Goal: Task Accomplishment & Management: Complete application form

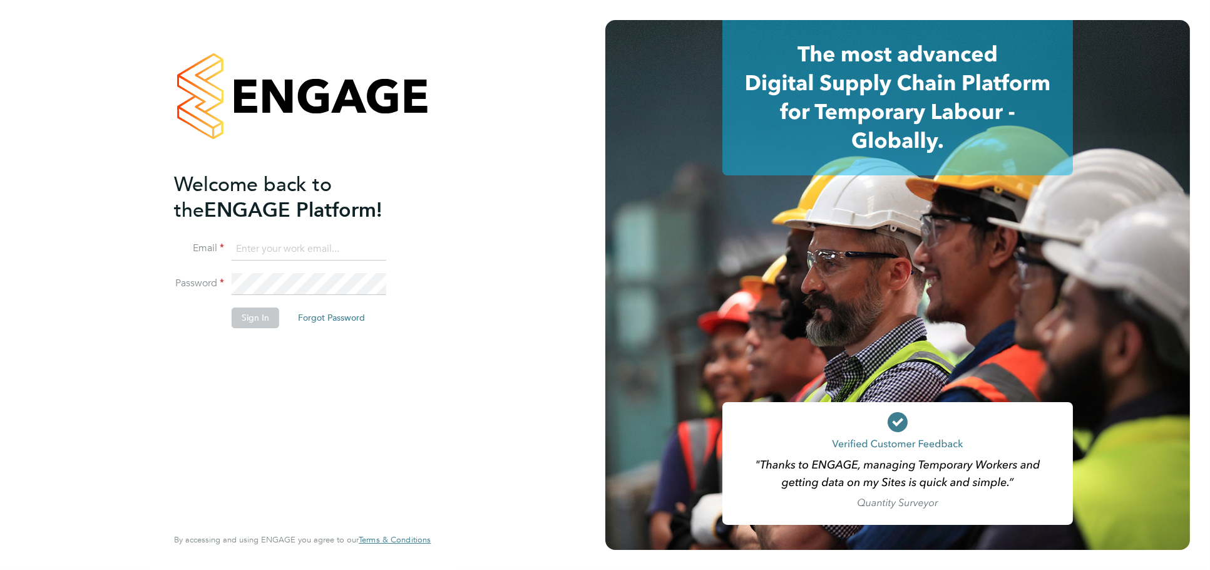
type input "jessica@pcrnet.co.uk"
click at [268, 321] on button "Sign In" at bounding box center [256, 317] width 48 height 20
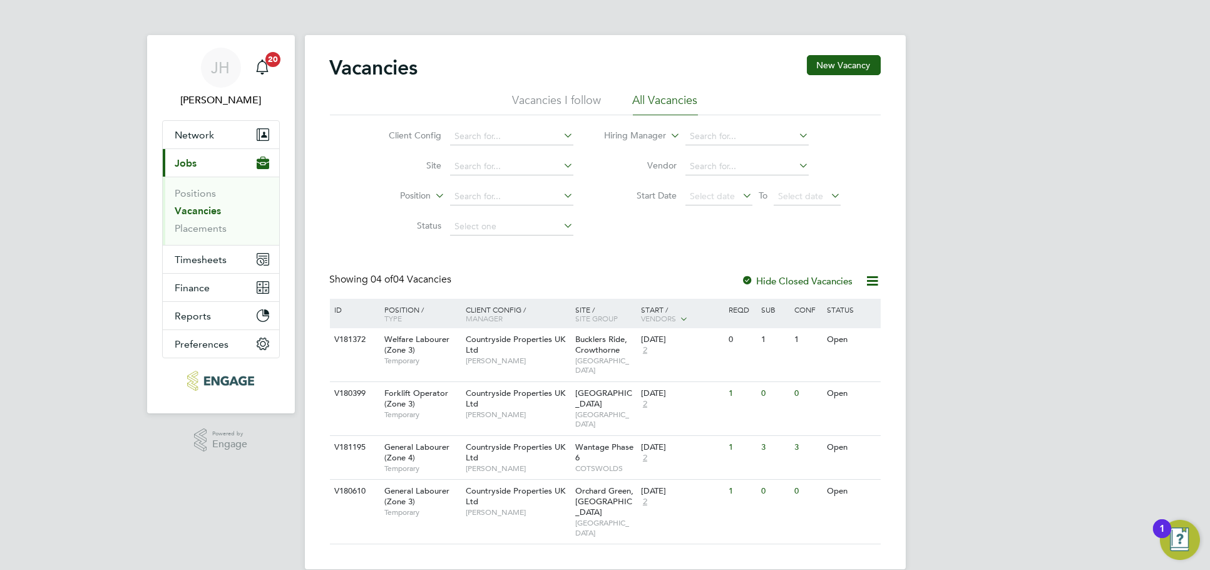
click at [952, 187] on div "JH Jess Hogan Notifications 20 Applications: Network Team Members Businesses Si…" at bounding box center [605, 294] width 1210 height 589
click at [213, 251] on button "Timesheets" at bounding box center [221, 259] width 116 height 28
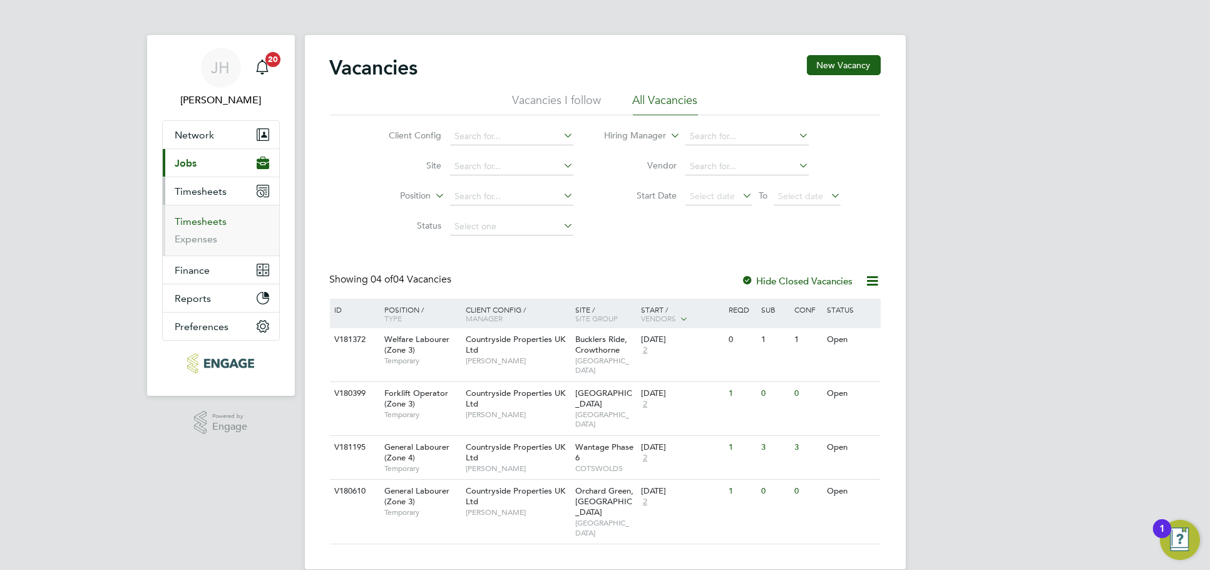
click at [209, 215] on link "Timesheets" at bounding box center [201, 221] width 52 height 12
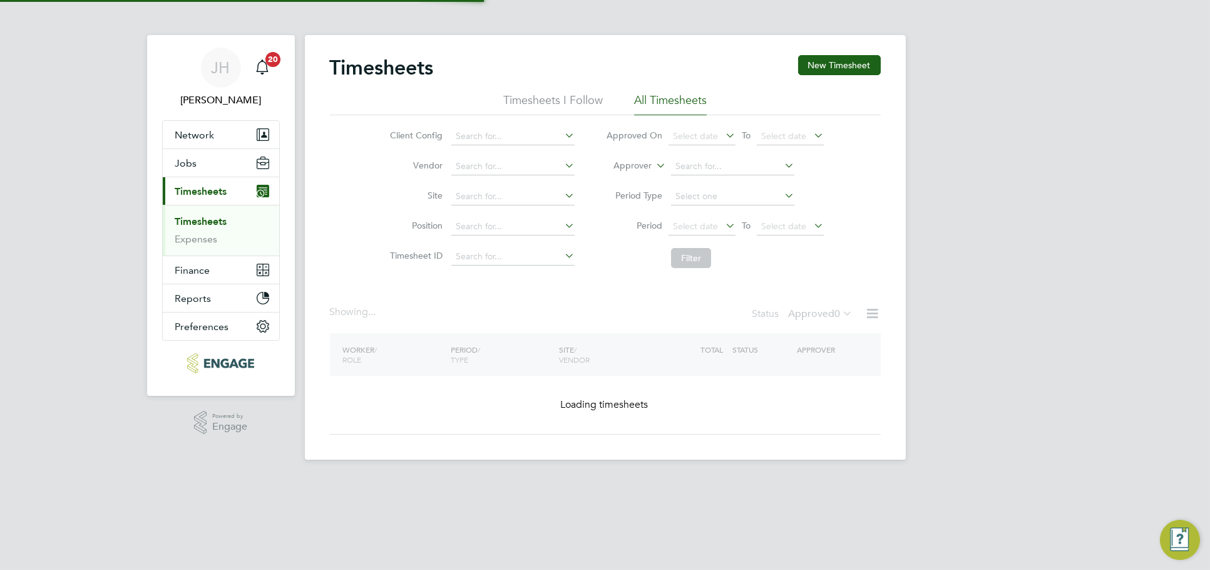
drag, startPoint x: 961, startPoint y: 251, endPoint x: 932, endPoint y: 278, distance: 39.4
click at [962, 251] on div "JH Jess Hogan Notifications 20 Applications: Network Team Members Businesses Si…" at bounding box center [605, 240] width 1210 height 480
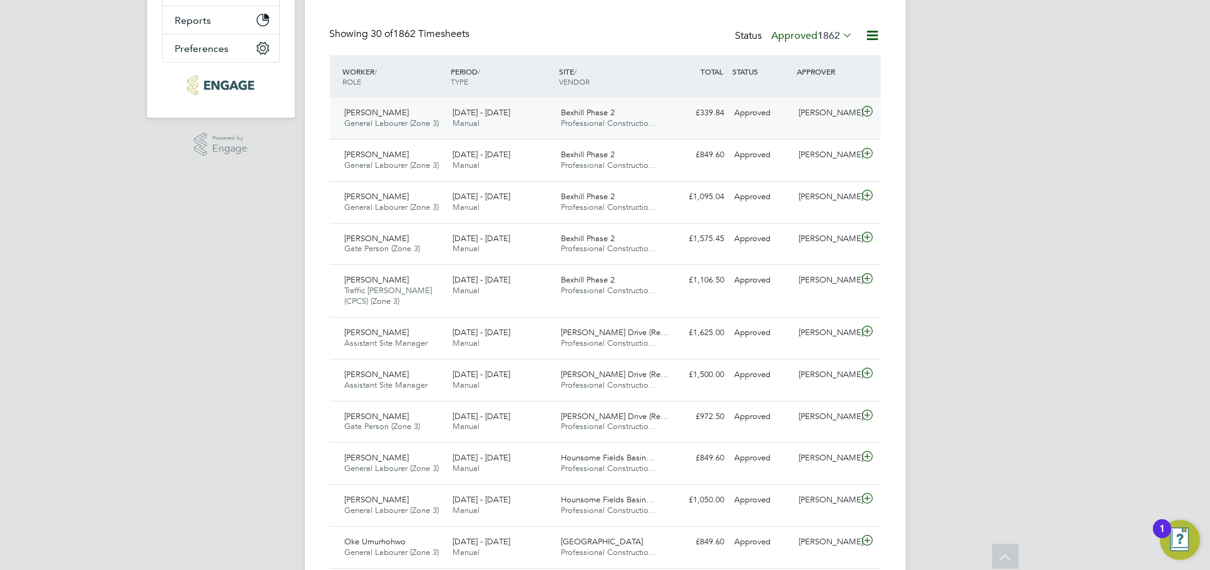
click at [824, 116] on div "Kevin Shannon" at bounding box center [826, 113] width 65 height 21
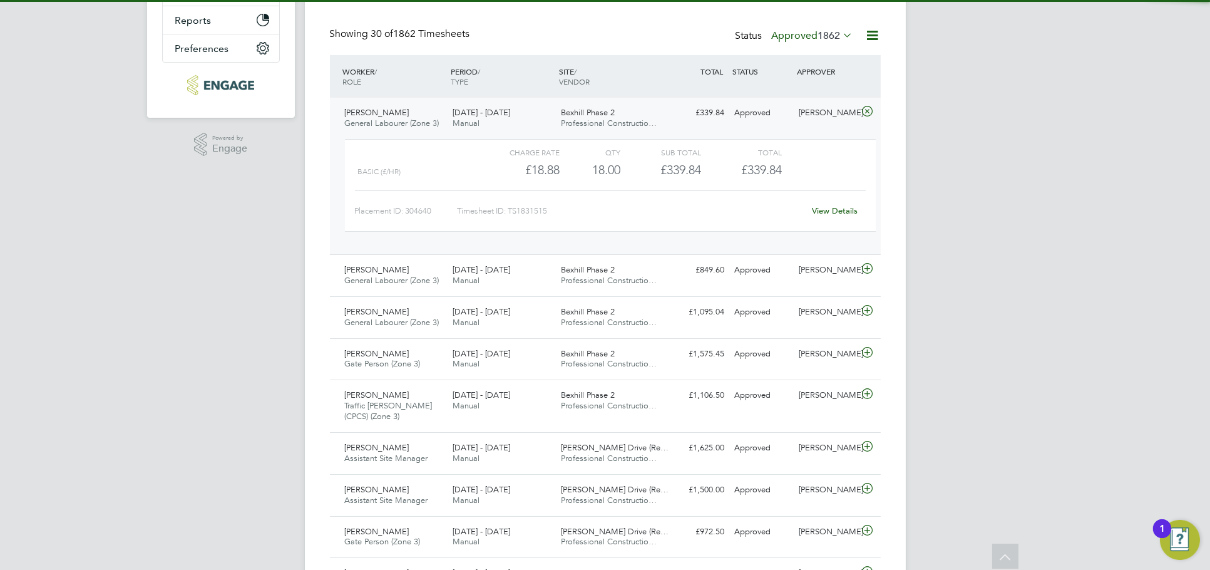
click at [831, 208] on link "View Details" at bounding box center [835, 210] width 46 height 11
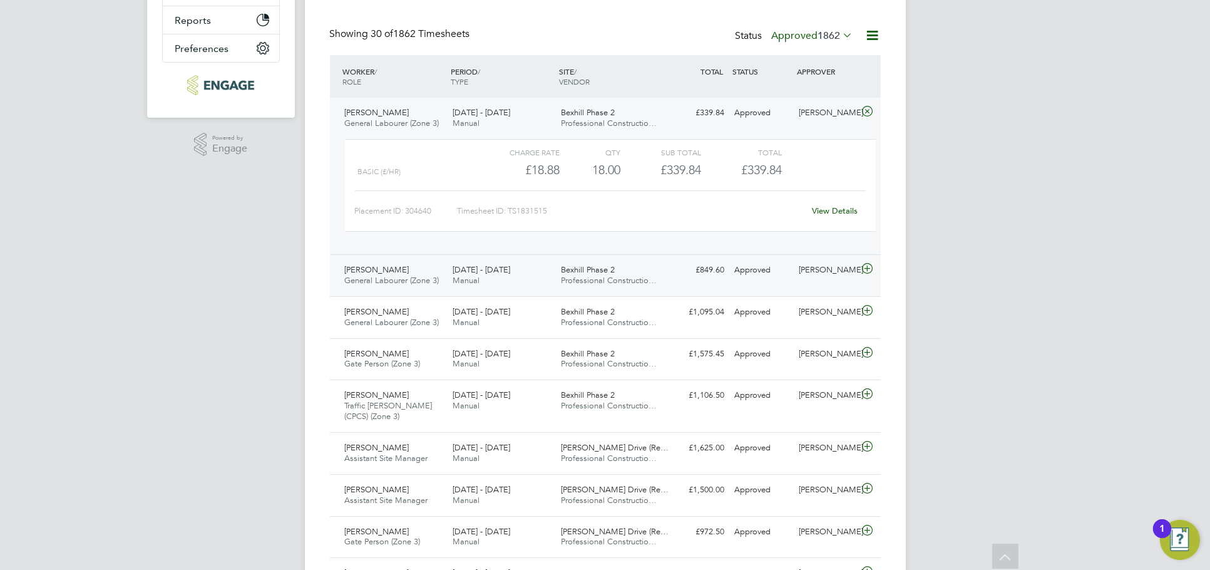
click at [805, 275] on div "Kevin Shannon" at bounding box center [826, 270] width 65 height 21
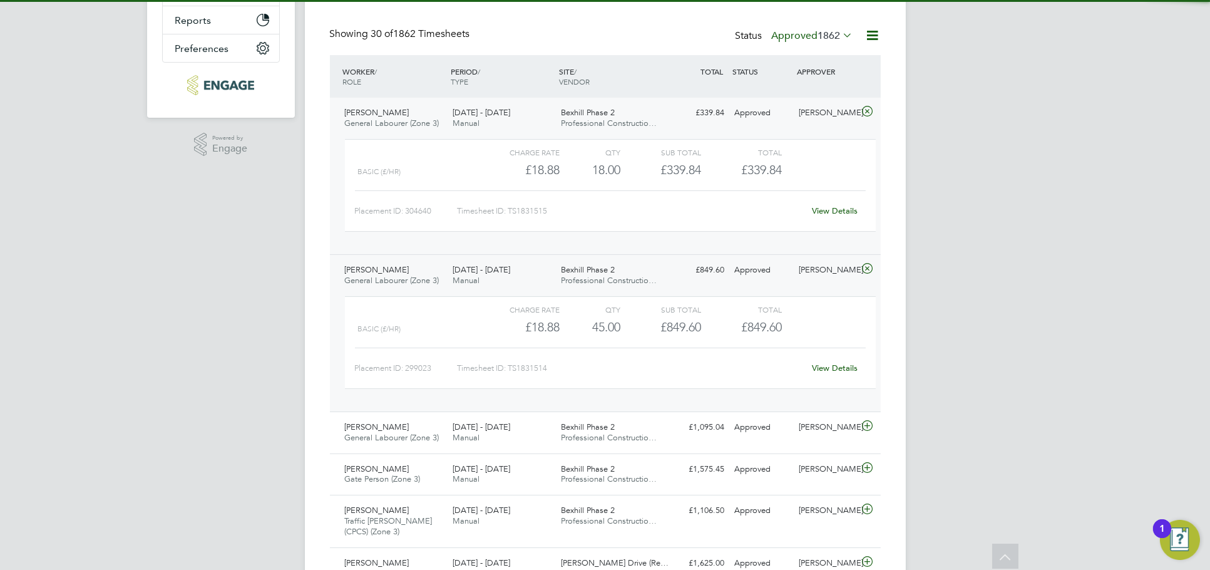
click at [828, 363] on link "View Details" at bounding box center [835, 367] width 46 height 11
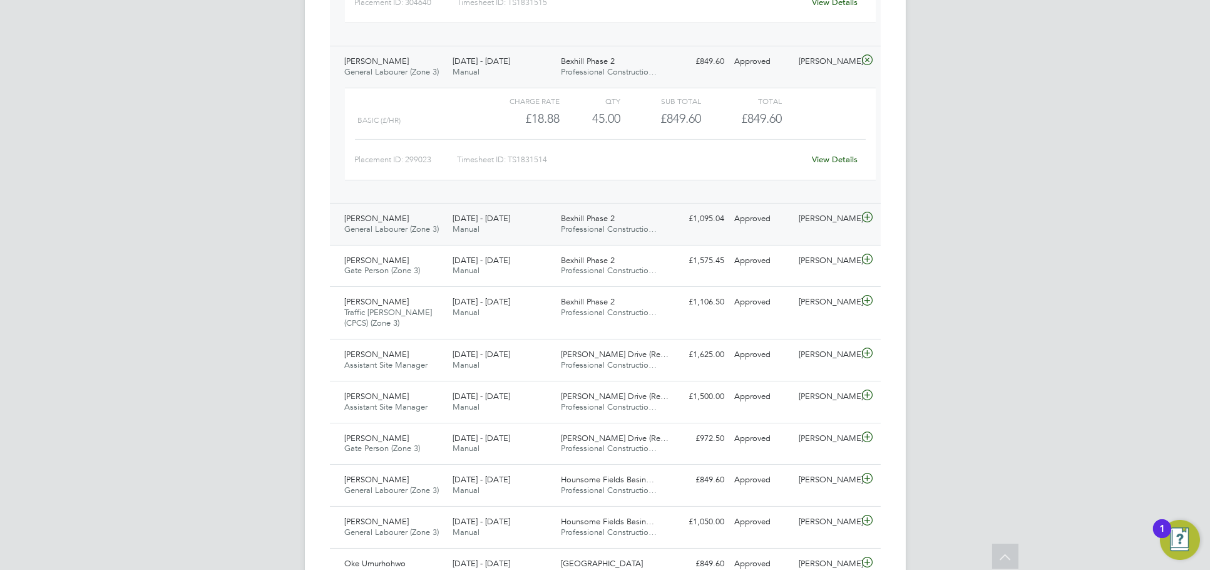
click at [832, 230] on div "Lee Saunders General Labourer (Zone 3) 22 - 28 Sep 2025 22 - 28 Sep 2025 Manual…" at bounding box center [605, 224] width 551 height 42
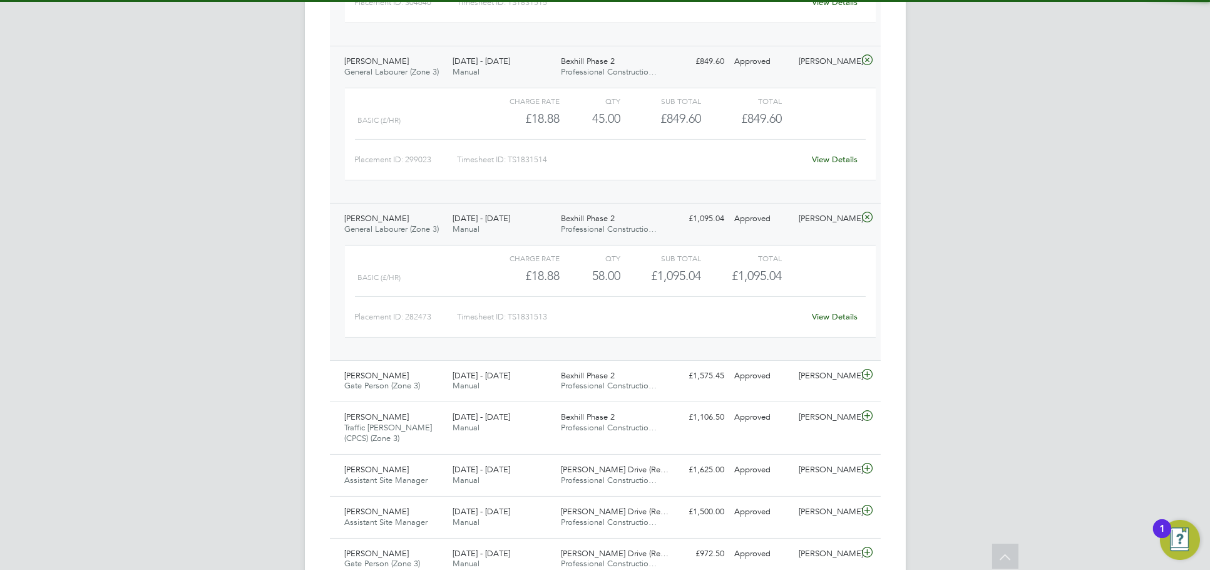
click at [838, 317] on link "View Details" at bounding box center [835, 316] width 46 height 11
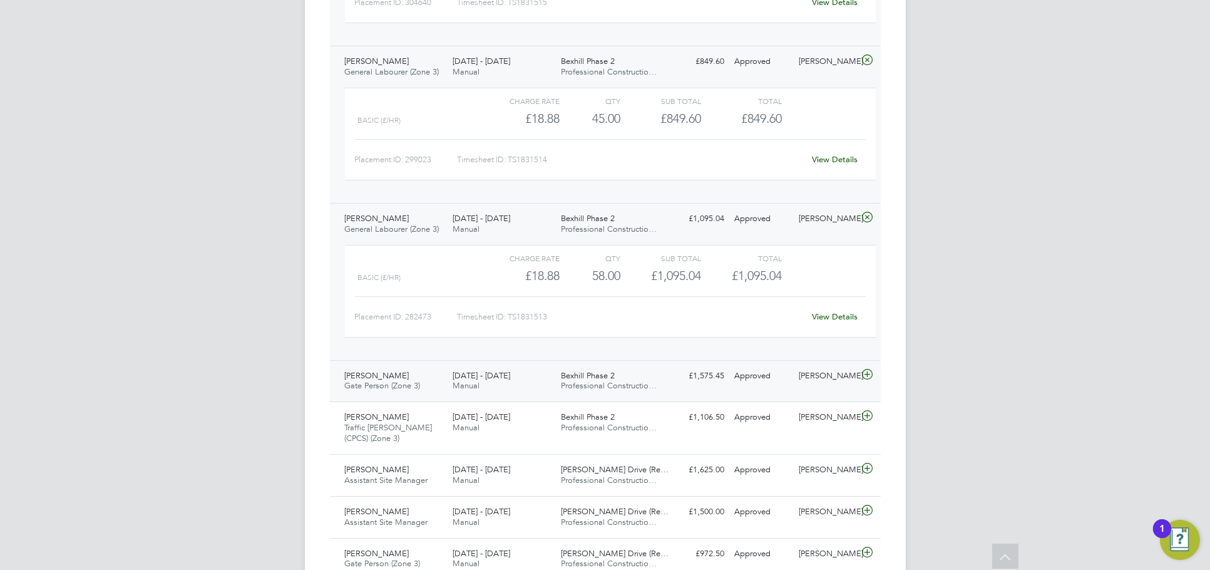
click at [808, 383] on div "Kevin Shannon" at bounding box center [826, 376] width 65 height 21
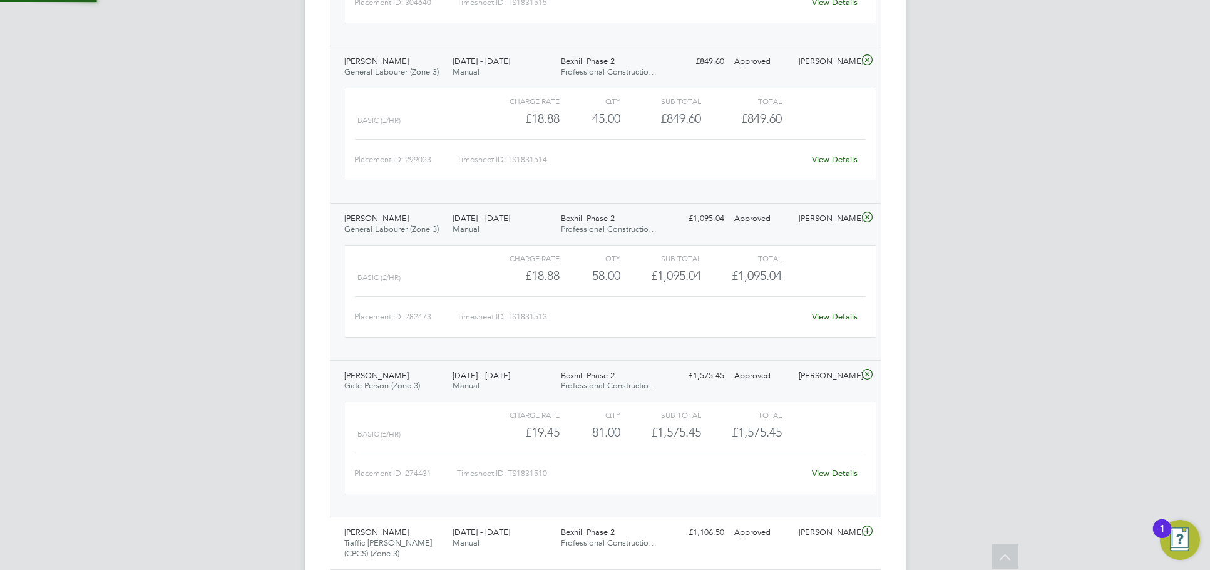
click at [831, 476] on link "View Details" at bounding box center [835, 473] width 46 height 11
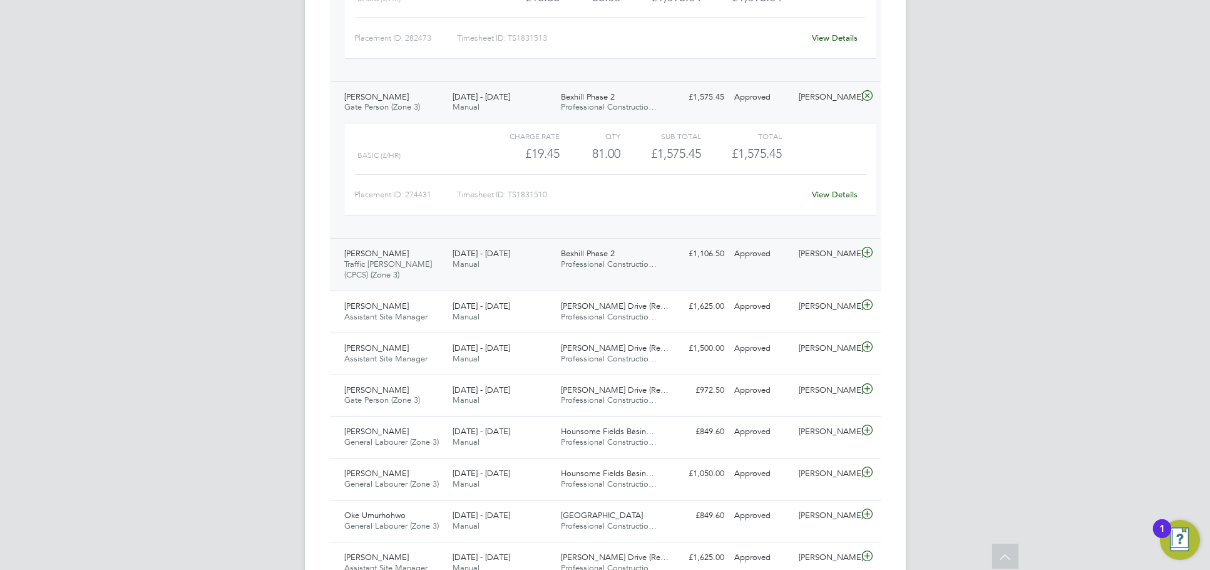
click at [821, 257] on div "[PERSON_NAME]" at bounding box center [826, 254] width 65 height 21
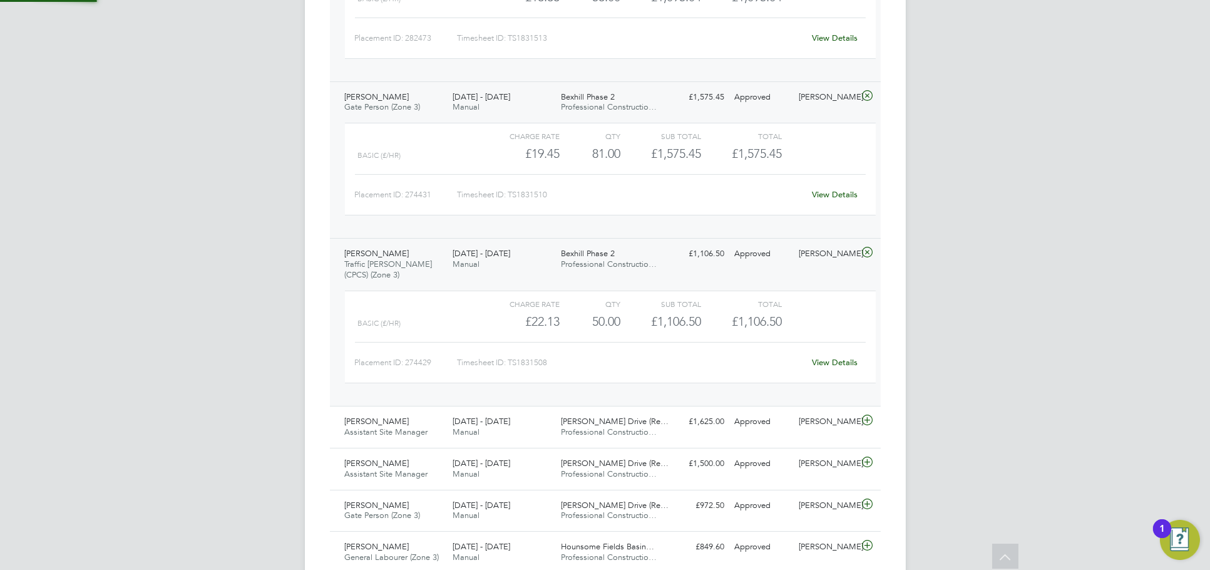
click at [828, 365] on link "View Details" at bounding box center [835, 362] width 46 height 11
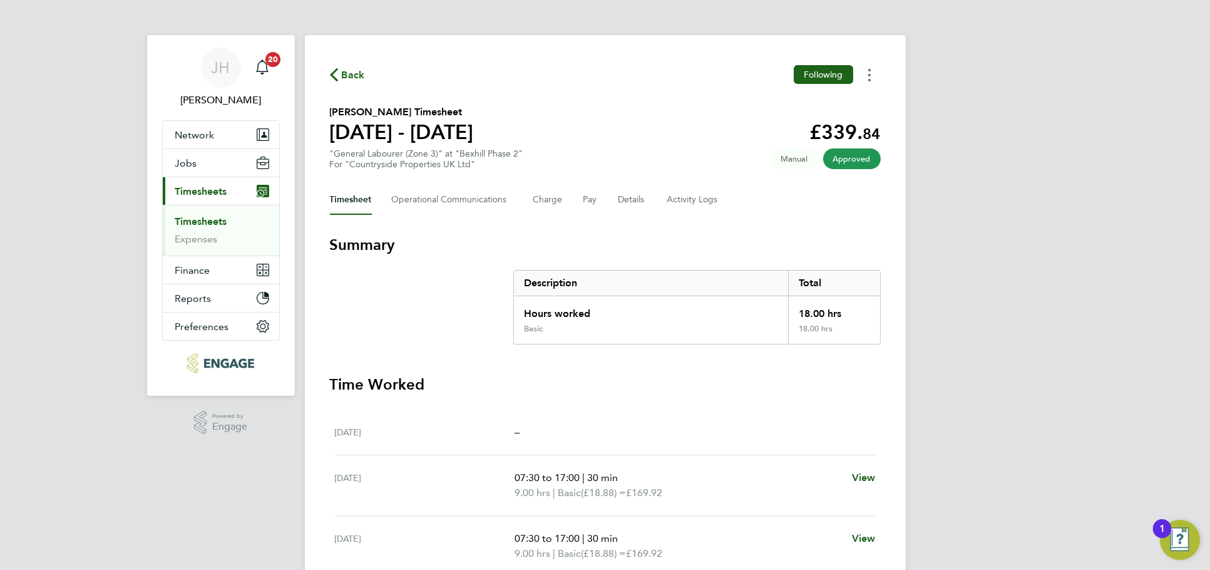
click at [878, 76] on button "Timesheets Menu" at bounding box center [869, 74] width 23 height 19
drag, startPoint x: 1011, startPoint y: 124, endPoint x: 916, endPoint y: 89, distance: 101.4
click at [1011, 125] on div "[PERSON_NAME] Notifications 20 Applications: Network Team Members Businesses Si…" at bounding box center [605, 389] width 1210 height 778
drag, startPoint x: 875, startPoint y: 73, endPoint x: 868, endPoint y: 75, distance: 7.1
click at [875, 73] on button "Timesheets Menu" at bounding box center [869, 74] width 23 height 19
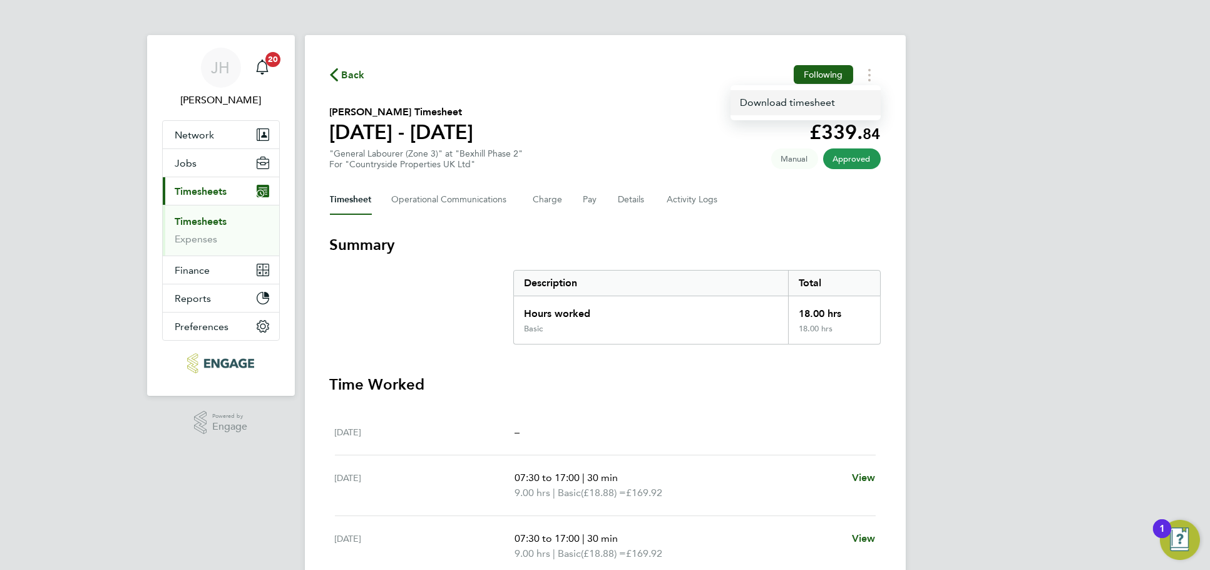
click at [848, 106] on link "Download timesheet" at bounding box center [806, 102] width 150 height 25
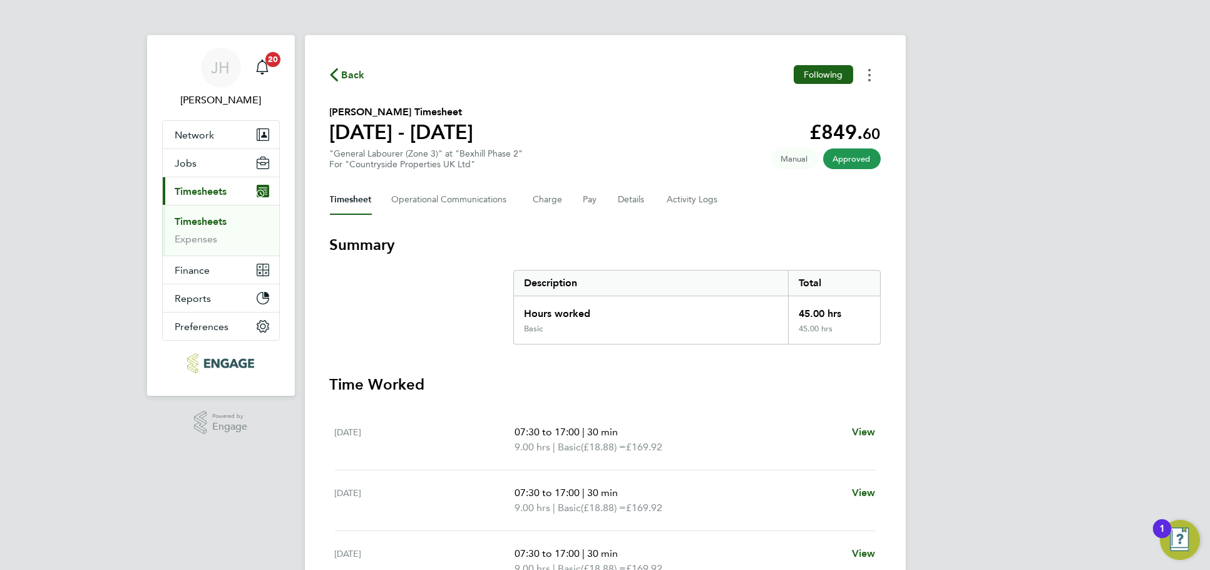
click at [873, 78] on button "Timesheets Menu" at bounding box center [869, 74] width 23 height 19
click at [873, 76] on button "Timesheets Menu" at bounding box center [869, 74] width 23 height 19
click at [869, 78] on icon "Timesheets Menu" at bounding box center [869, 75] width 3 height 13
click at [846, 105] on link "Download timesheet" at bounding box center [806, 102] width 150 height 25
click at [868, 71] on icon "Timesheets Menu" at bounding box center [869, 75] width 3 height 13
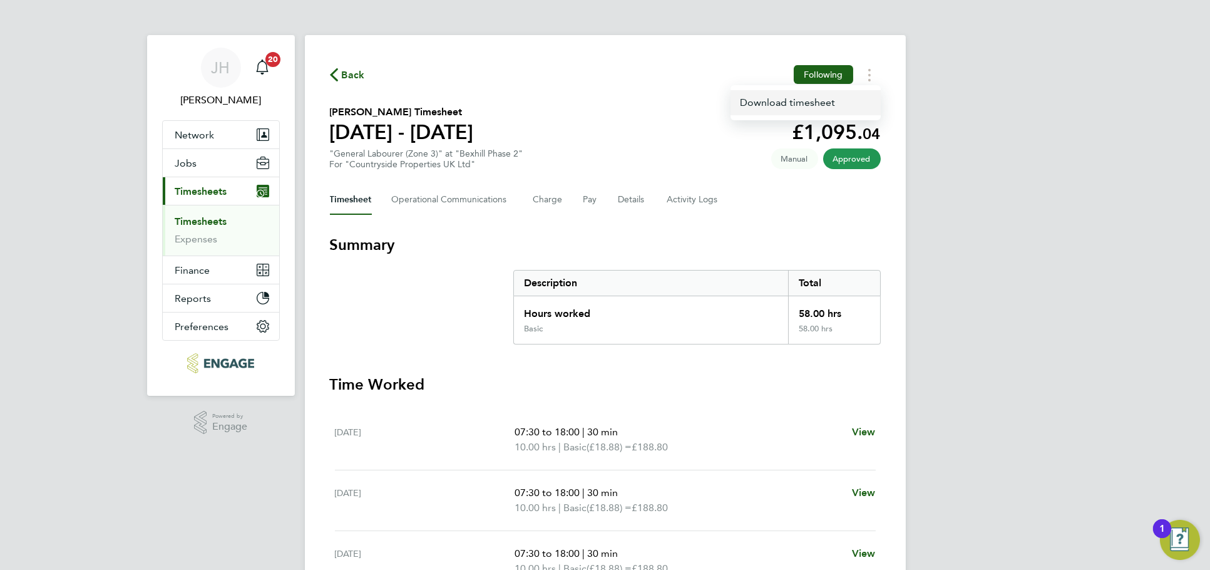
click at [846, 97] on link "Download timesheet" at bounding box center [806, 102] width 150 height 25
click at [868, 81] on icon "Timesheets Menu" at bounding box center [869, 75] width 3 height 13
click at [841, 94] on link "Download timesheet" at bounding box center [806, 102] width 150 height 25
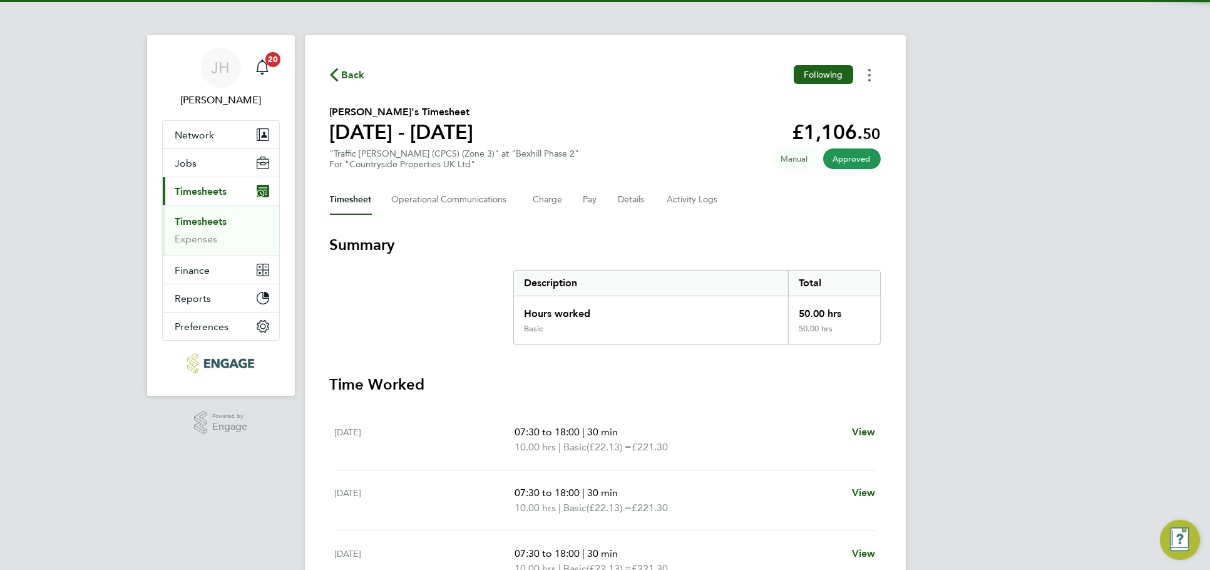
click at [872, 76] on button "Timesheets Menu" at bounding box center [869, 74] width 23 height 19
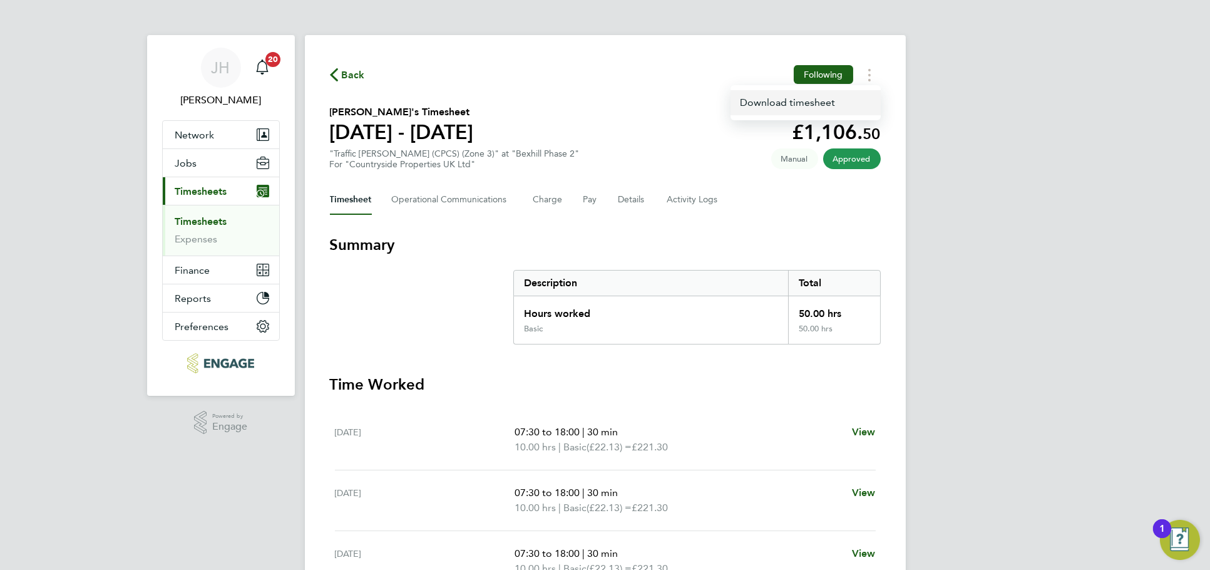
click at [821, 110] on link "Download timesheet" at bounding box center [806, 102] width 150 height 25
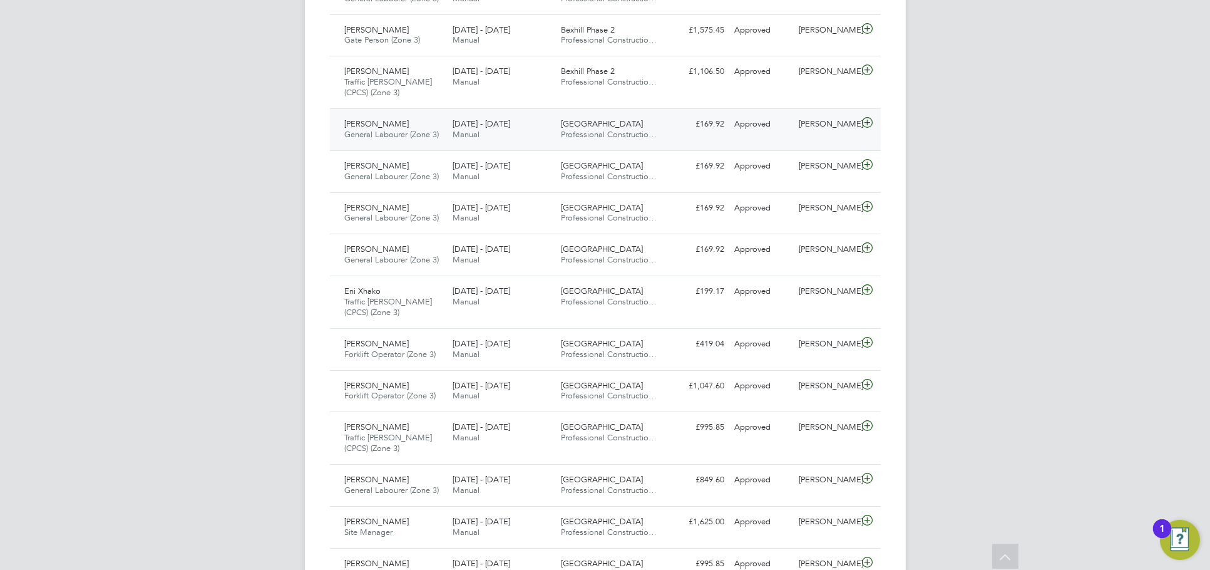
click at [836, 121] on div "Nick O'Shea" at bounding box center [826, 124] width 65 height 21
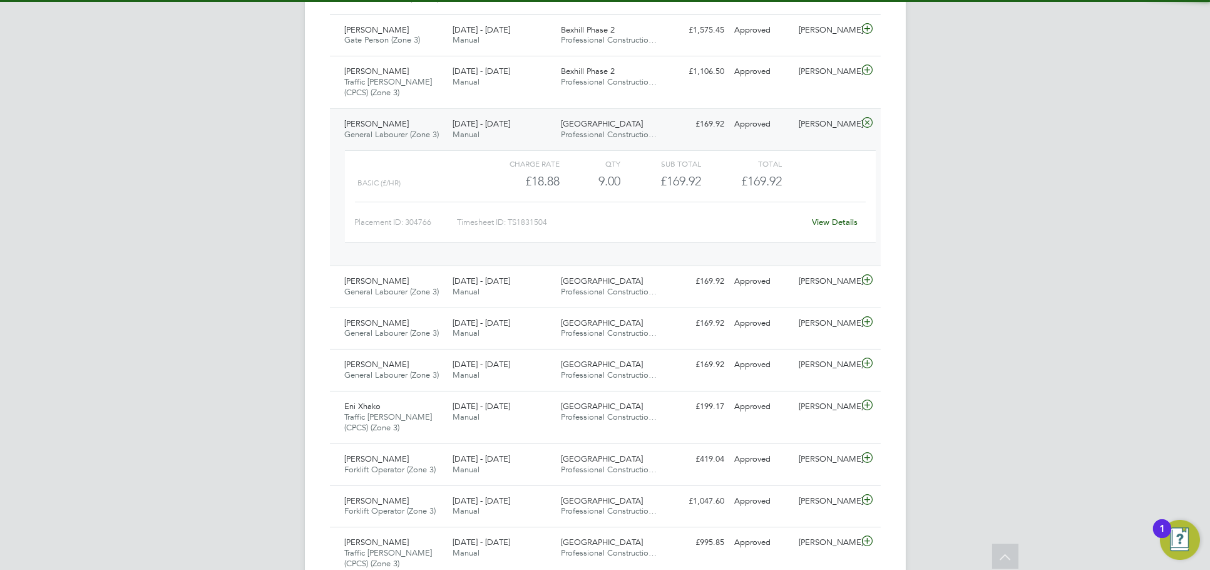
click at [836, 225] on link "View Details" at bounding box center [835, 222] width 46 height 11
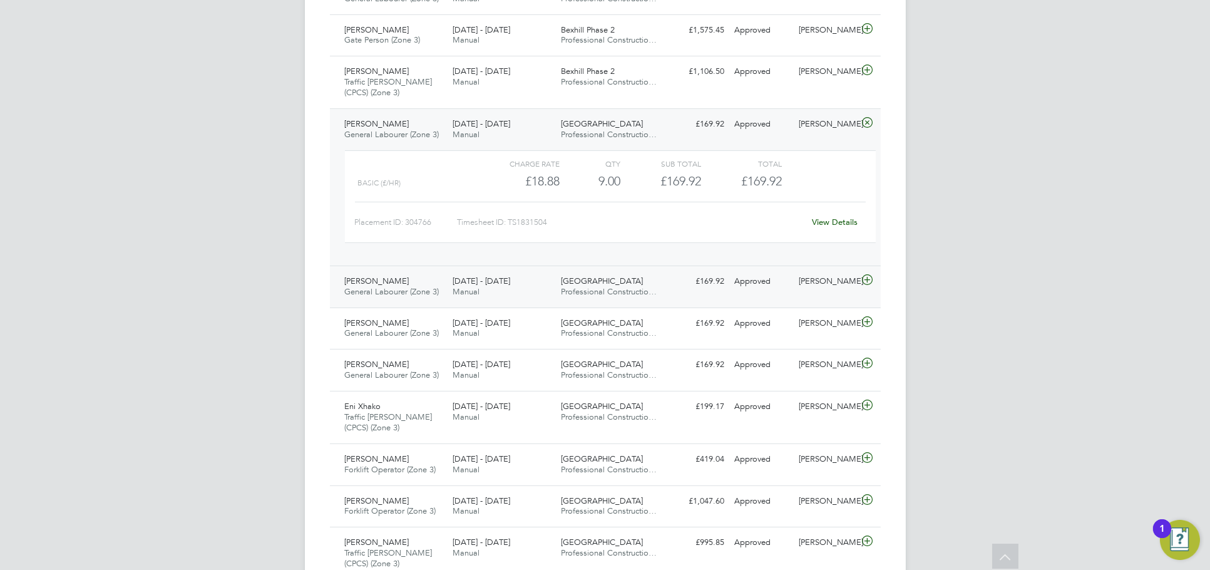
click at [821, 287] on div "Nick O'Shea" at bounding box center [826, 281] width 65 height 21
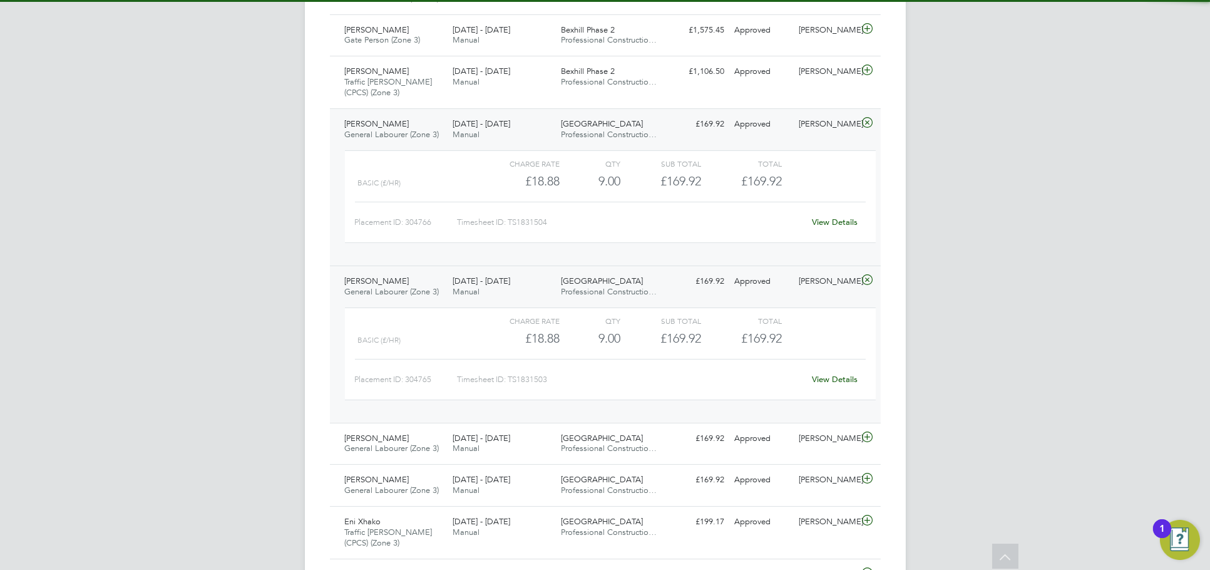
click at [824, 378] on link "View Details" at bounding box center [835, 379] width 46 height 11
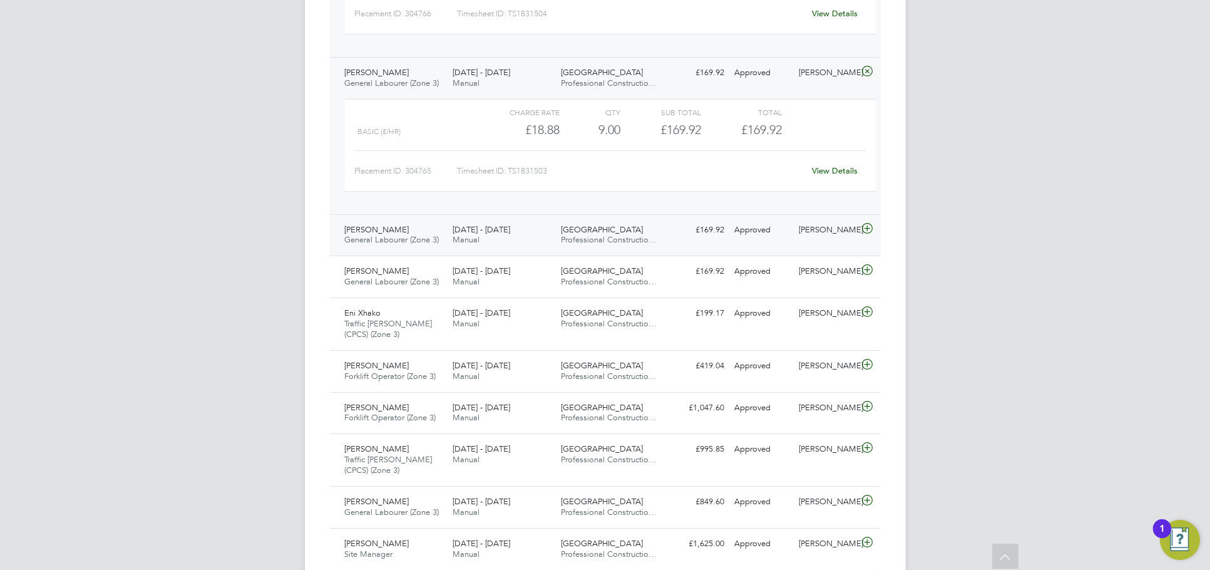
click at [806, 235] on div "Nick O'Shea" at bounding box center [826, 230] width 65 height 21
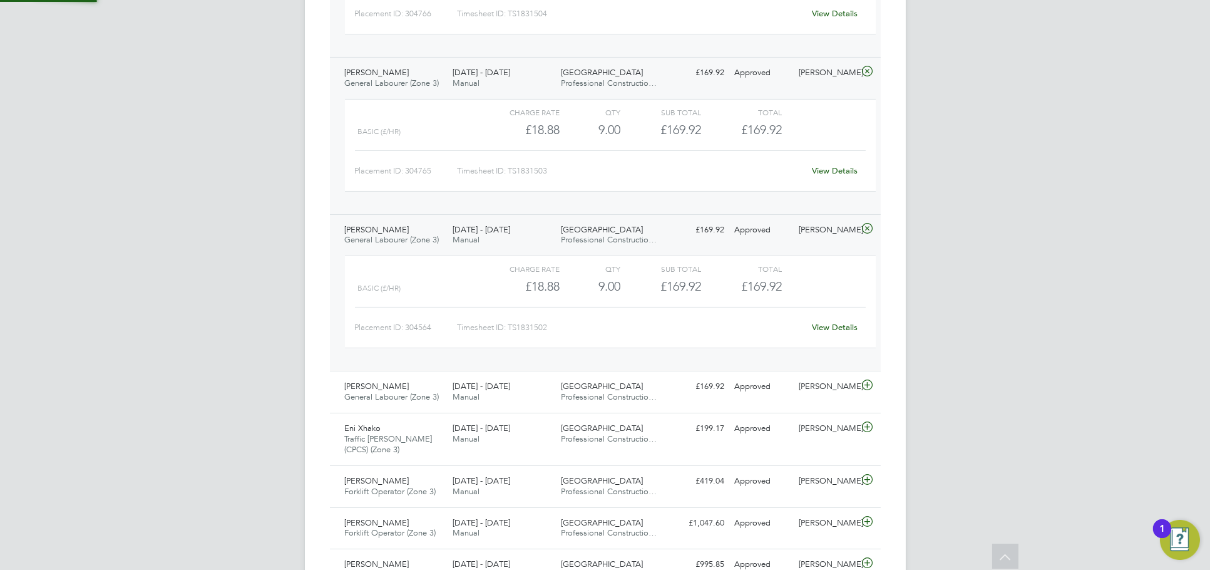
click at [821, 321] on div "View Details" at bounding box center [835, 327] width 61 height 20
click at [824, 323] on link "View Details" at bounding box center [835, 327] width 46 height 11
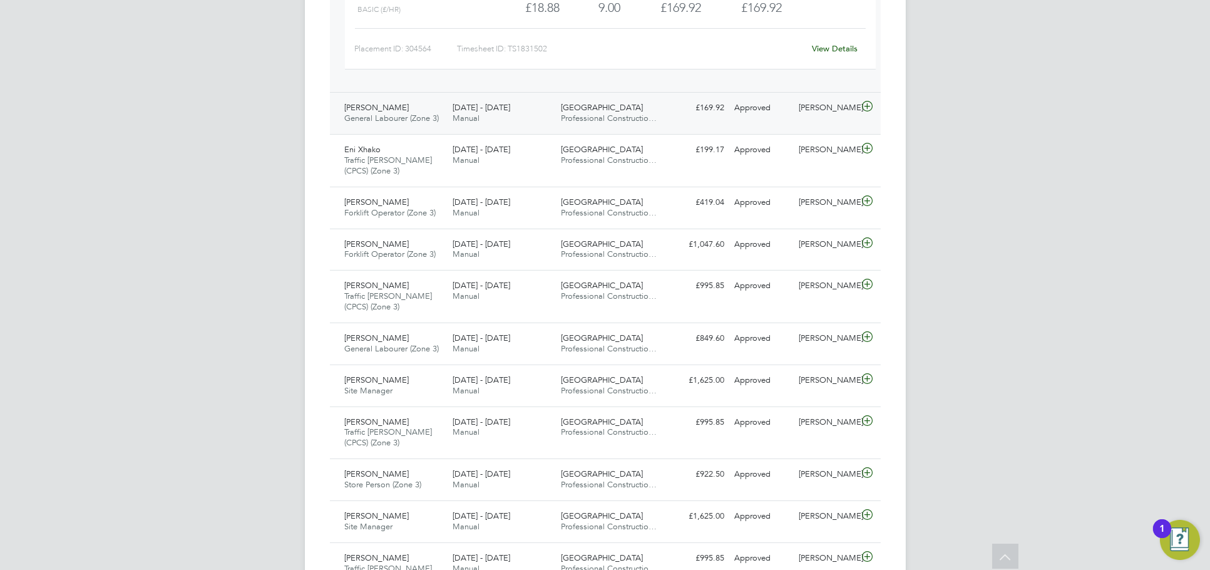
click at [815, 118] on div "[PERSON_NAME]" at bounding box center [826, 108] width 65 height 21
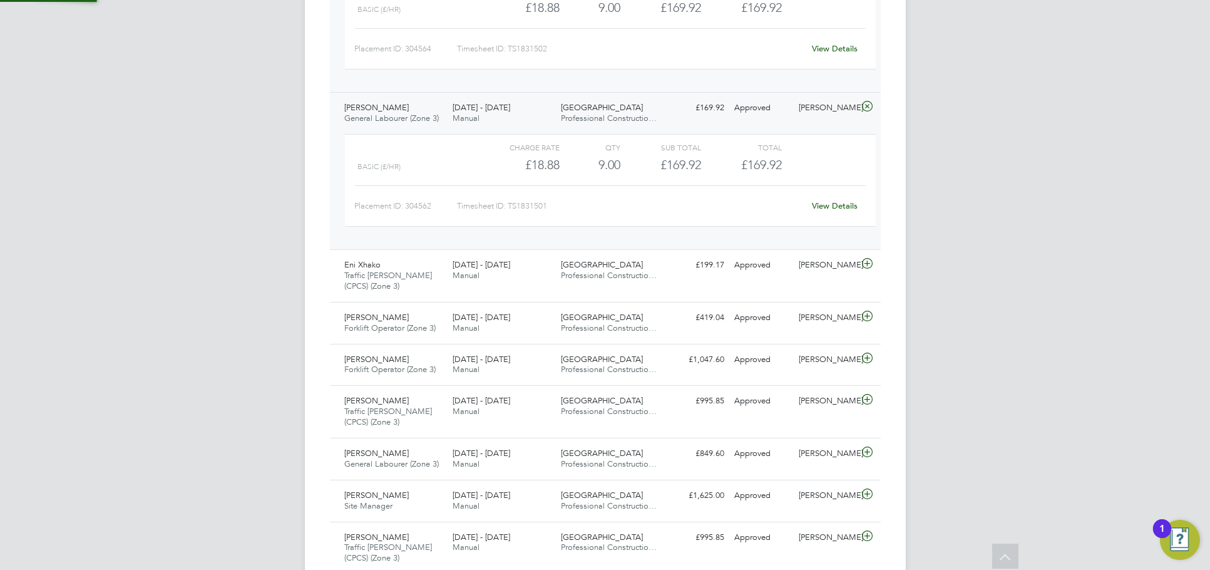
click at [837, 210] on link "View Details" at bounding box center [835, 205] width 46 height 11
click at [796, 270] on div "[PERSON_NAME]" at bounding box center [826, 265] width 65 height 21
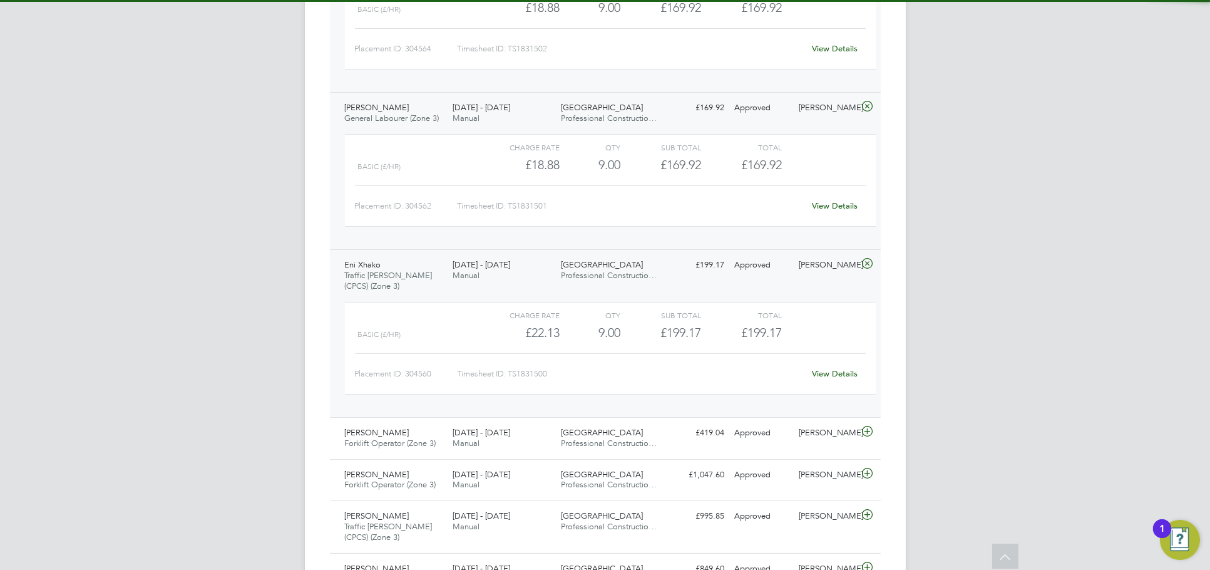
click at [833, 374] on link "View Details" at bounding box center [835, 373] width 46 height 11
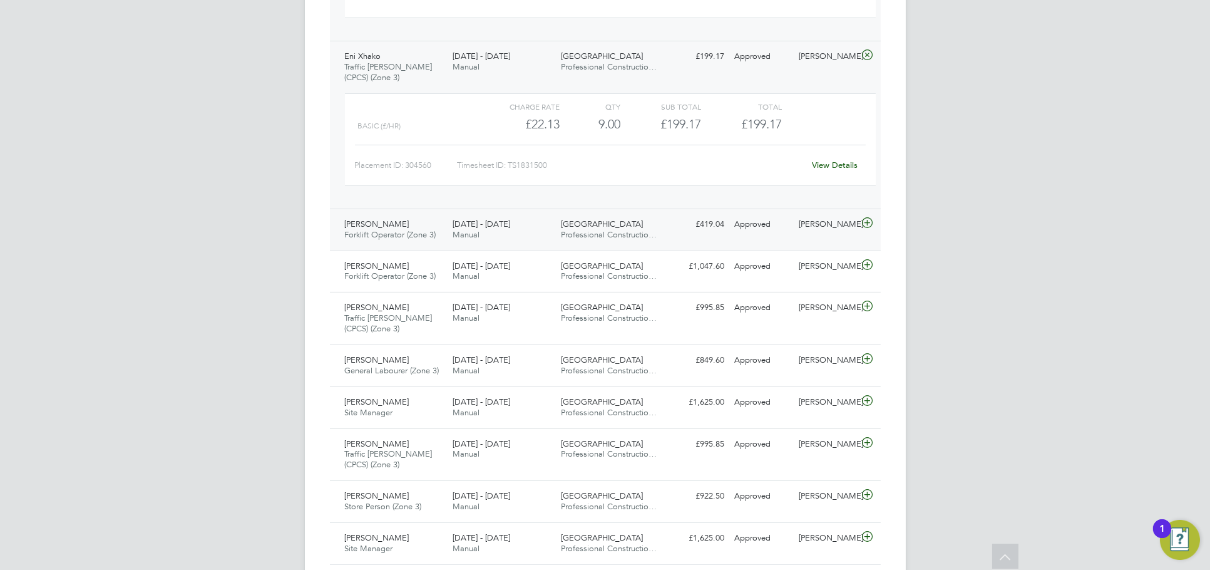
click at [804, 226] on div "[PERSON_NAME]" at bounding box center [826, 224] width 65 height 21
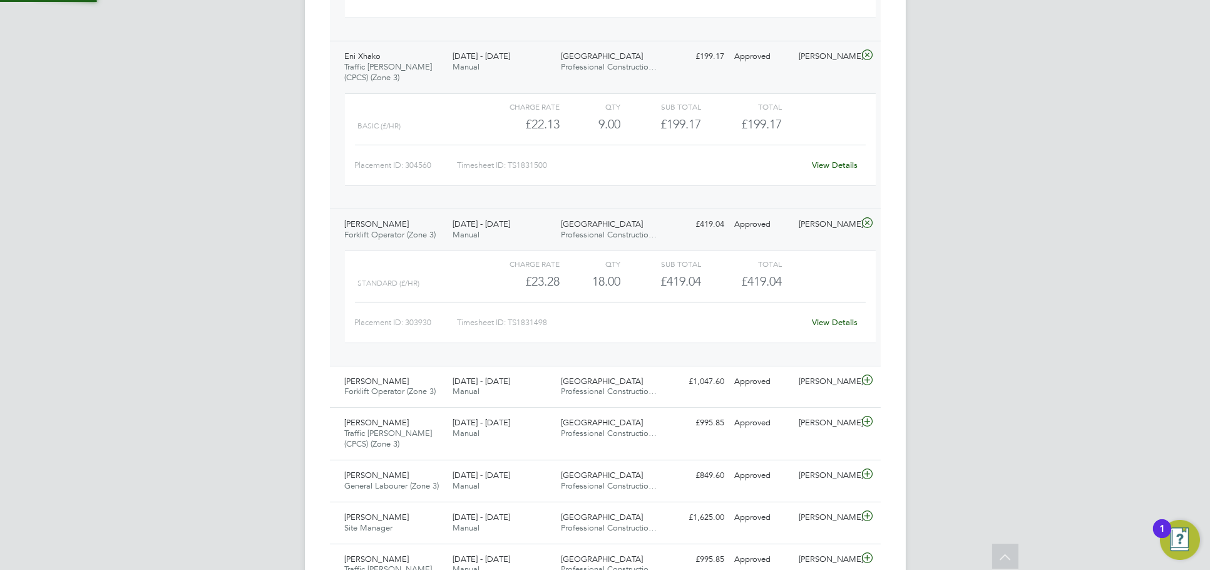
click at [831, 324] on link "View Details" at bounding box center [835, 322] width 46 height 11
click at [818, 374] on div "Nick O'Shea" at bounding box center [826, 381] width 65 height 21
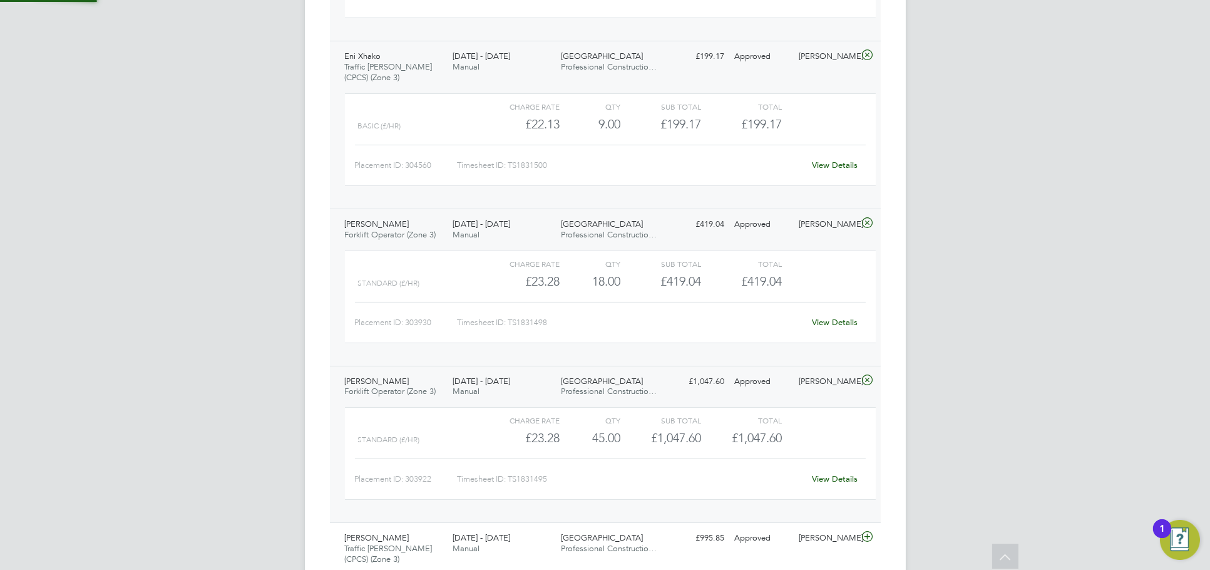
click at [831, 477] on link "View Details" at bounding box center [835, 478] width 46 height 11
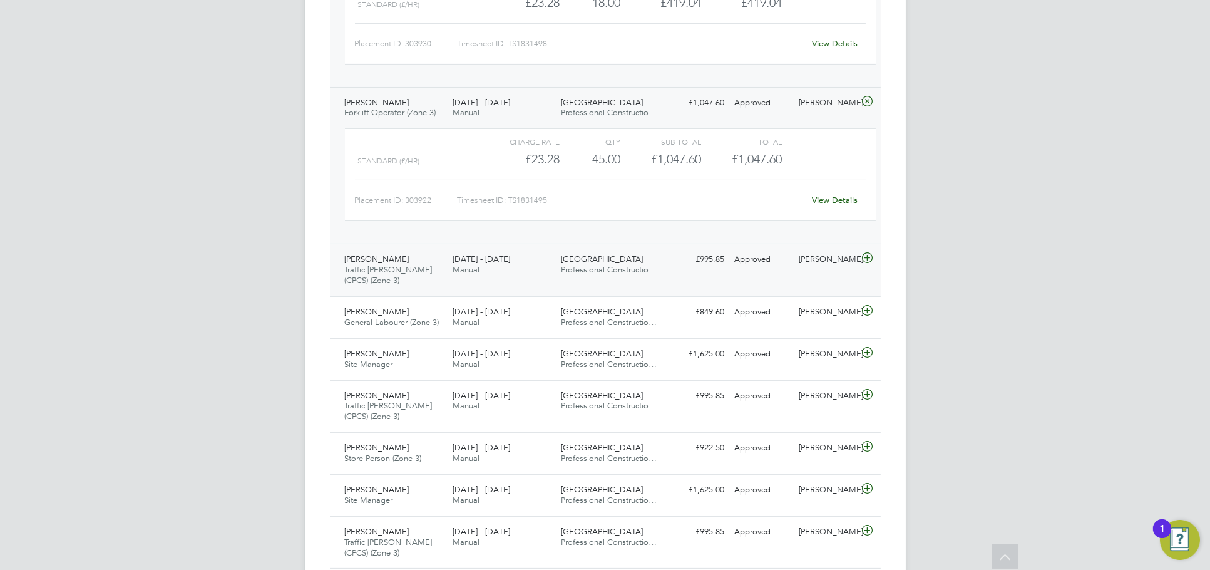
click at [803, 270] on div "Nick O'Shea" at bounding box center [826, 259] width 65 height 21
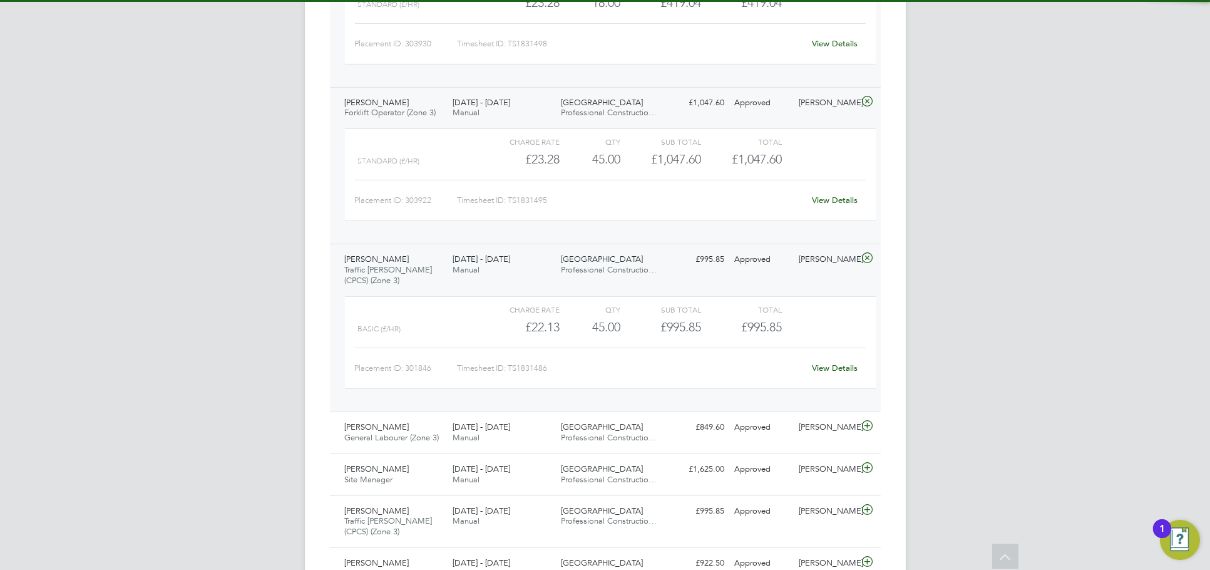
click at [829, 372] on link "View Details" at bounding box center [835, 367] width 46 height 11
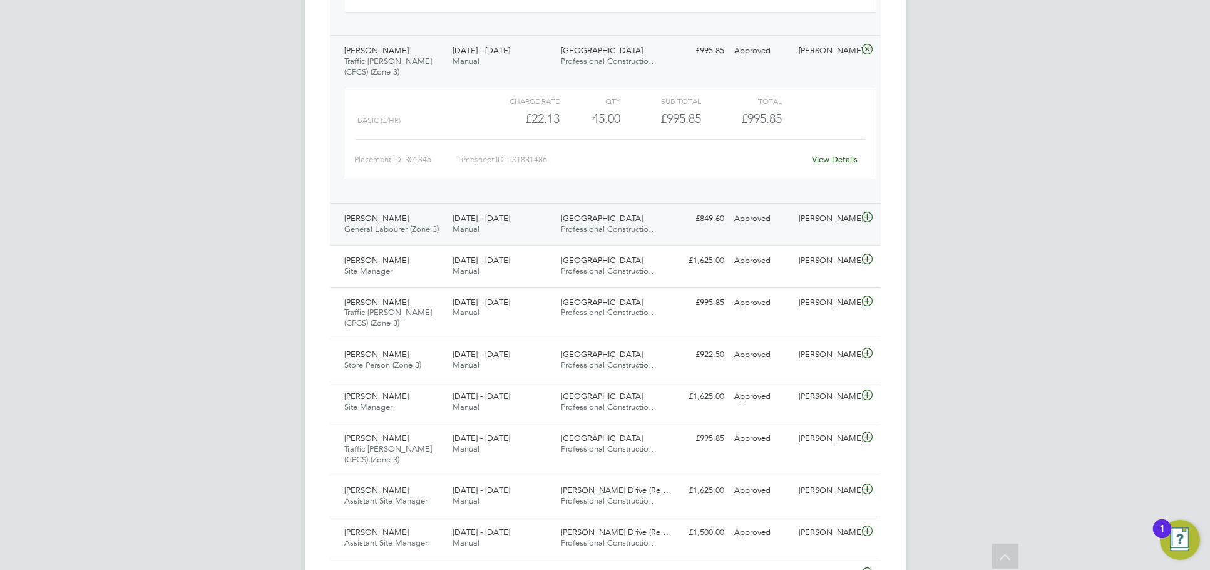
click at [816, 227] on div "Nick O'Shea" at bounding box center [826, 218] width 65 height 21
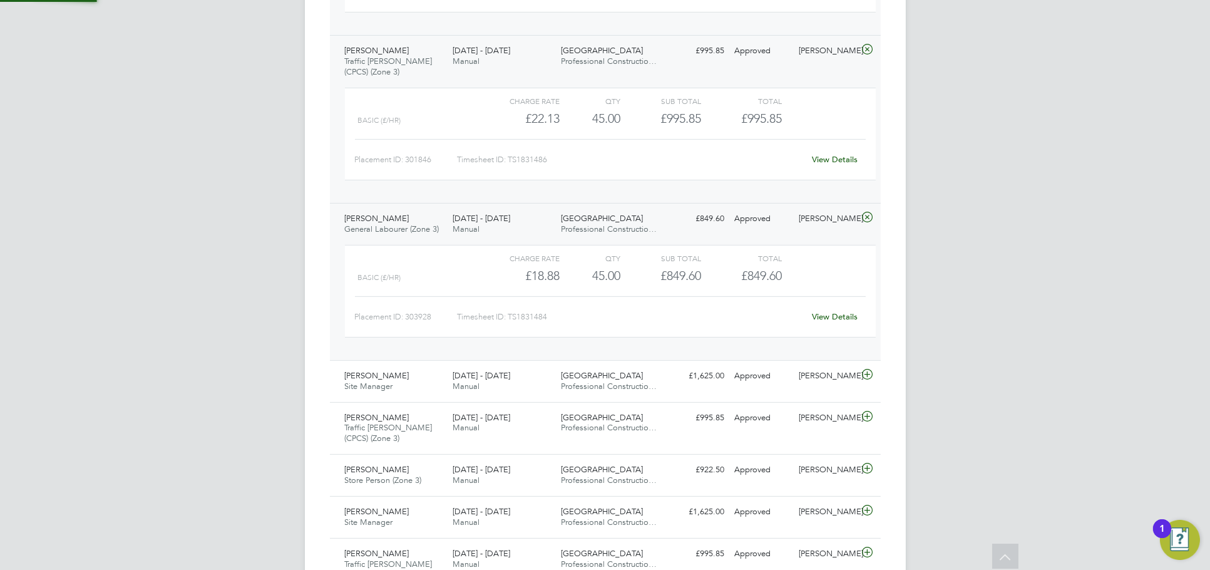
click at [836, 321] on link "View Details" at bounding box center [835, 316] width 46 height 11
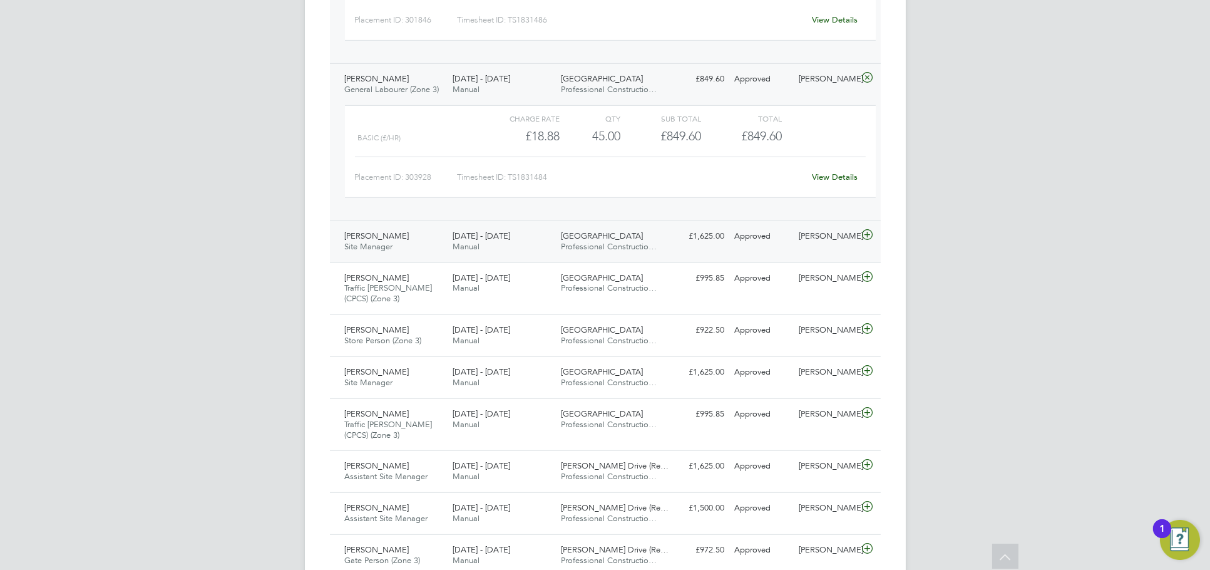
click at [817, 235] on div "Nick O'Shea" at bounding box center [826, 236] width 65 height 21
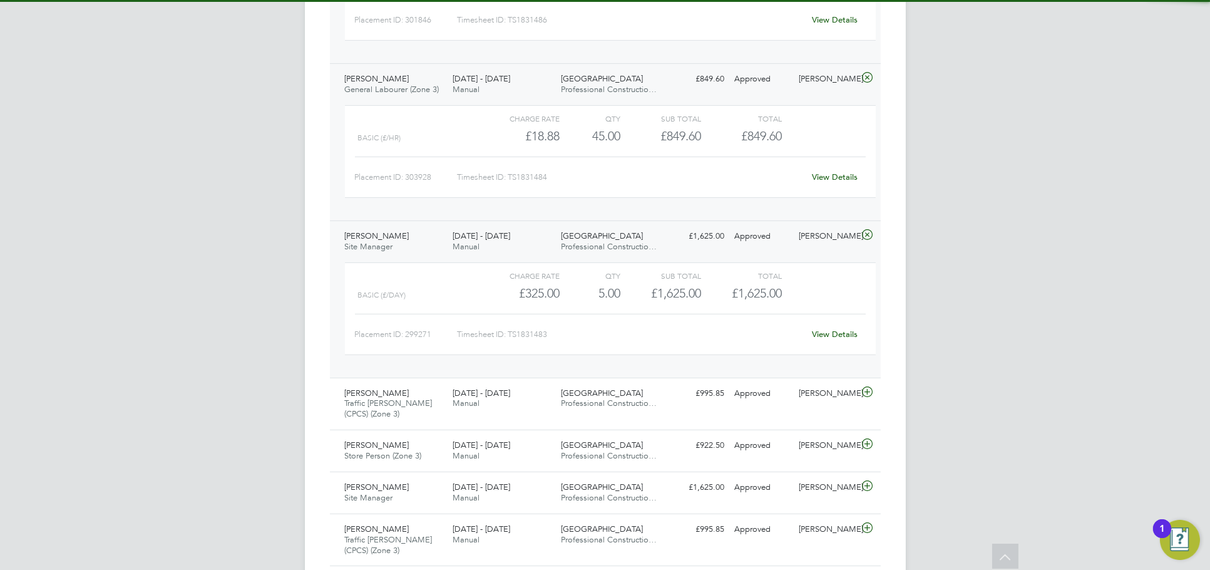
click at [831, 334] on link "View Details" at bounding box center [835, 334] width 46 height 11
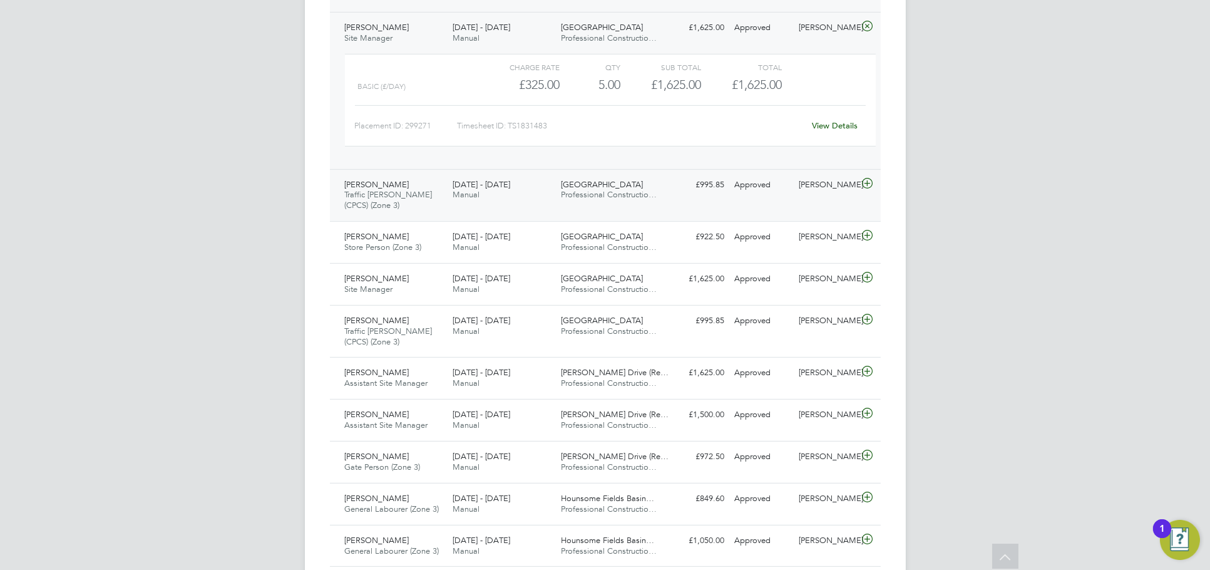
click at [826, 202] on div "Kevwe Akakabota Traffic Marshall (CPCS) (Zone 3) 22 - 28 Sep 2025 22 - 28 Sep 2…" at bounding box center [605, 195] width 551 height 53
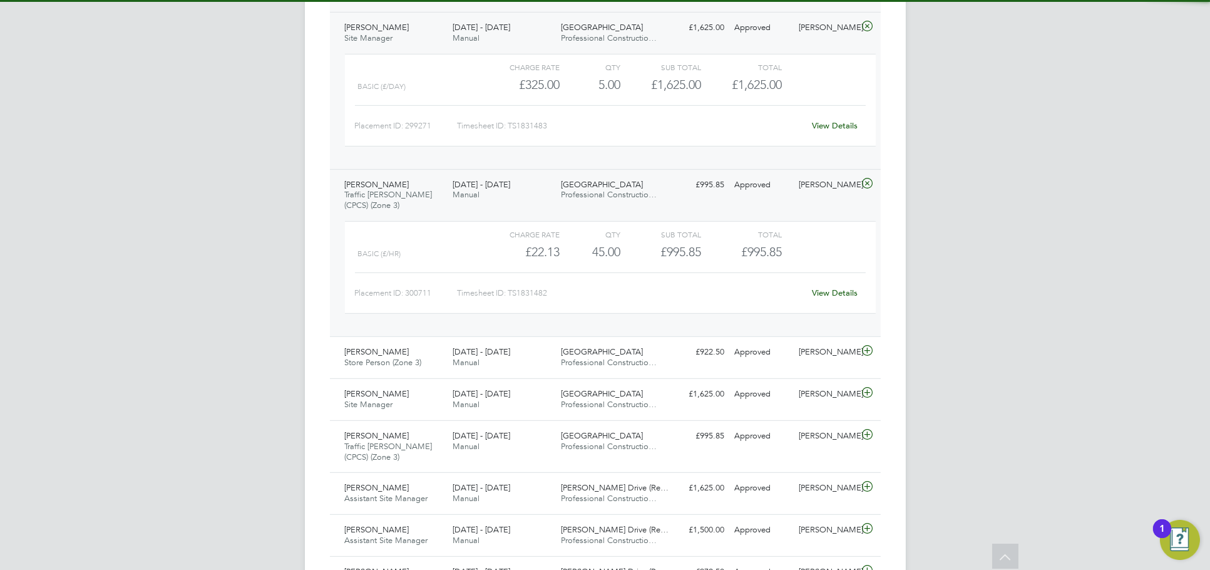
click at [827, 297] on link "View Details" at bounding box center [835, 292] width 46 height 11
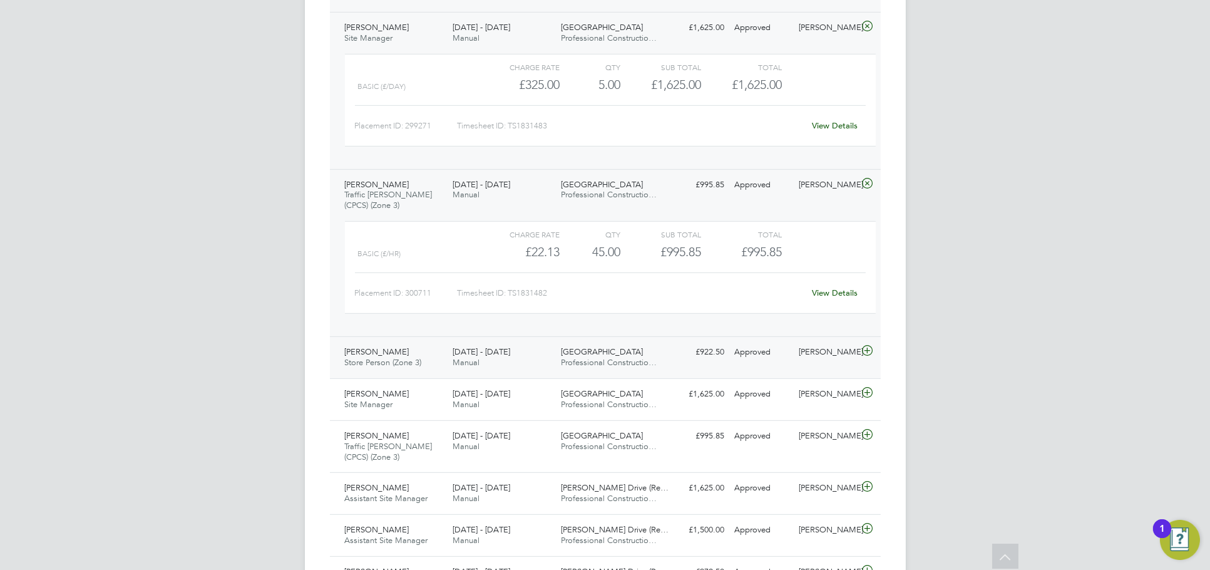
click at [815, 347] on div "Nick O'Shea" at bounding box center [826, 352] width 65 height 21
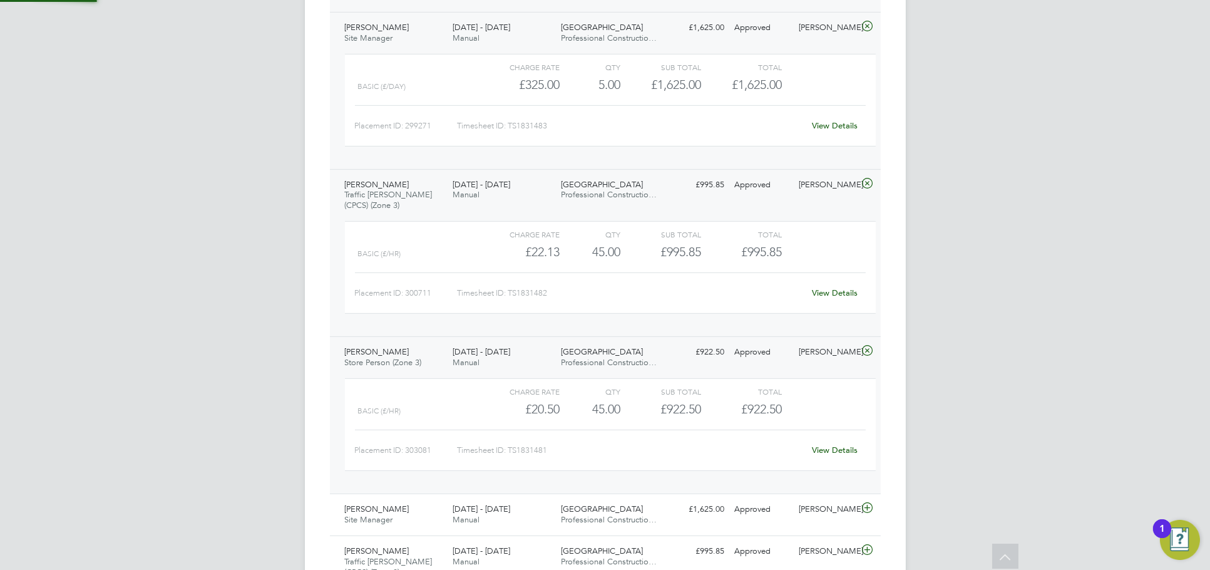
click at [822, 455] on link "View Details" at bounding box center [835, 450] width 46 height 11
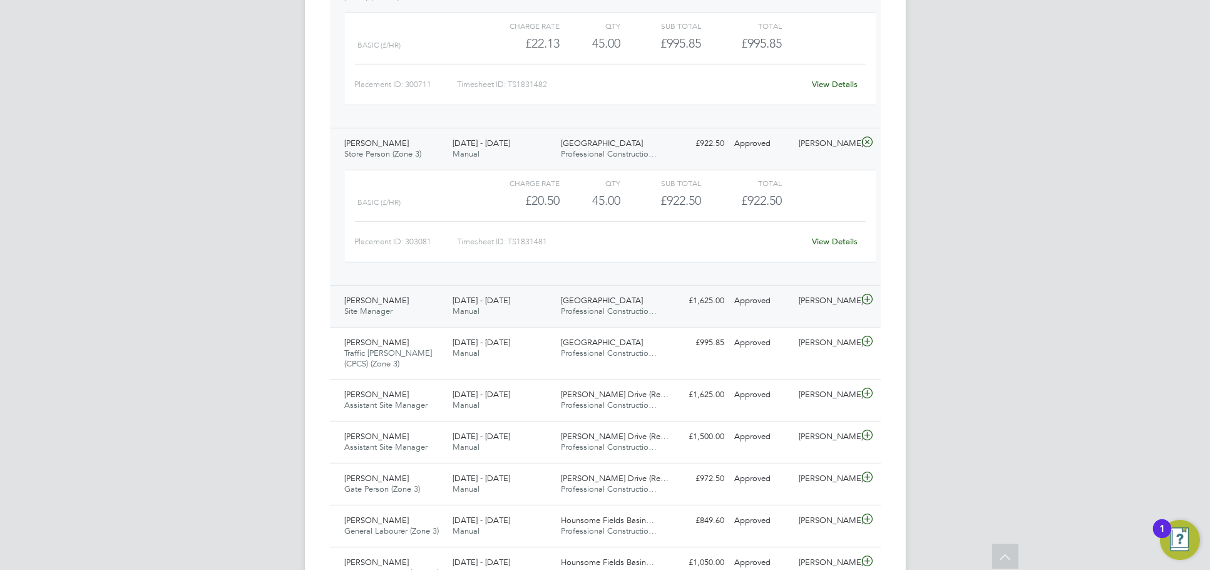
click at [828, 311] on div "Nick O'Shea" at bounding box center [826, 300] width 65 height 21
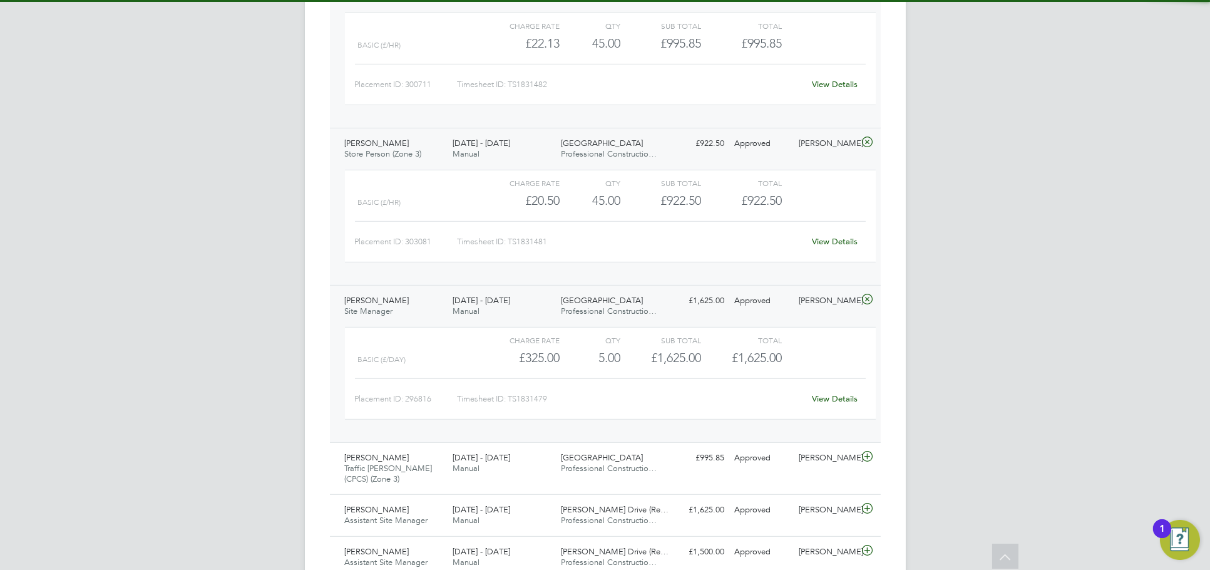
click at [838, 409] on div "View Details" at bounding box center [835, 399] width 61 height 20
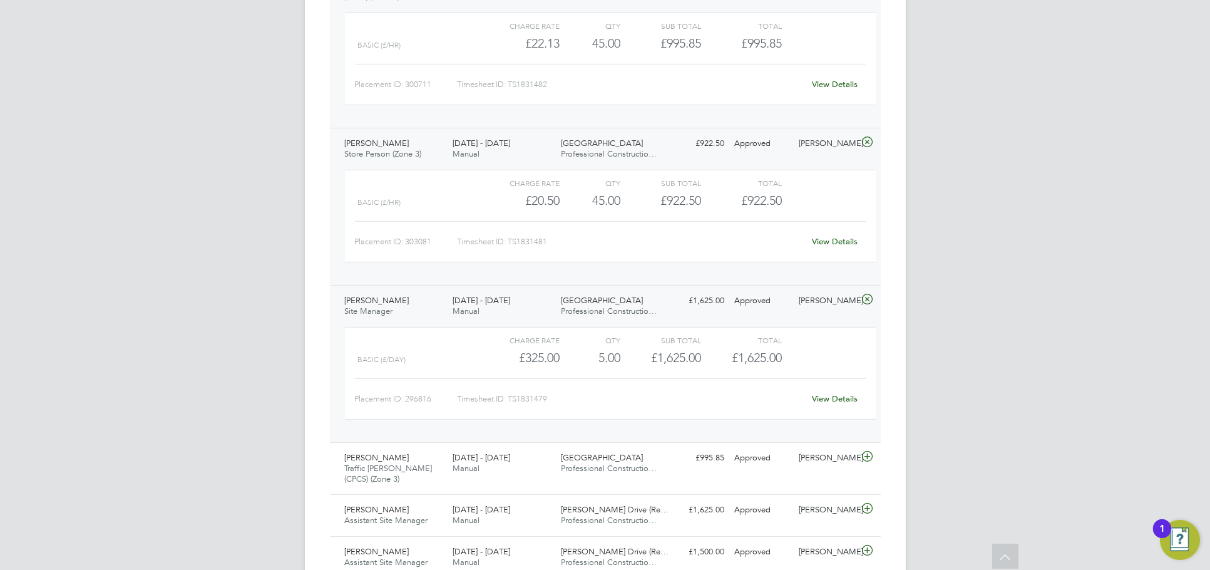
click at [841, 404] on link "View Details" at bounding box center [835, 398] width 46 height 11
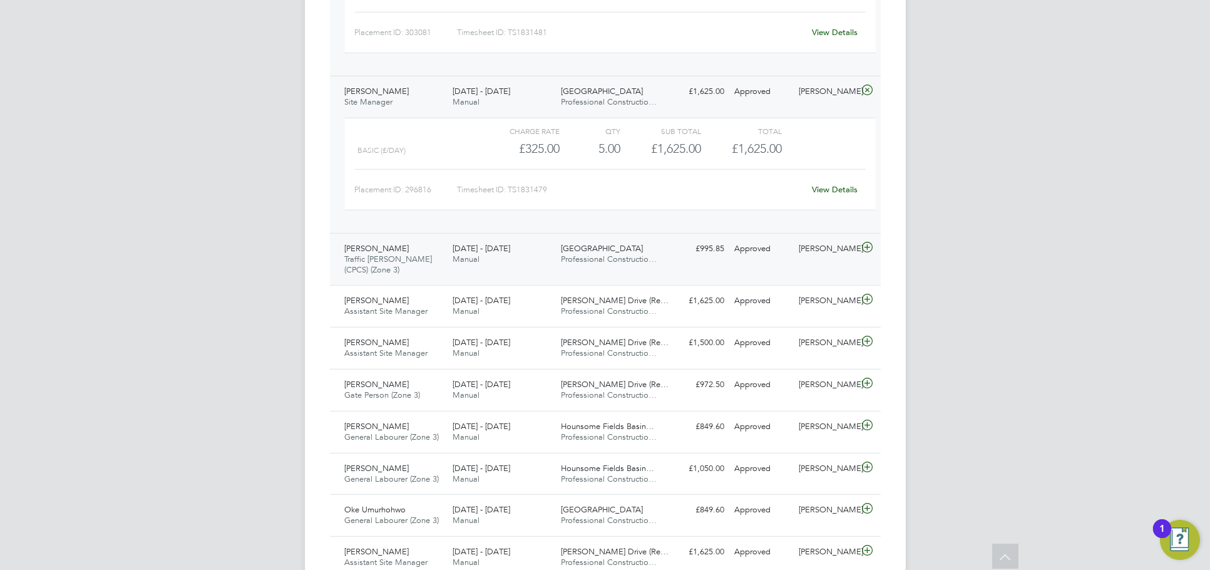
click at [826, 259] on div "Nick O'Shea" at bounding box center [826, 249] width 65 height 21
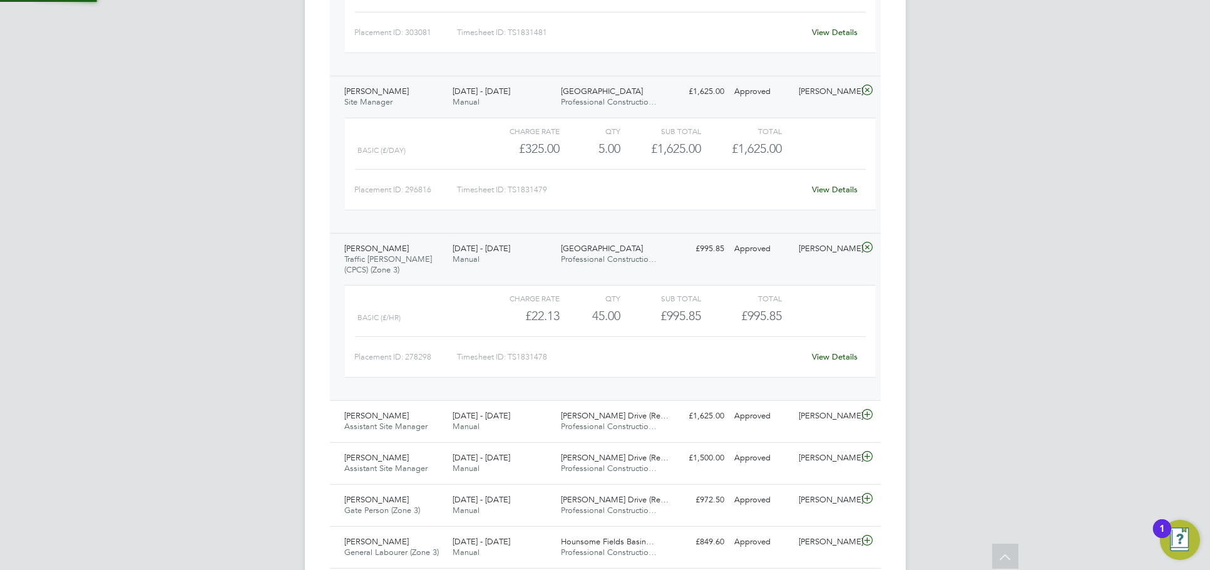
click at [831, 359] on link "View Details" at bounding box center [835, 356] width 46 height 11
click at [820, 110] on div "John Thompson Site Manager 22 - 28 Sep 2025 22 - 28 Sep 2025 Manual Barton Park…" at bounding box center [605, 154] width 551 height 157
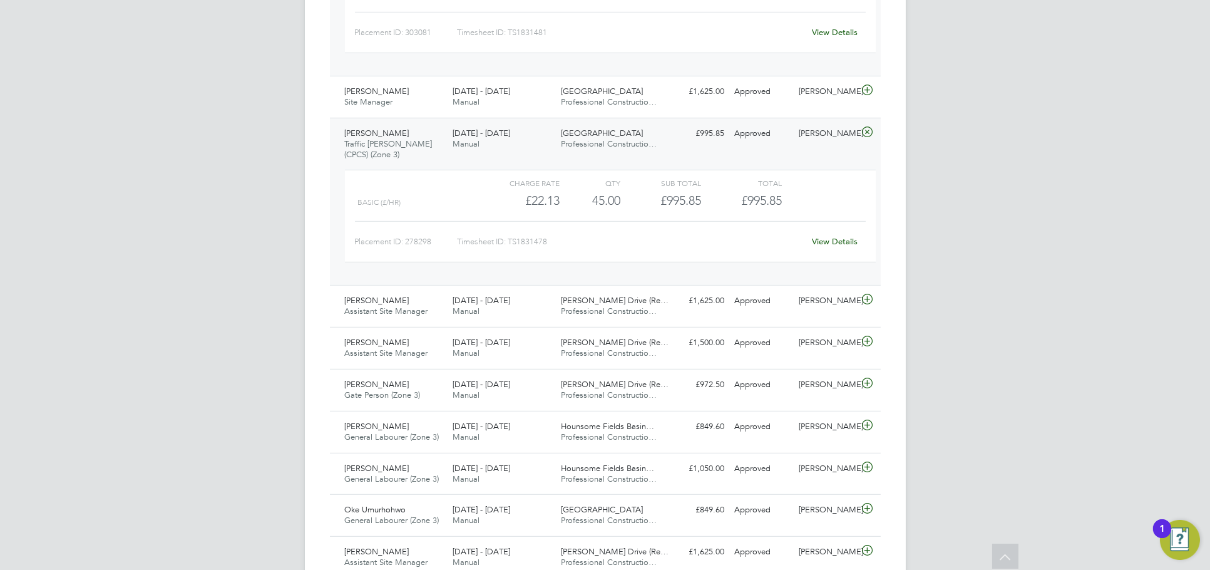
click at [836, 152] on div "James Thomson Traffic Marshall (CPCS) (Zone 3) 22 - 28 Sep 2025 22 - 28 Sep 202…" at bounding box center [605, 202] width 551 height 168
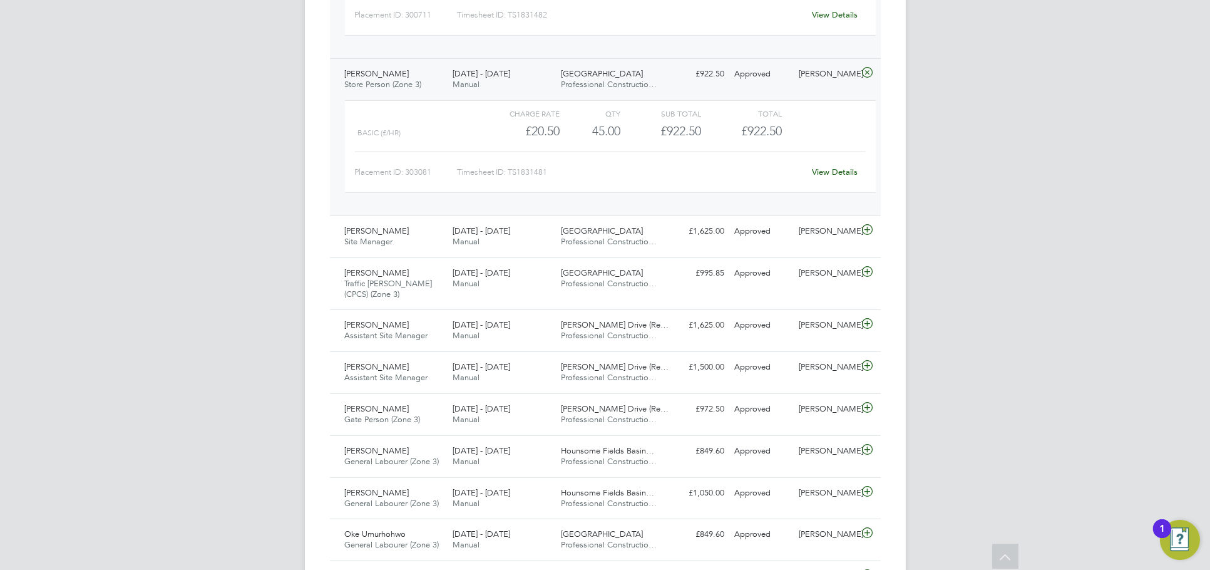
click at [817, 70] on div "Nick O'Shea" at bounding box center [826, 74] width 65 height 21
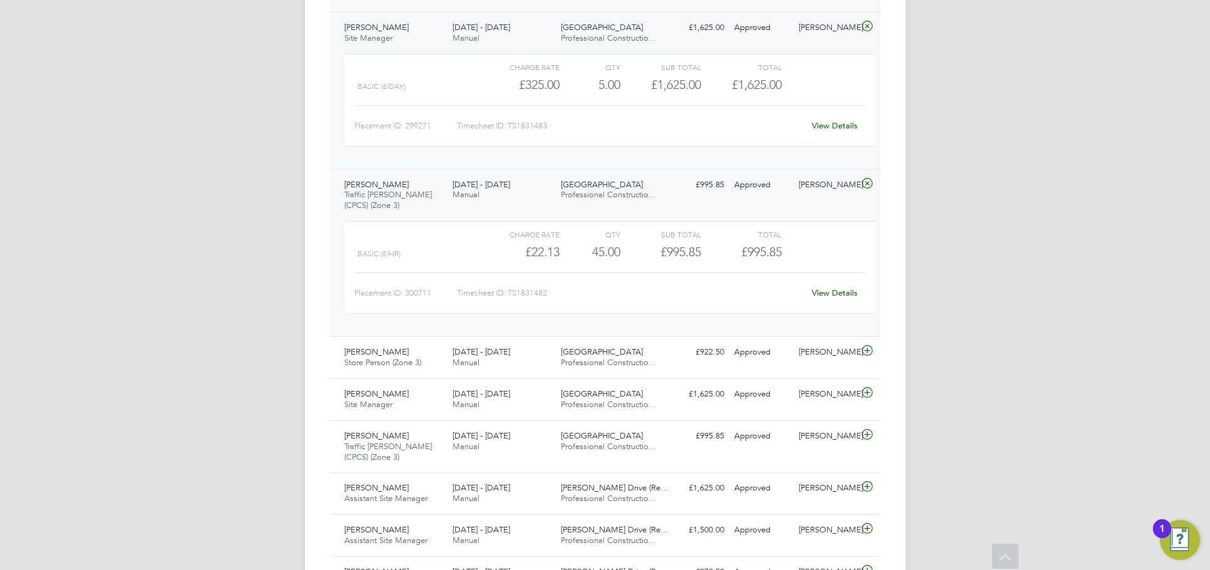
click at [828, 191] on div "Nick O'Shea" at bounding box center [826, 185] width 65 height 21
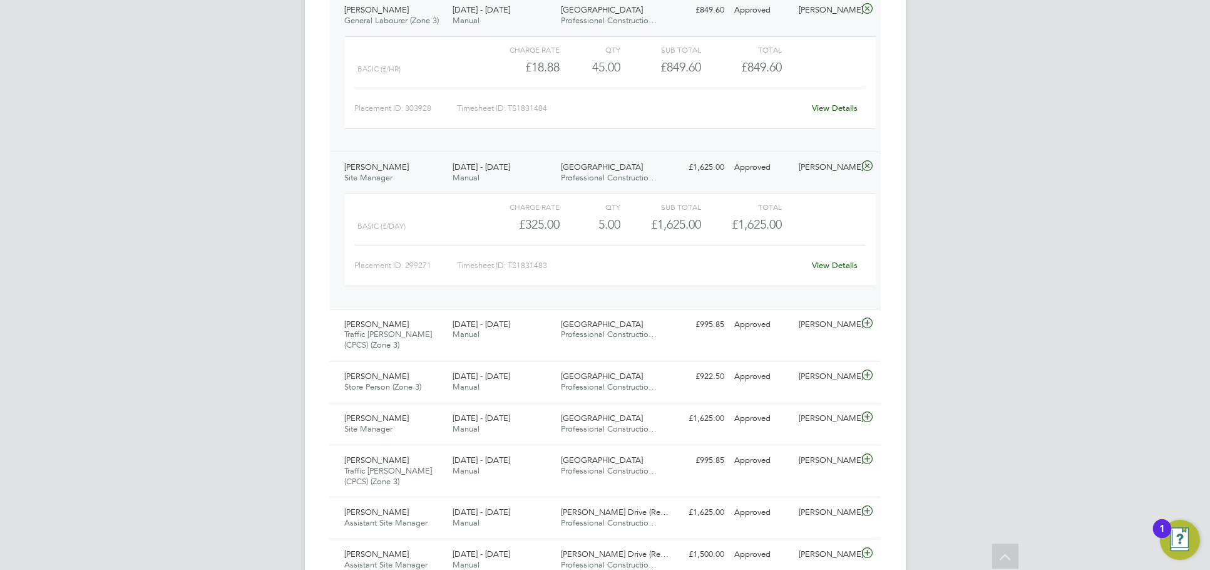
click at [827, 183] on div "Malcolm Russon Site Manager 22 - 28 Sep 2025 22 - 28 Sep 2025 Manual Barton Par…" at bounding box center [605, 230] width 551 height 157
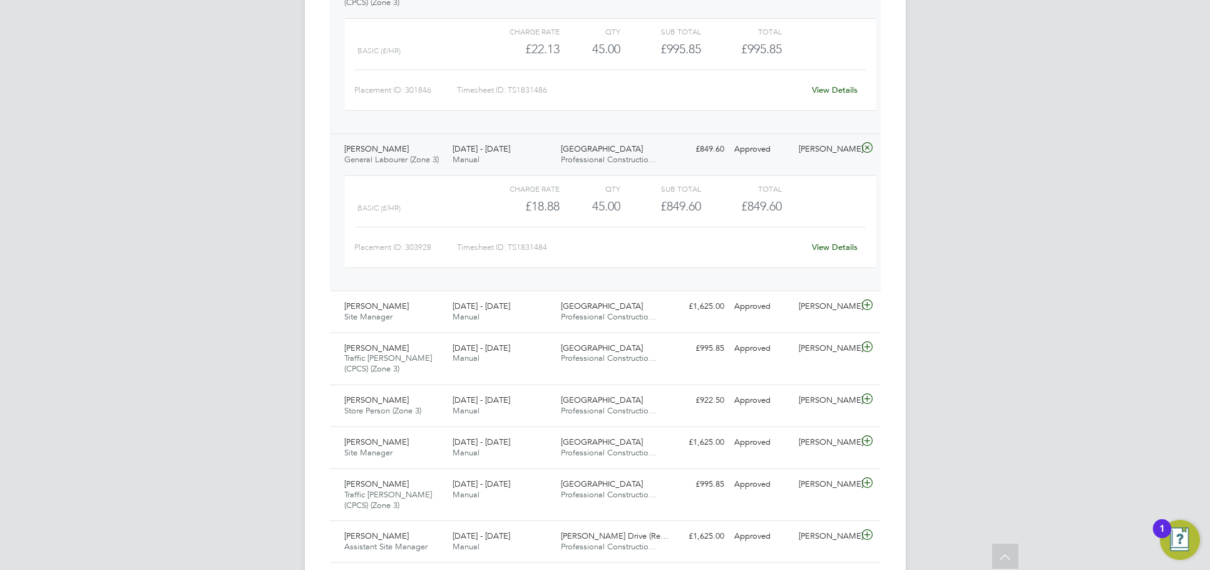
click at [833, 168] on div "Thomas Watkins General Labourer (Zone 3) 22 - 28 Sep 2025 22 - 28 Sep 2025 Manu…" at bounding box center [605, 211] width 551 height 157
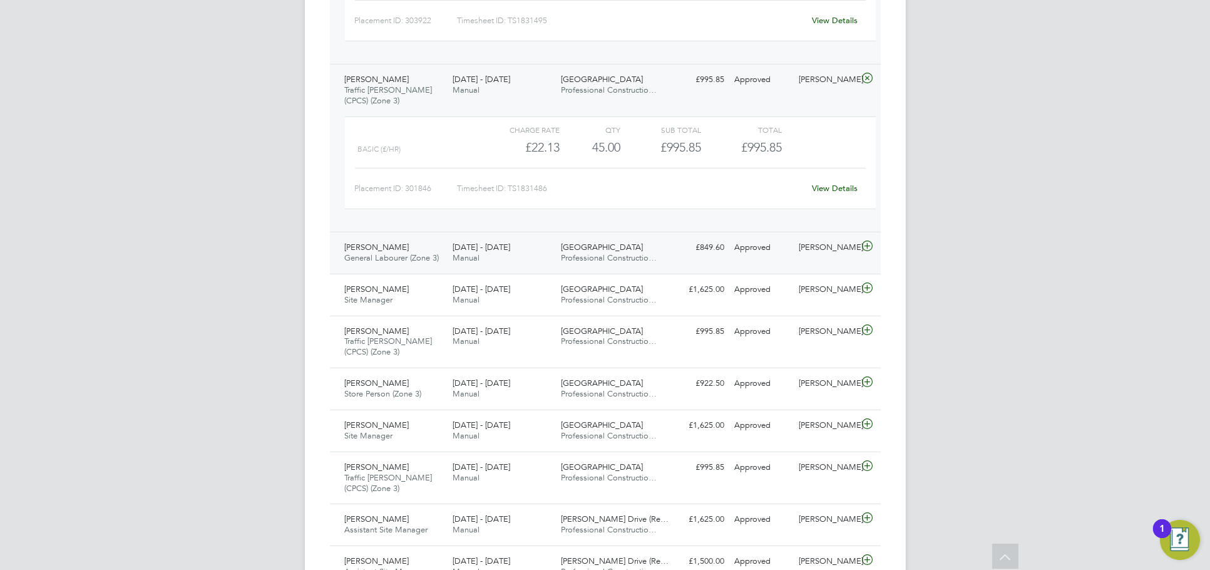
scroll to position [1530, 0]
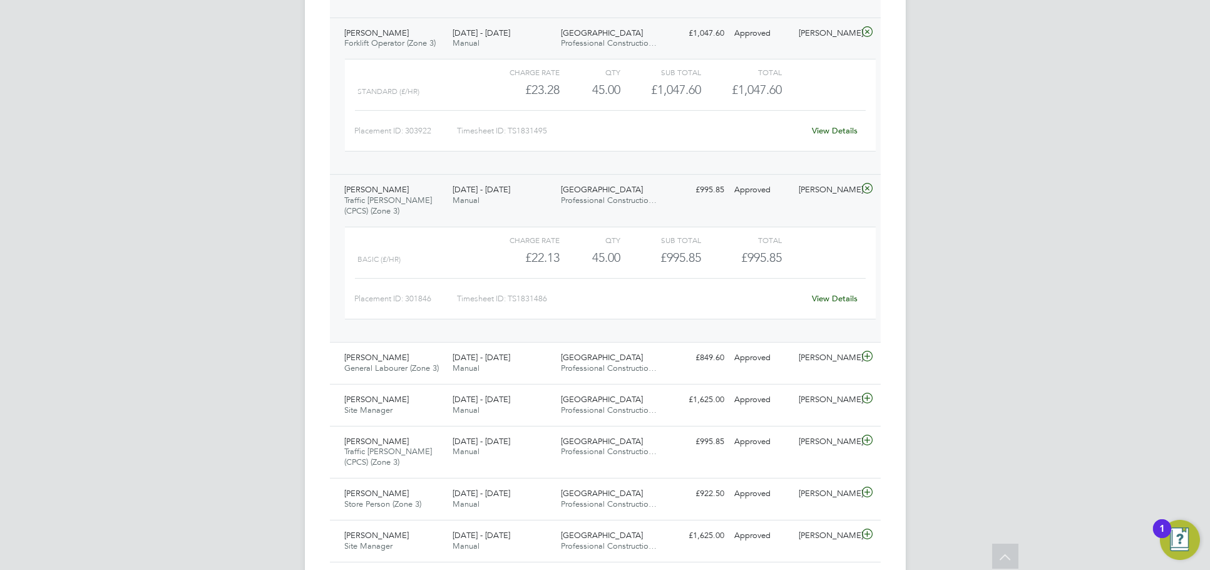
click at [823, 189] on div "Nick O'Shea" at bounding box center [826, 190] width 65 height 21
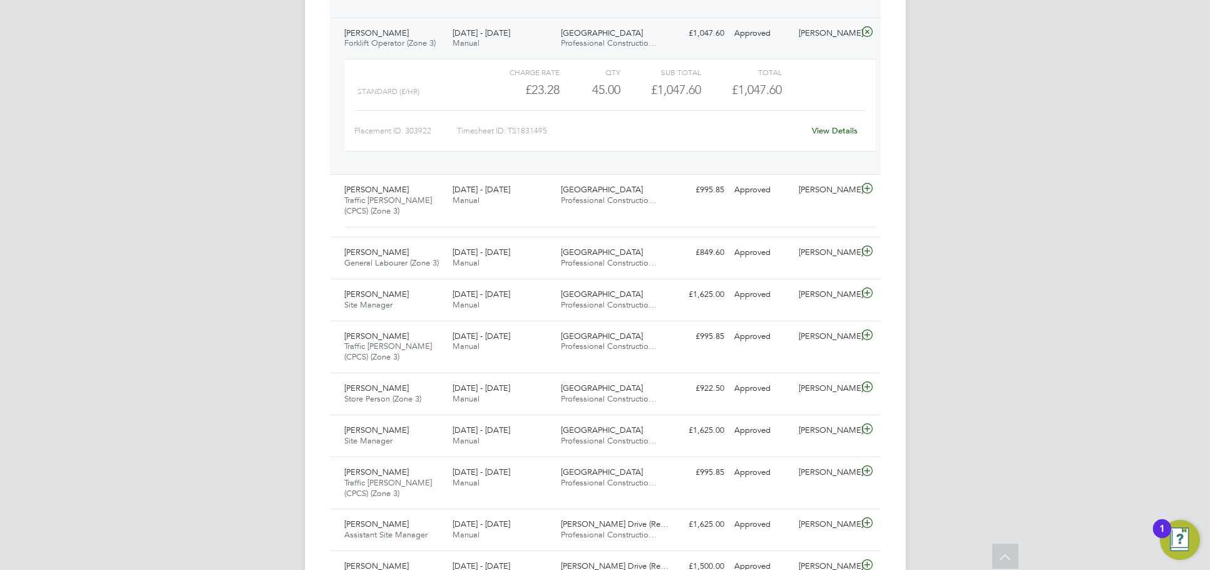
click at [826, 57] on div "Charge rate QTY Sub Total Total Standard (£/HR) £23.28 45 45.00 45 £1,047.60 £1…" at bounding box center [610, 111] width 541 height 115
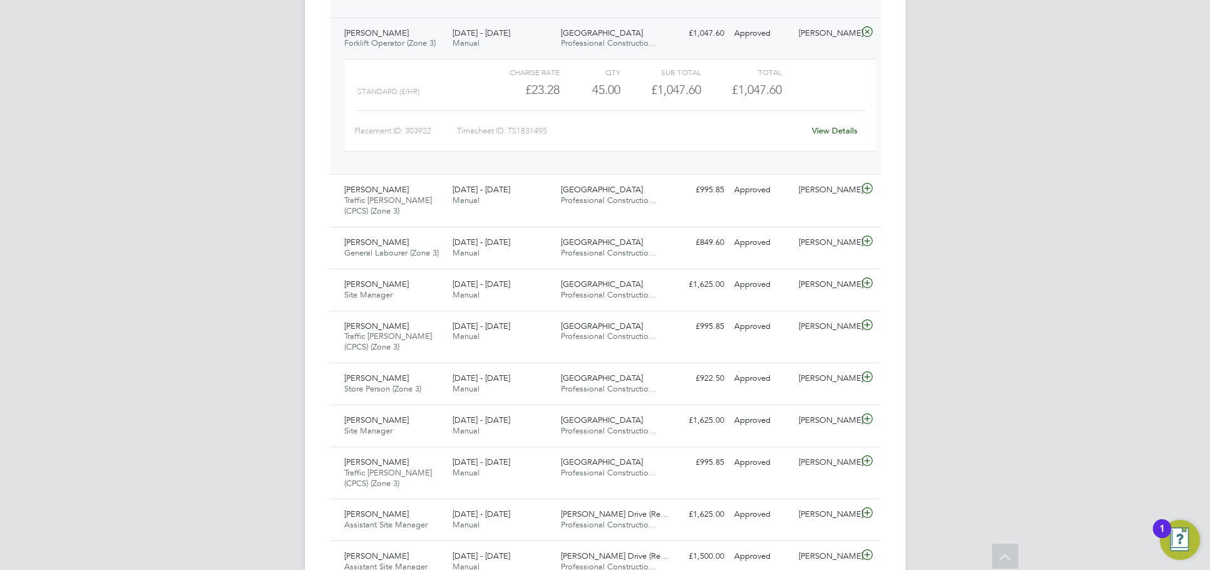
click at [830, 42] on div "Nick O'Shea" at bounding box center [826, 33] width 65 height 21
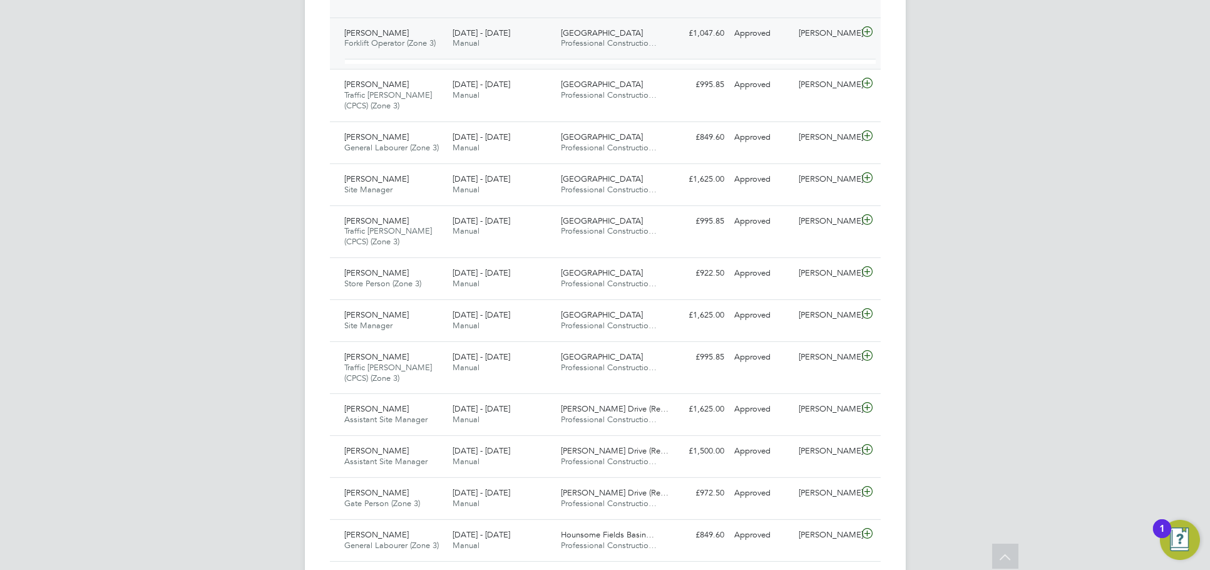
scroll to position [1322, 0]
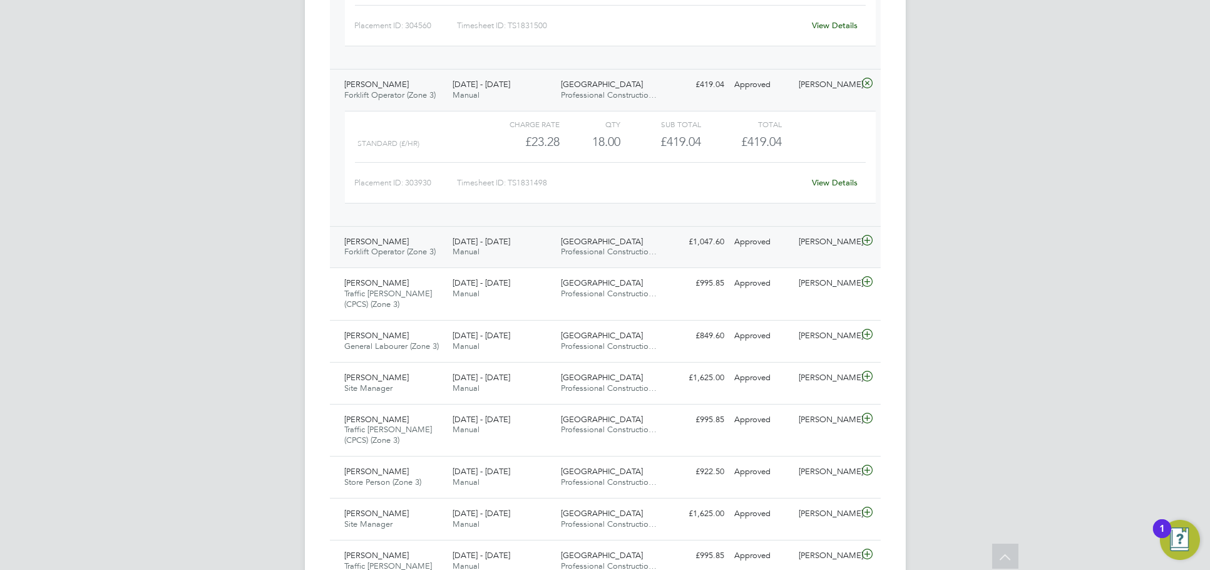
click at [828, 106] on div "Robert Stirling Forklift Operator (Zone 3) 22 - 28 Sep 2025 22 - 28 Sep 2025 Ma…" at bounding box center [605, 147] width 551 height 157
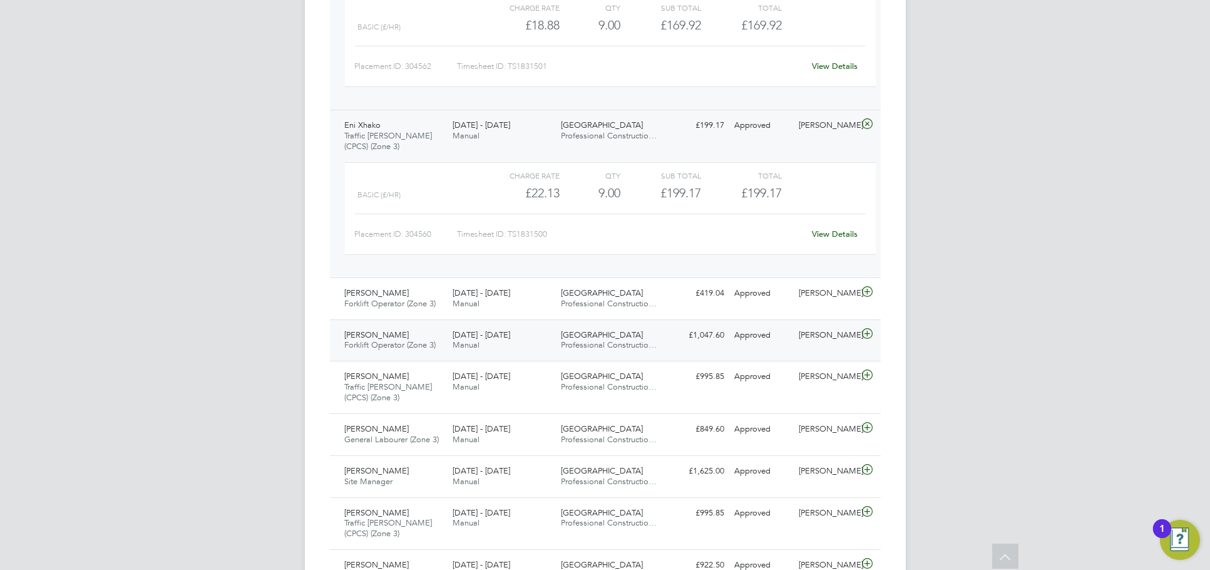
click at [822, 117] on div "Nick O'Shea" at bounding box center [826, 125] width 65 height 21
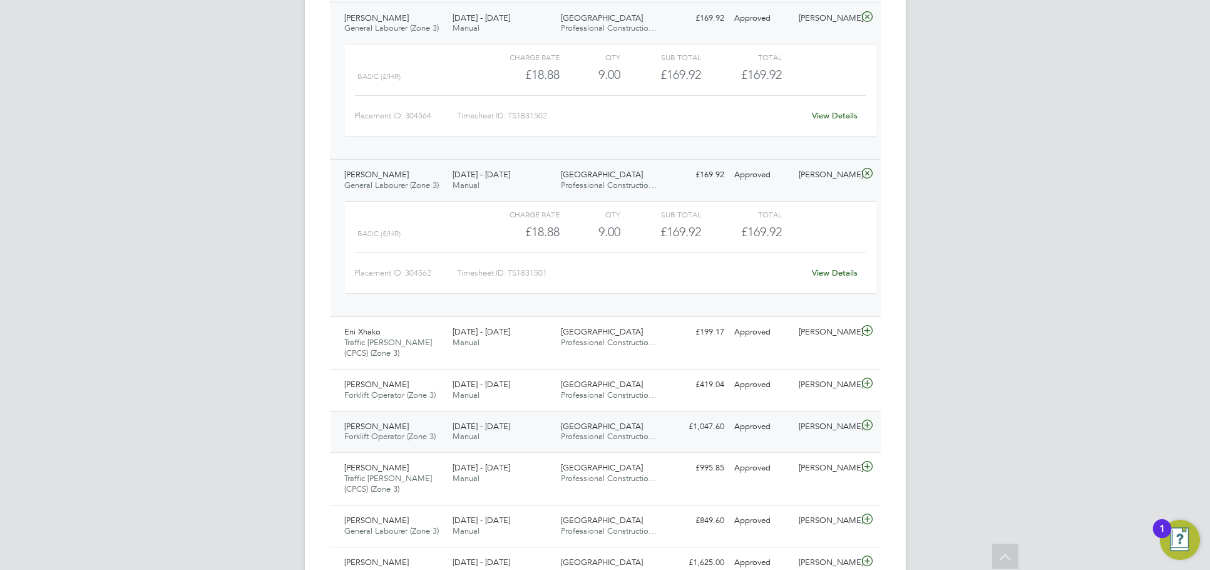
scroll to position [904, 0]
click at [825, 162] on div "Ahtisham Rao General Labourer (Zone 3) 22 - 28 Sep 2025 22 - 28 Sep 2025 Manual…" at bounding box center [605, 83] width 551 height 157
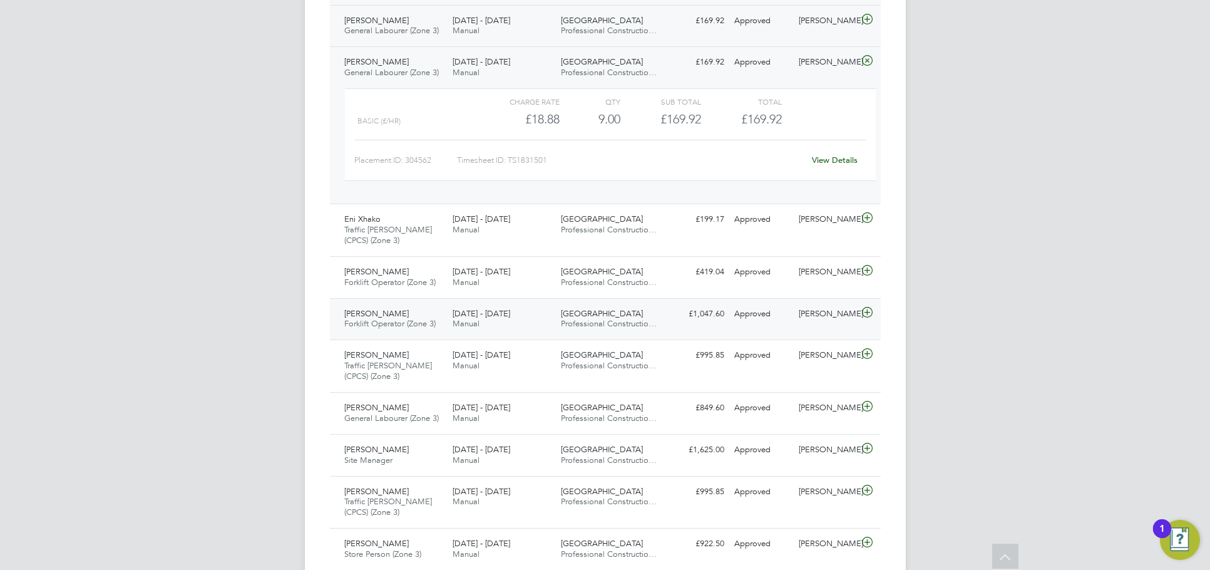
click at [838, 36] on div "Ahtisham Rao General Labourer (Zone 3) 22 - 28 Sep 2025 22 - 28 Sep 2025 Manual…" at bounding box center [605, 26] width 551 height 42
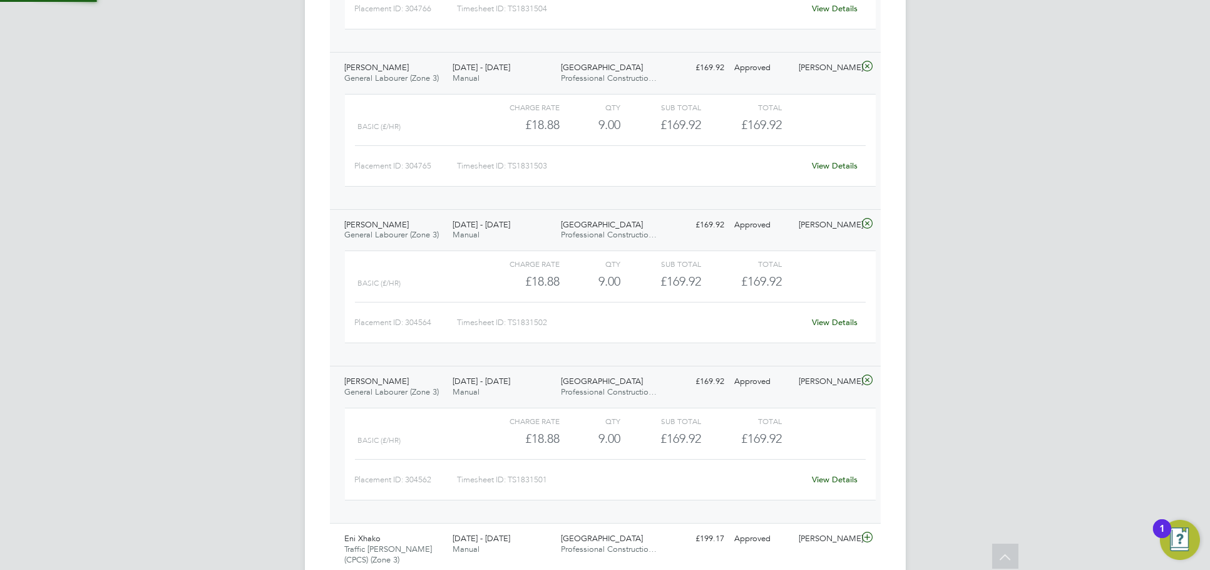
scroll to position [695, 0]
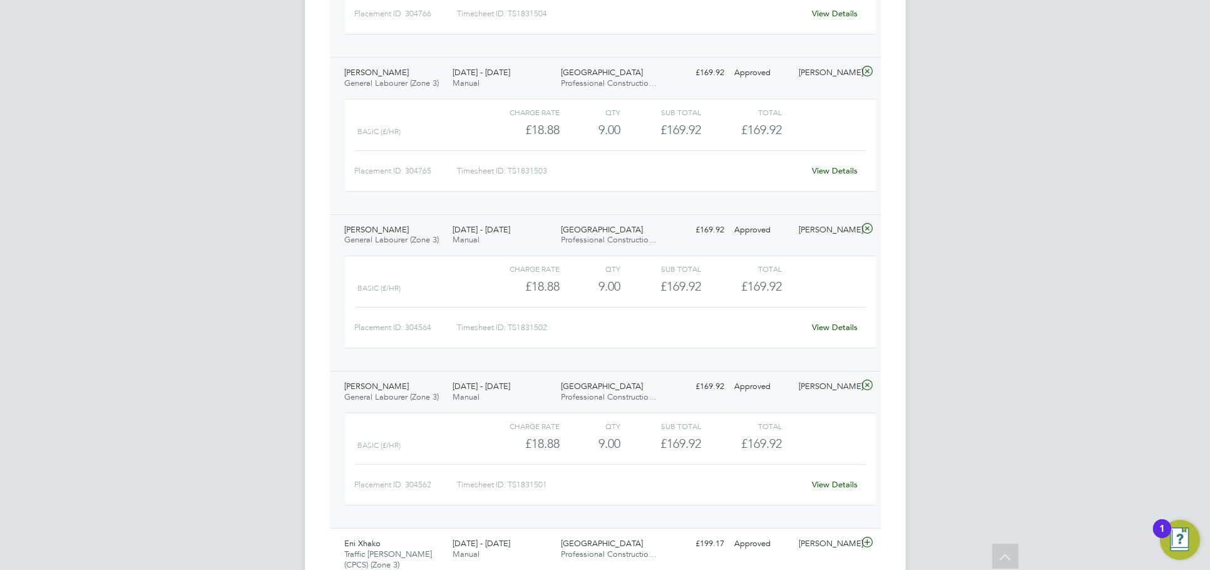
click at [813, 393] on div "Nick O'Shea" at bounding box center [826, 386] width 65 height 21
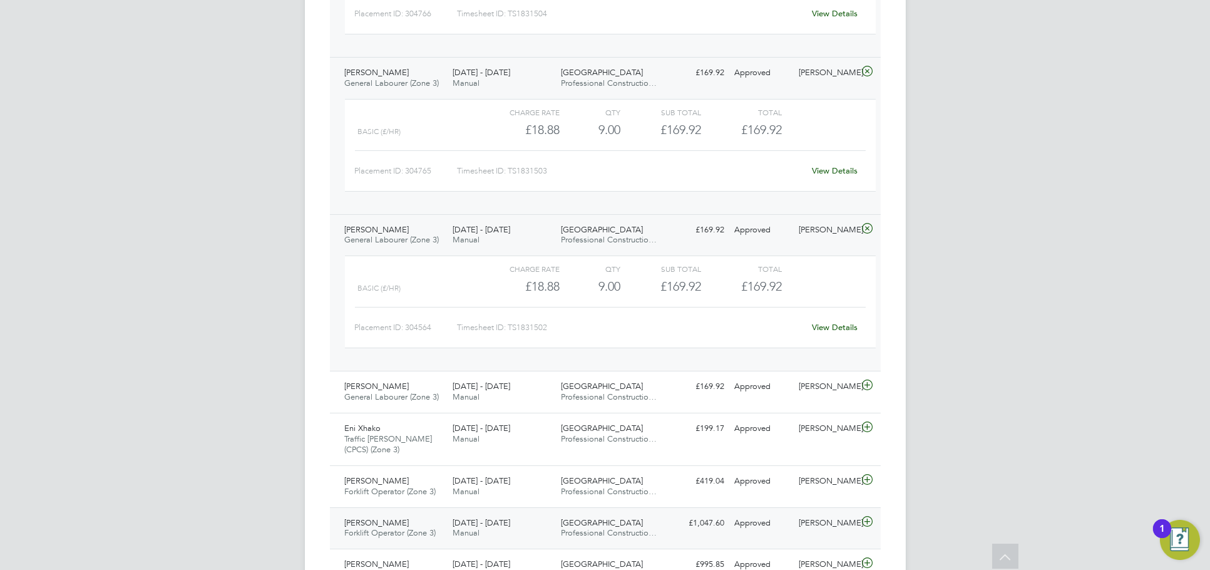
click at [818, 73] on div "Nick O'Shea" at bounding box center [826, 73] width 65 height 21
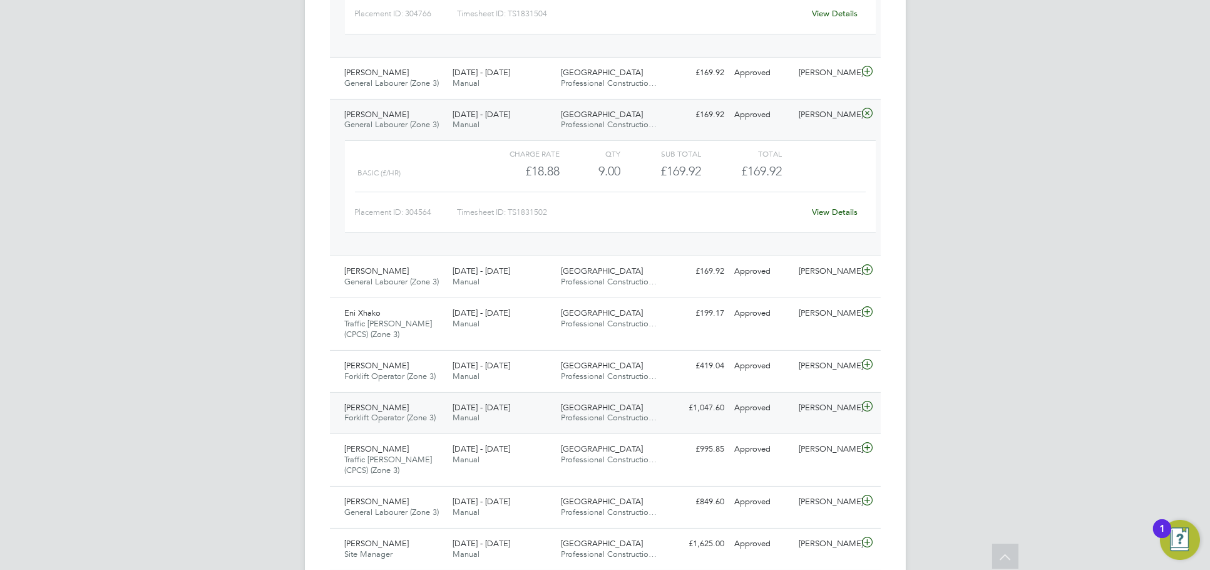
click at [828, 113] on div "Nick O'Shea" at bounding box center [826, 115] width 65 height 21
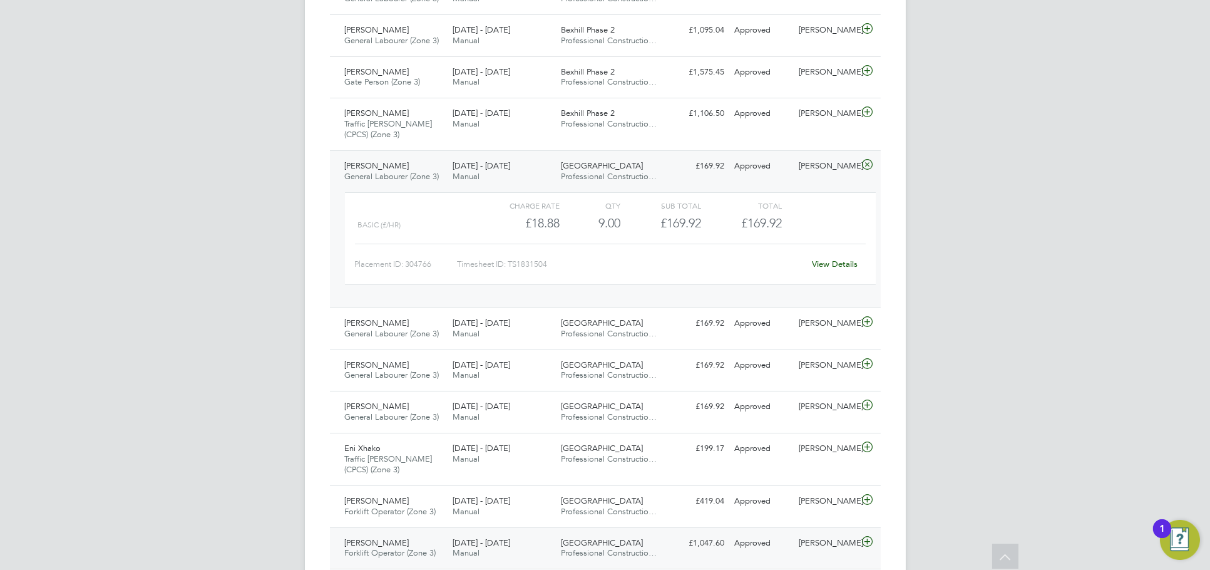
scroll to position [418, 0]
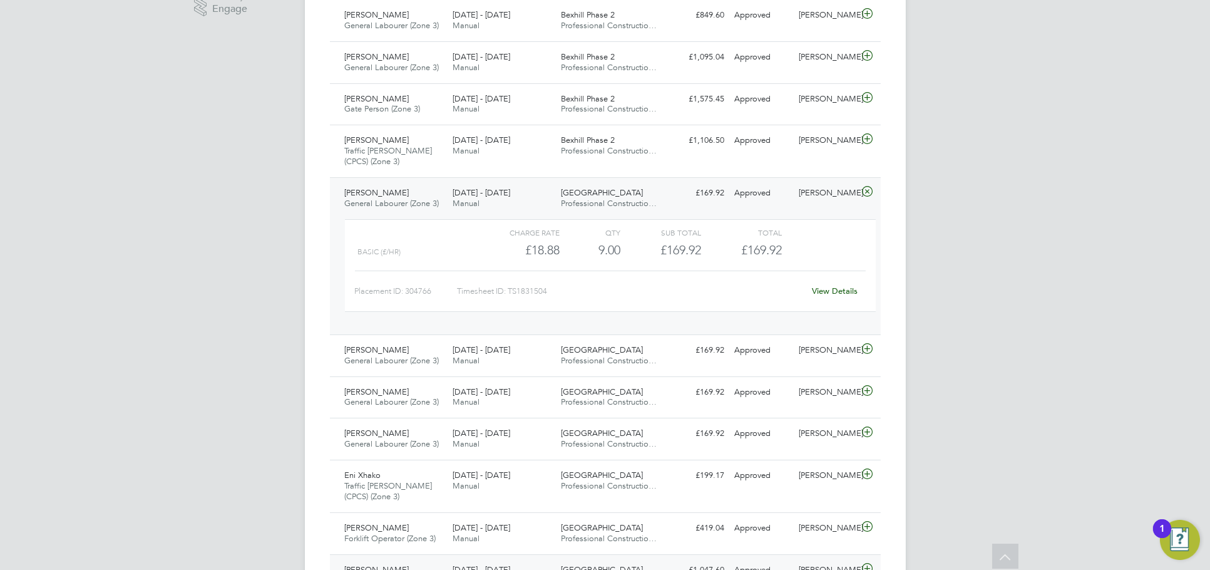
click at [833, 208] on div "Michael Wood General Labourer (Zone 3) 22 - 28 Sep 2025 22 - 28 Sep 2025 Manual…" at bounding box center [605, 255] width 551 height 157
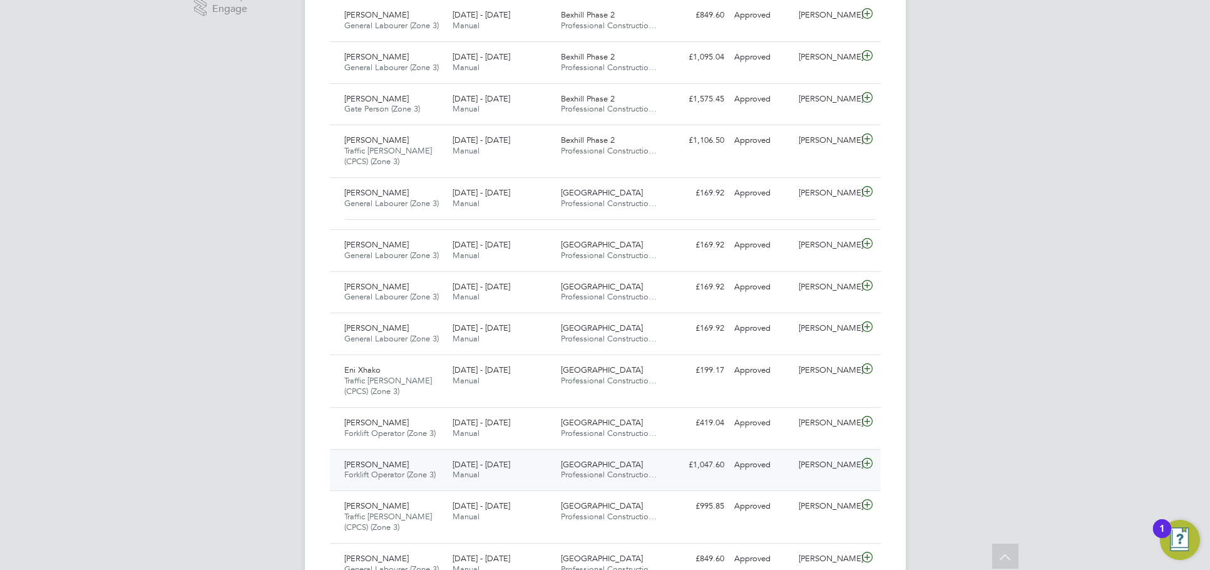
click at [1079, 171] on div "JH Jess Hogan Notifications 20 Applications: Network Team Members Businesses Si…" at bounding box center [605, 470] width 1210 height 1776
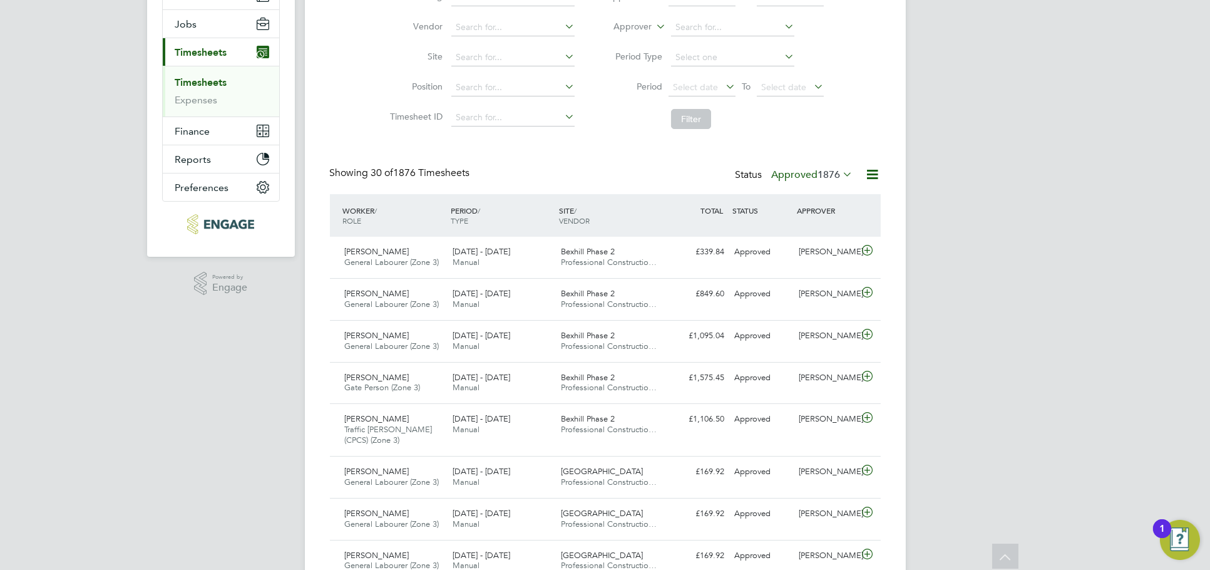
scroll to position [0, 0]
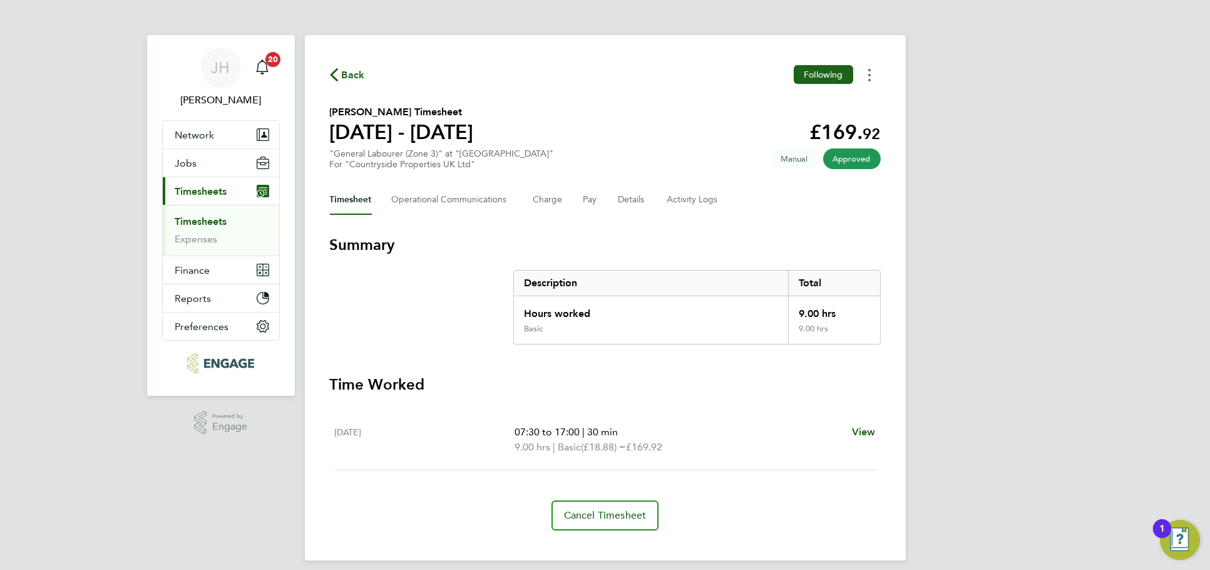
click at [865, 69] on button "Timesheets Menu" at bounding box center [869, 74] width 23 height 19
click at [841, 98] on link "Download timesheet" at bounding box center [806, 102] width 150 height 25
click at [868, 66] on button "Timesheets Menu" at bounding box center [869, 74] width 23 height 19
click at [850, 98] on link "Download timesheet" at bounding box center [806, 102] width 150 height 25
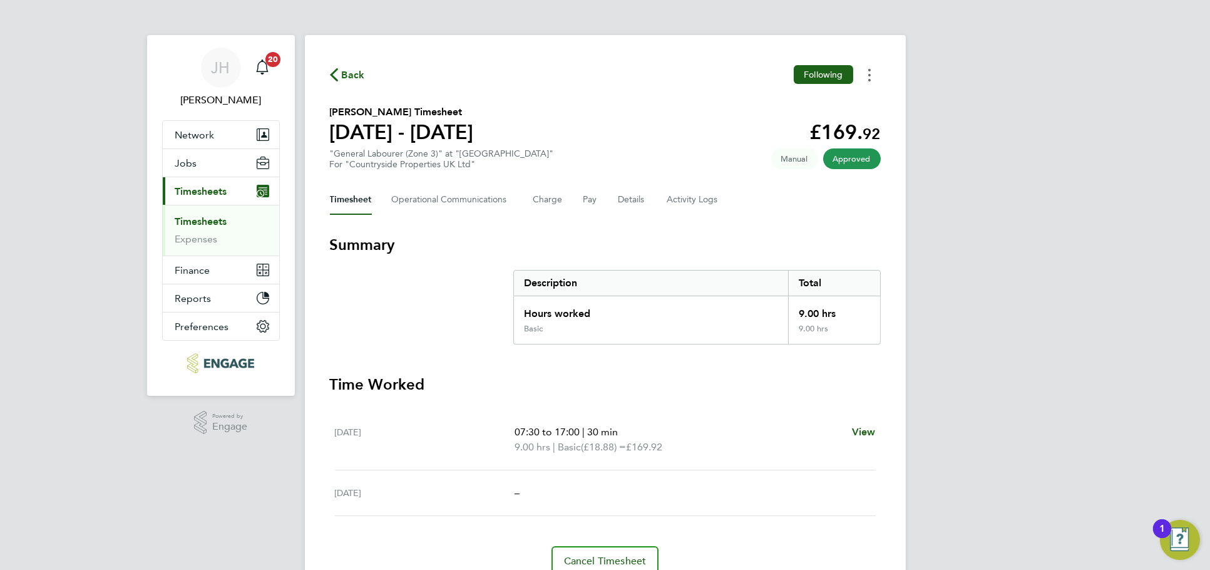
click at [865, 81] on button "Timesheets Menu" at bounding box center [869, 74] width 23 height 19
click at [845, 108] on link "Download timesheet" at bounding box center [806, 102] width 150 height 25
click at [863, 63] on div "Back Following [PERSON_NAME] Timesheet [DATE] - [DATE] £169. 92 "General Labour…" at bounding box center [605, 320] width 601 height 571
click at [864, 75] on button "Timesheets Menu" at bounding box center [869, 74] width 23 height 19
click at [861, 102] on link "Download timesheet" at bounding box center [806, 102] width 150 height 25
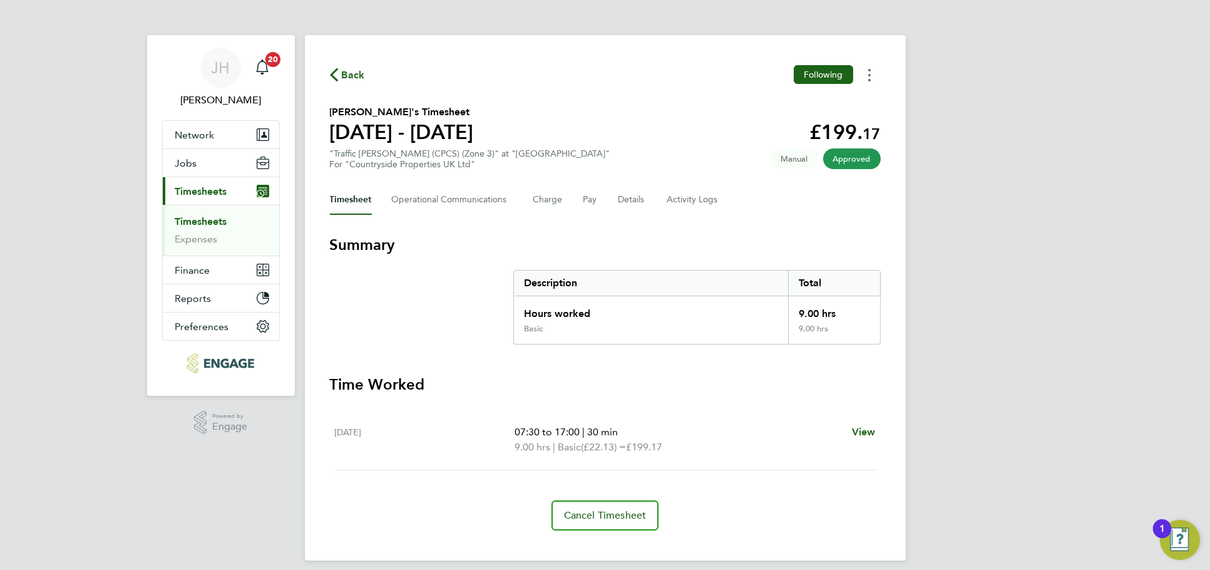
click at [865, 74] on button "Timesheets Menu" at bounding box center [869, 74] width 23 height 19
click at [942, 89] on div "[PERSON_NAME] Notifications 20 Applications: Network Team Members Businesses Si…" at bounding box center [605, 290] width 1210 height 580
click at [869, 74] on circle "Timesheets Menu" at bounding box center [869, 75] width 3 height 3
click at [871, 80] on button "Timesheets Menu" at bounding box center [869, 74] width 23 height 19
click at [863, 96] on div "Back Following Eni Xhako's Timesheet 22 - 28 Sept 2025 £199. 17 "Traffic Marsha…" at bounding box center [605, 297] width 601 height 525
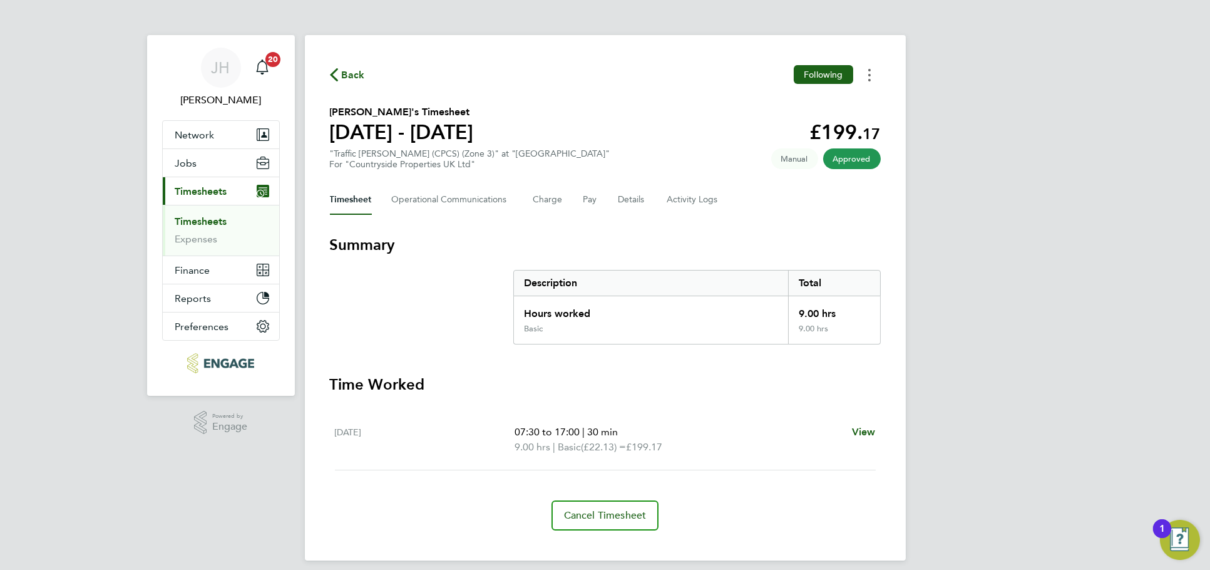
click at [872, 80] on button "Timesheets Menu" at bounding box center [869, 74] width 23 height 19
click at [858, 97] on link "Download timesheet" at bounding box center [806, 102] width 150 height 25
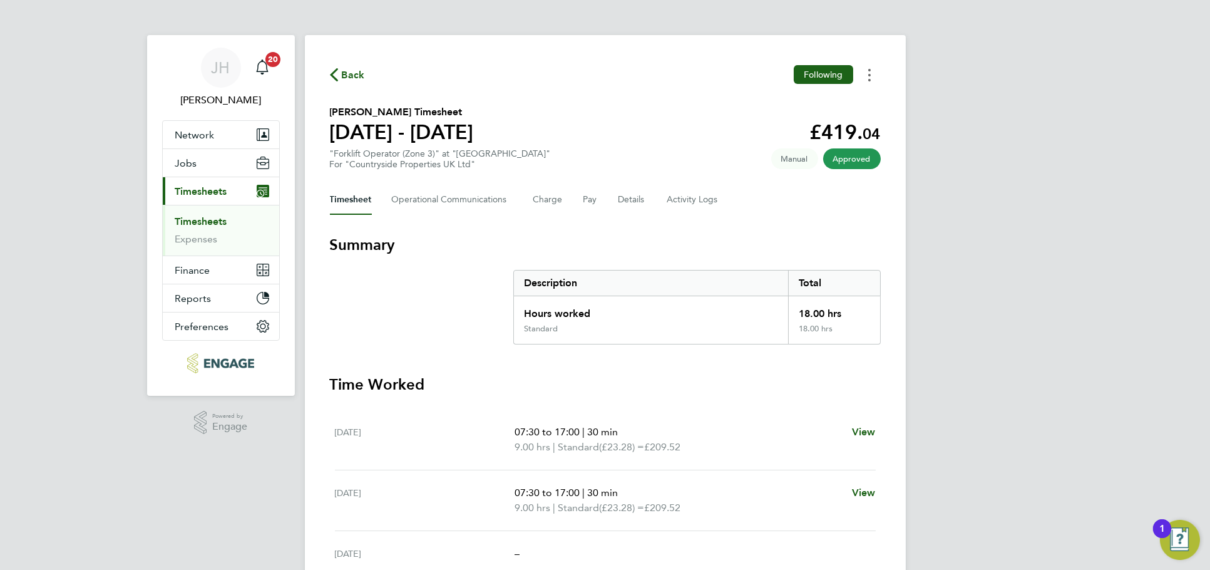
click at [869, 78] on icon "Timesheets Menu" at bounding box center [869, 75] width 3 height 13
click at [852, 100] on link "Download timesheet" at bounding box center [806, 102] width 150 height 25
click at [871, 72] on button "Timesheets Menu" at bounding box center [869, 74] width 23 height 19
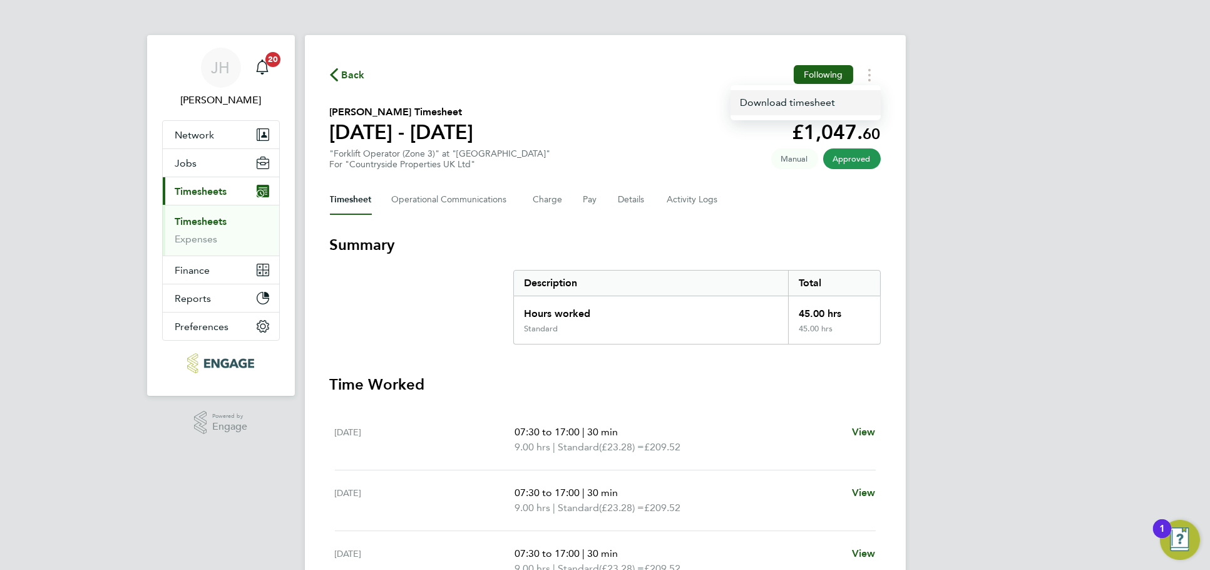
click at [830, 105] on link "Download timesheet" at bounding box center [806, 102] width 150 height 25
click at [878, 76] on button "Timesheets Menu" at bounding box center [869, 74] width 23 height 19
click at [831, 100] on link "Download timesheet" at bounding box center [806, 102] width 150 height 25
click at [863, 72] on button "Timesheets Menu" at bounding box center [869, 74] width 23 height 19
click at [871, 103] on link "Download timesheet" at bounding box center [806, 102] width 150 height 25
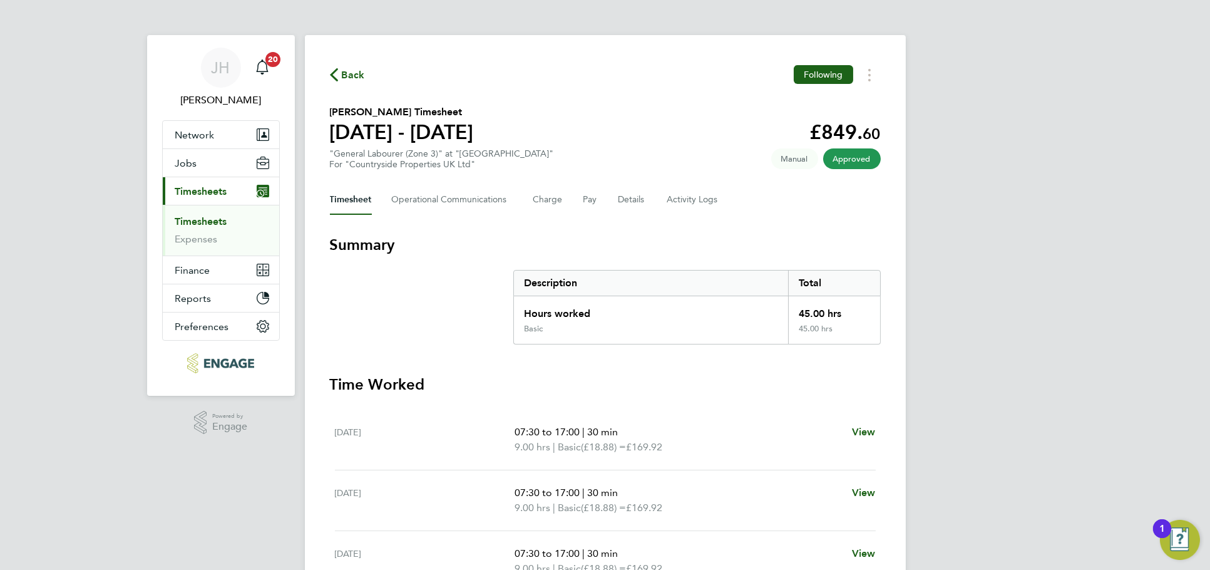
click at [1002, 106] on div "JH Jess Hogan Notifications 20 Applications: Network Team Members Businesses Si…" at bounding box center [605, 457] width 1210 height 915
click at [950, 98] on div "JH Jess Hogan Notifications 20 Applications: Network Team Members Businesses Si…" at bounding box center [605, 457] width 1210 height 915
click at [870, 75] on circle "Timesheets Menu" at bounding box center [869, 75] width 3 height 3
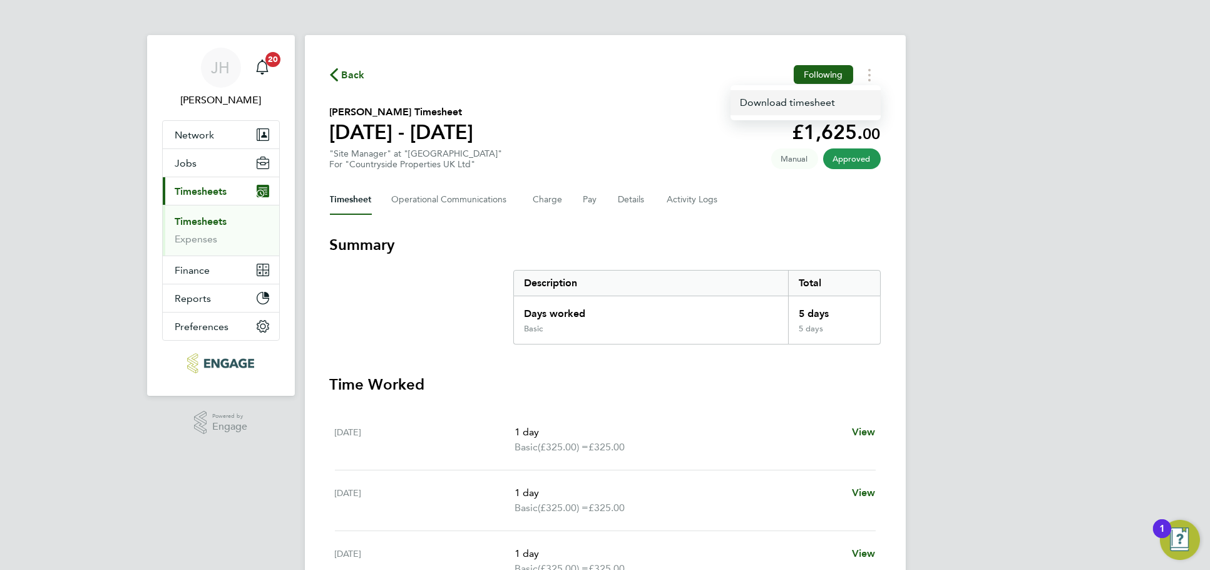
click at [828, 101] on link "Download timesheet" at bounding box center [806, 102] width 150 height 25
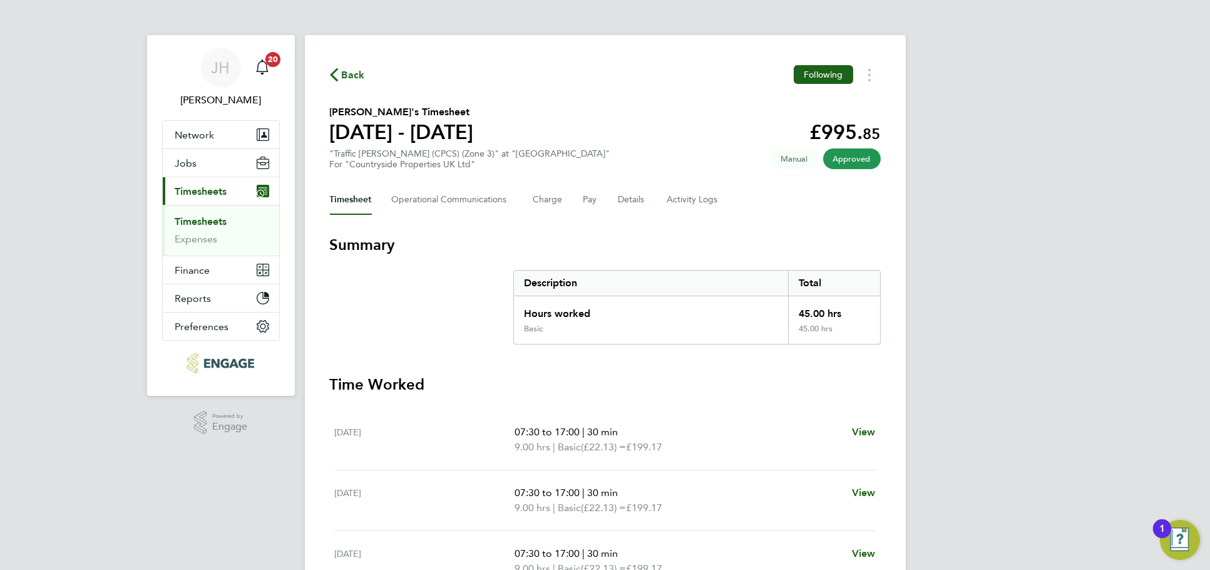
click at [955, 100] on div "[PERSON_NAME] Notifications 20 Applications: Network Team Members Businesses Si…" at bounding box center [605, 457] width 1210 height 915
click at [875, 80] on button "Timesheets Menu" at bounding box center [869, 74] width 23 height 19
click at [826, 105] on link "Download timesheet" at bounding box center [806, 102] width 150 height 25
click at [866, 75] on button "Timesheets Menu" at bounding box center [869, 74] width 23 height 19
click at [833, 103] on link "Download timesheet" at bounding box center [806, 102] width 150 height 25
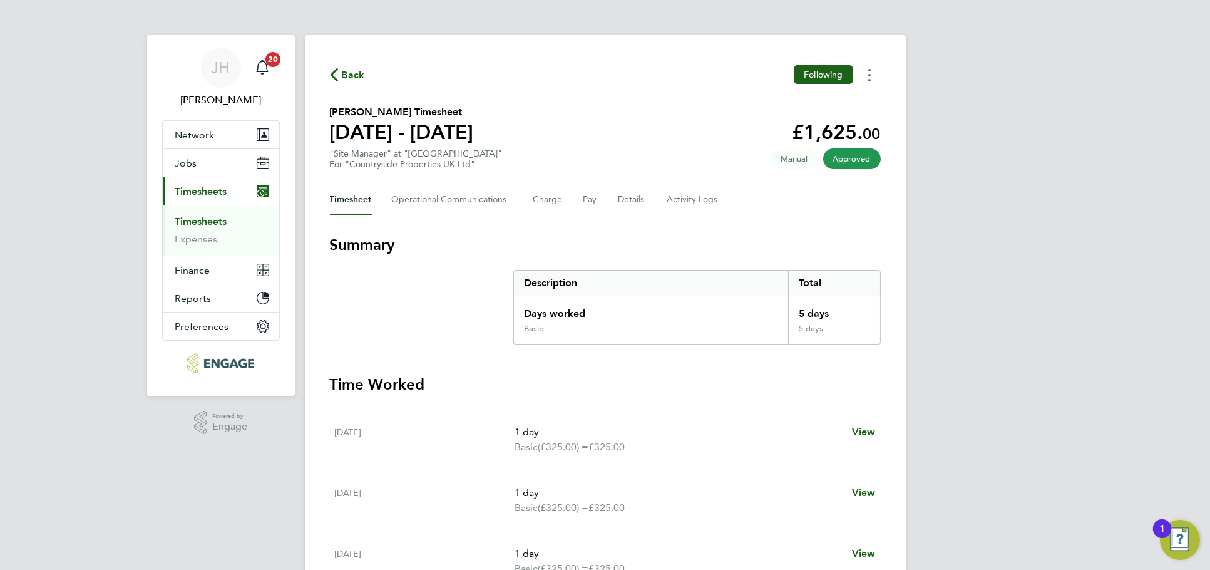
click at [868, 81] on circle "Timesheets Menu" at bounding box center [869, 80] width 3 height 3
click at [846, 96] on link "Download timesheet" at bounding box center [806, 102] width 150 height 25
click at [866, 80] on button "Timesheets Menu" at bounding box center [869, 74] width 23 height 19
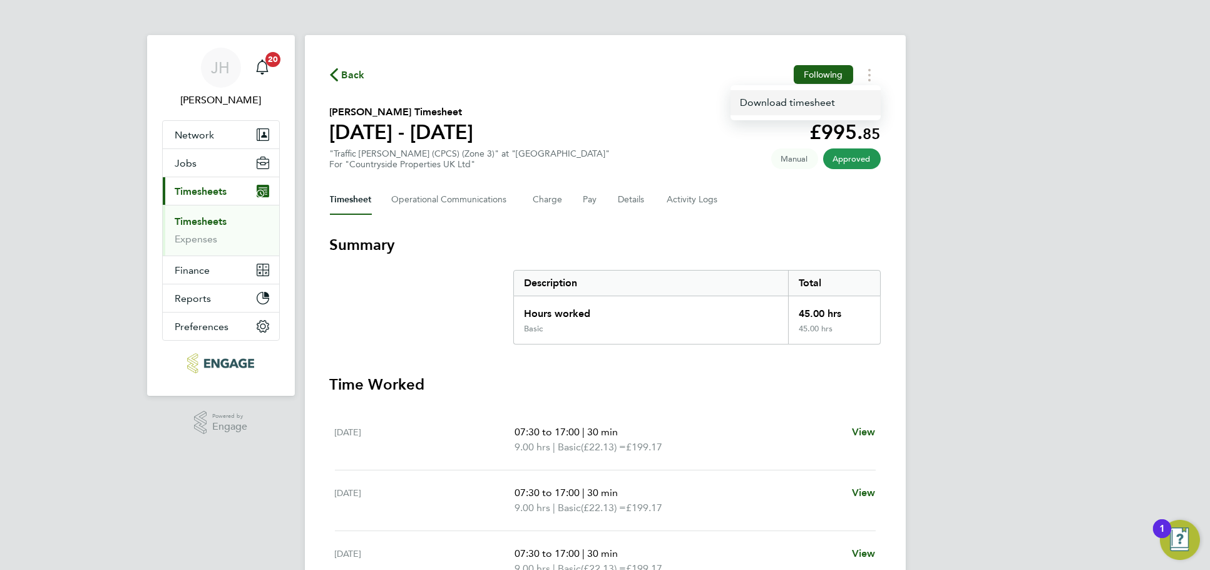
click at [836, 97] on link "Download timesheet" at bounding box center [806, 102] width 150 height 25
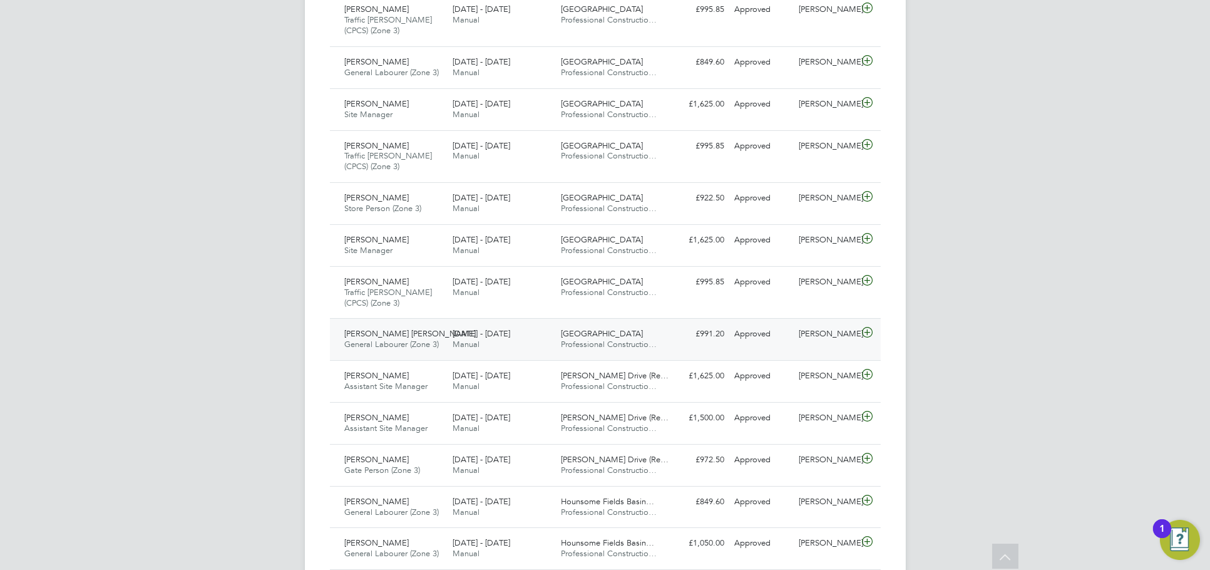
click at [785, 325] on div "Approved" at bounding box center [761, 334] width 65 height 21
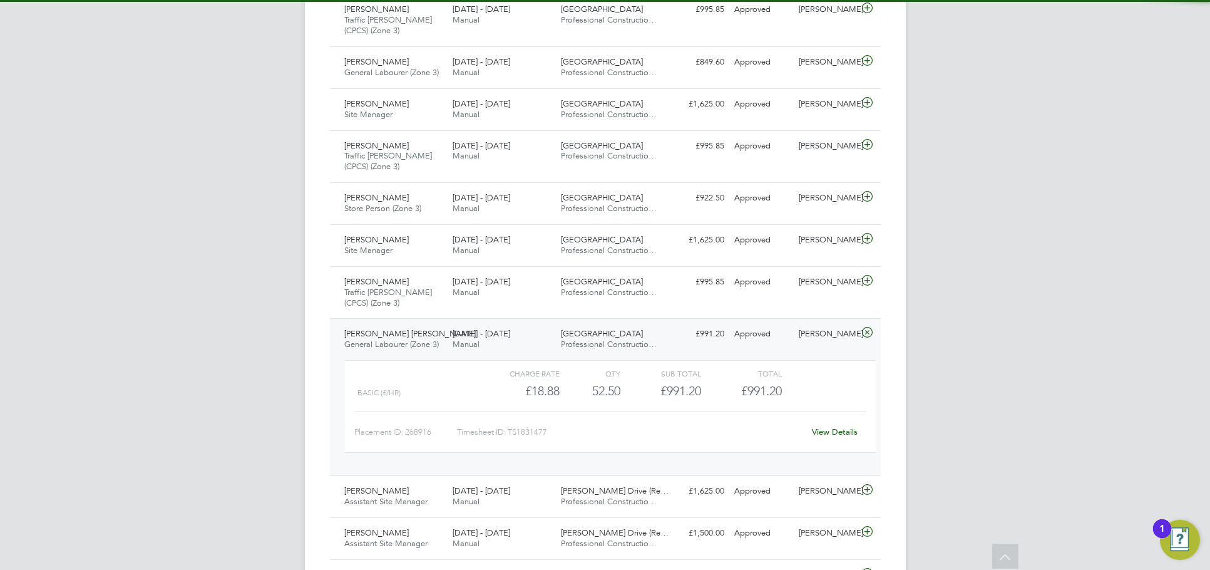
click at [833, 426] on link "View Details" at bounding box center [835, 431] width 46 height 11
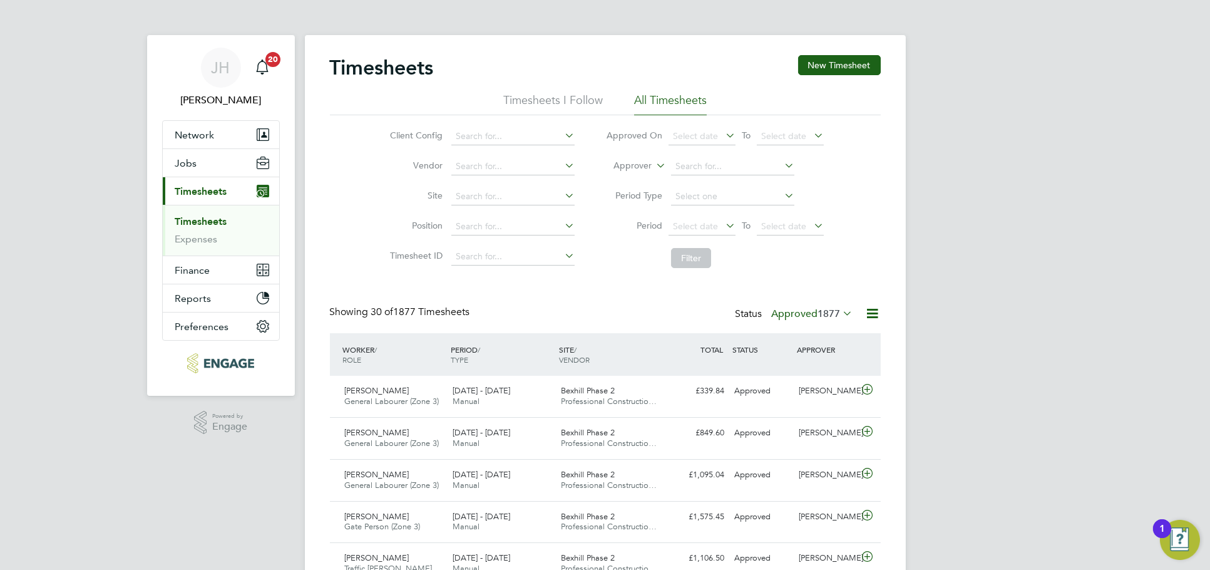
click at [828, 312] on span "1877" at bounding box center [829, 313] width 23 height 13
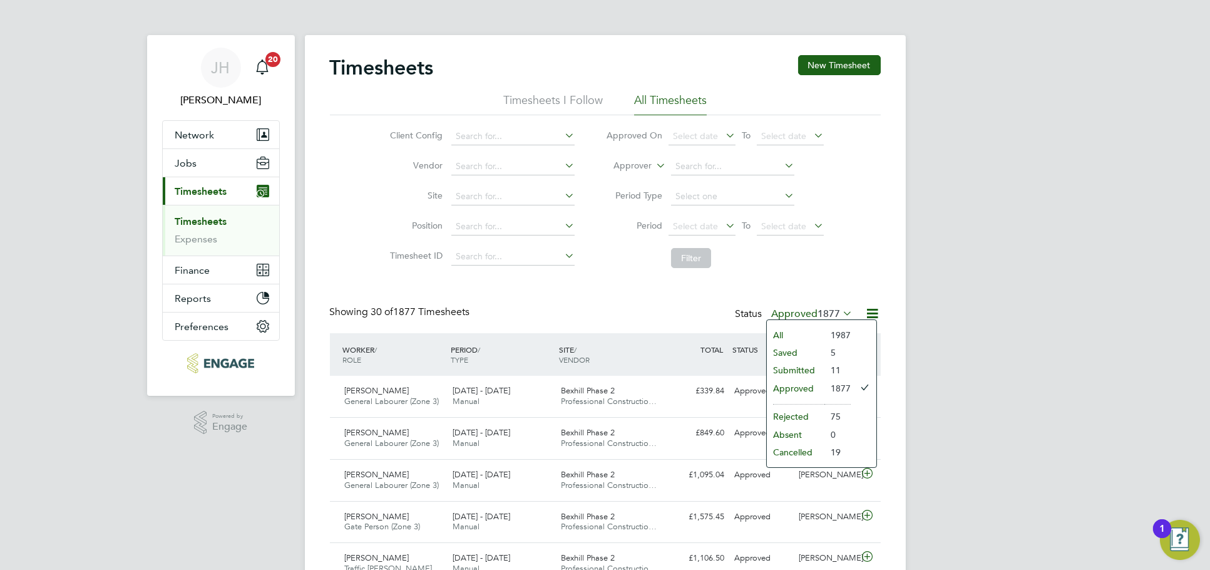
click at [820, 368] on li "Submitted" at bounding box center [796, 370] width 58 height 18
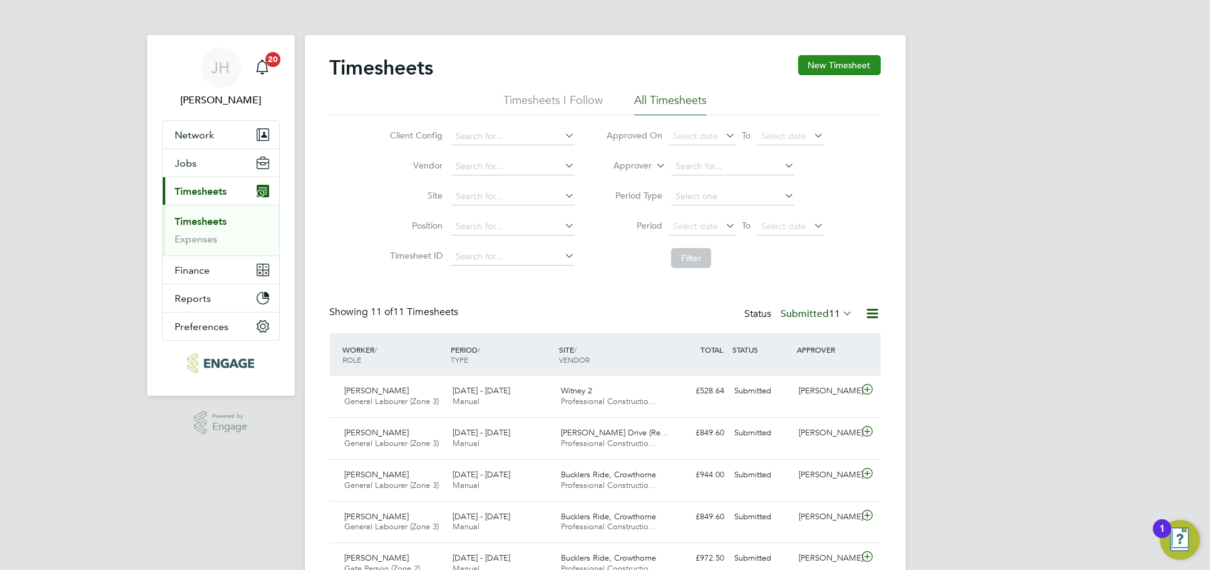
click at [851, 63] on button "New Timesheet" at bounding box center [839, 65] width 83 height 20
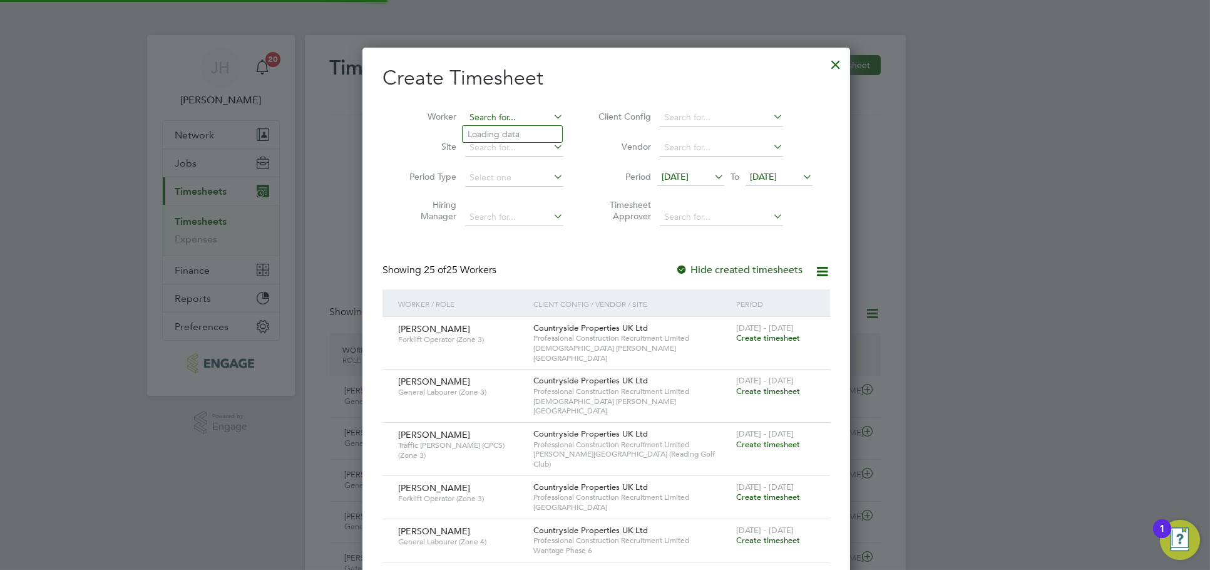
click at [510, 116] on input at bounding box center [514, 118] width 98 height 18
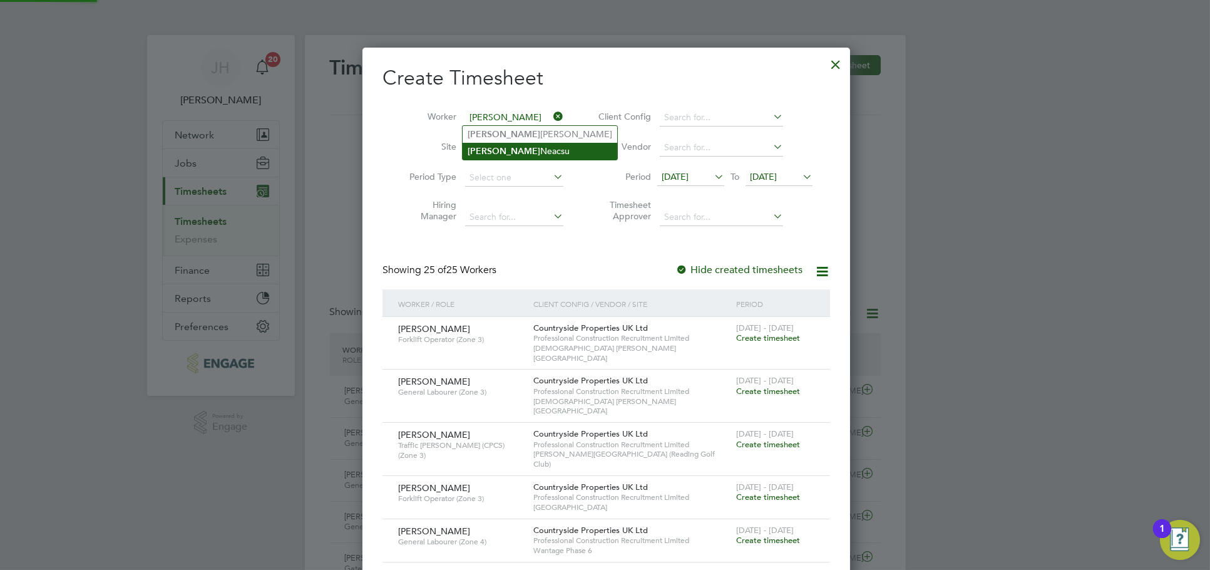
click at [518, 147] on li "[PERSON_NAME]" at bounding box center [540, 151] width 155 height 17
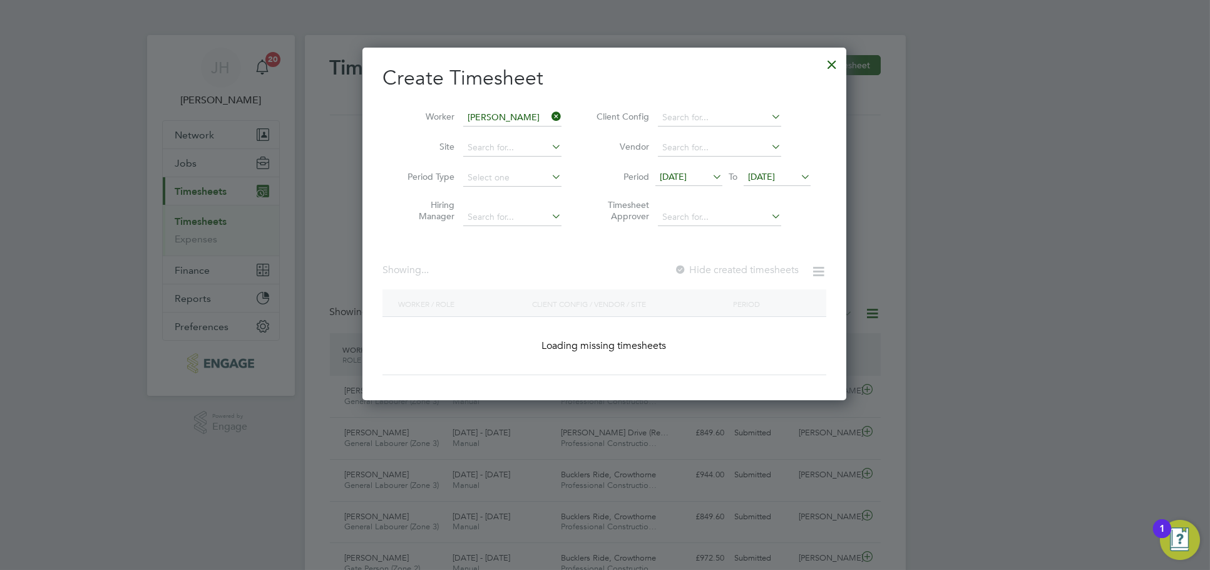
type input "[PERSON_NAME]"
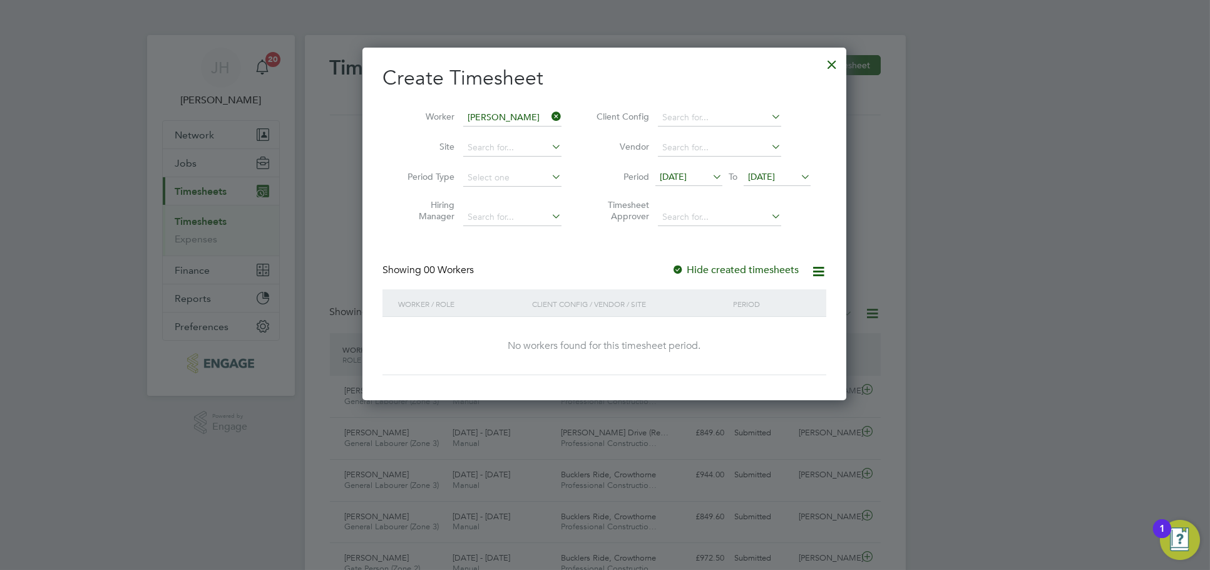
click at [710, 179] on icon at bounding box center [710, 177] width 0 height 18
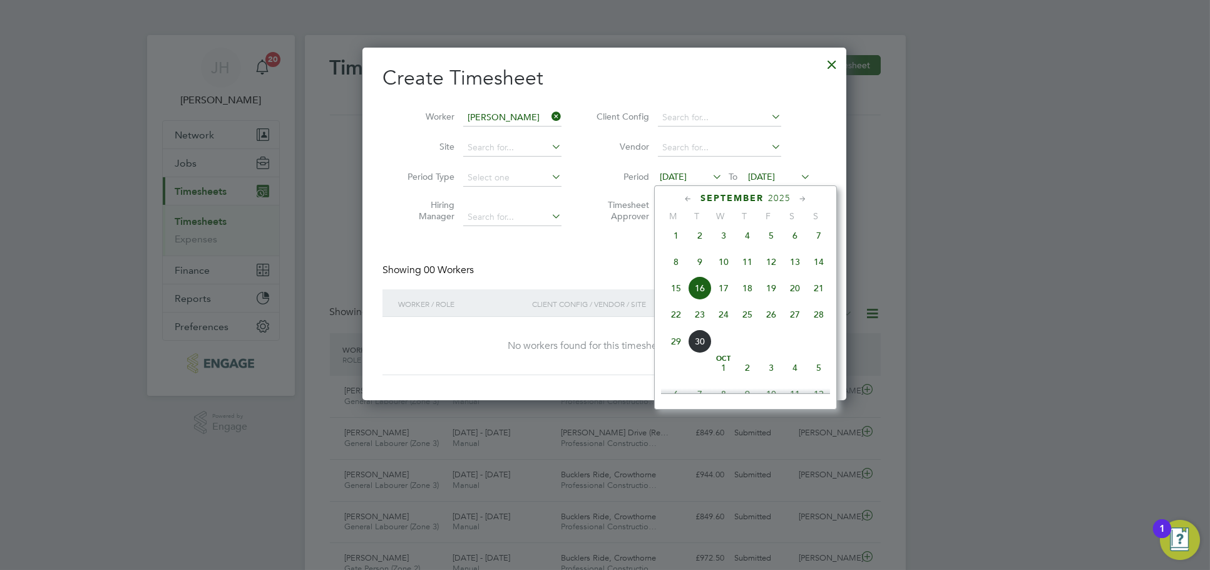
click at [670, 326] on span "22" at bounding box center [676, 314] width 24 height 24
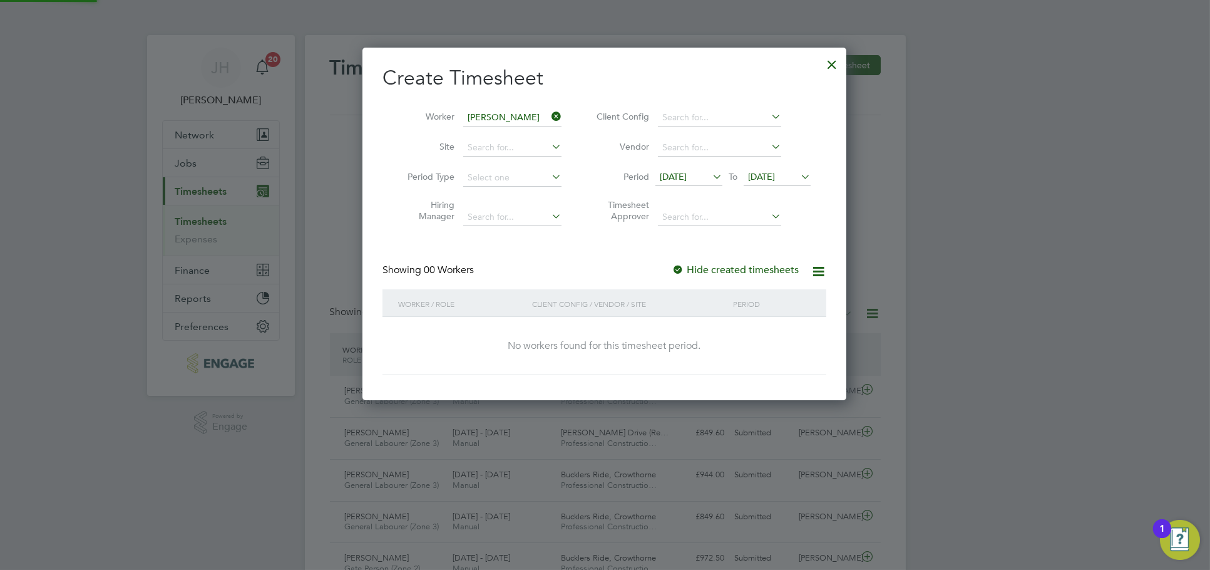
click at [776, 186] on div "22 Sep 2025 To 23 Sep 2025" at bounding box center [732, 178] width 155 height 18
click at [785, 182] on span "23 Sep 2025" at bounding box center [777, 177] width 67 height 17
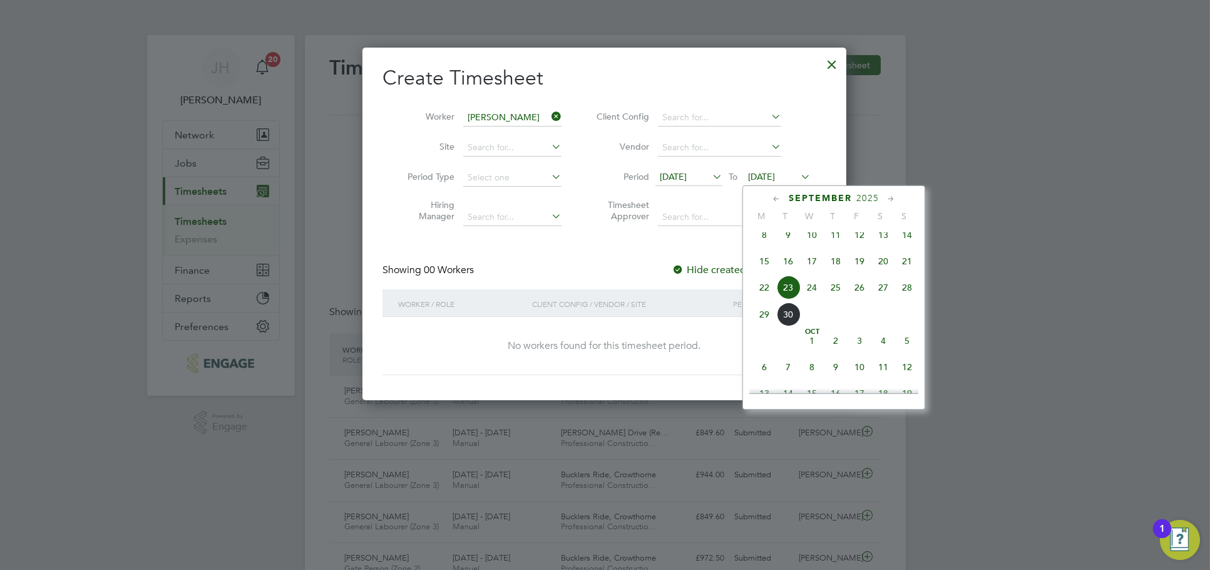
click at [916, 290] on span "28" at bounding box center [907, 287] width 24 height 24
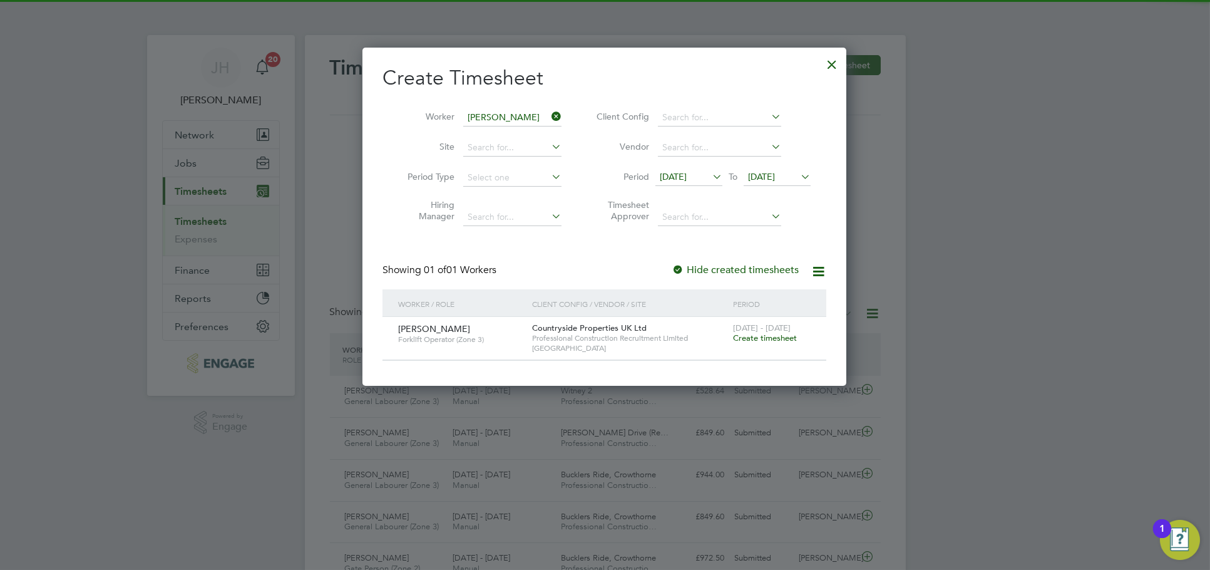
click at [759, 336] on span "Create timesheet" at bounding box center [765, 337] width 64 height 11
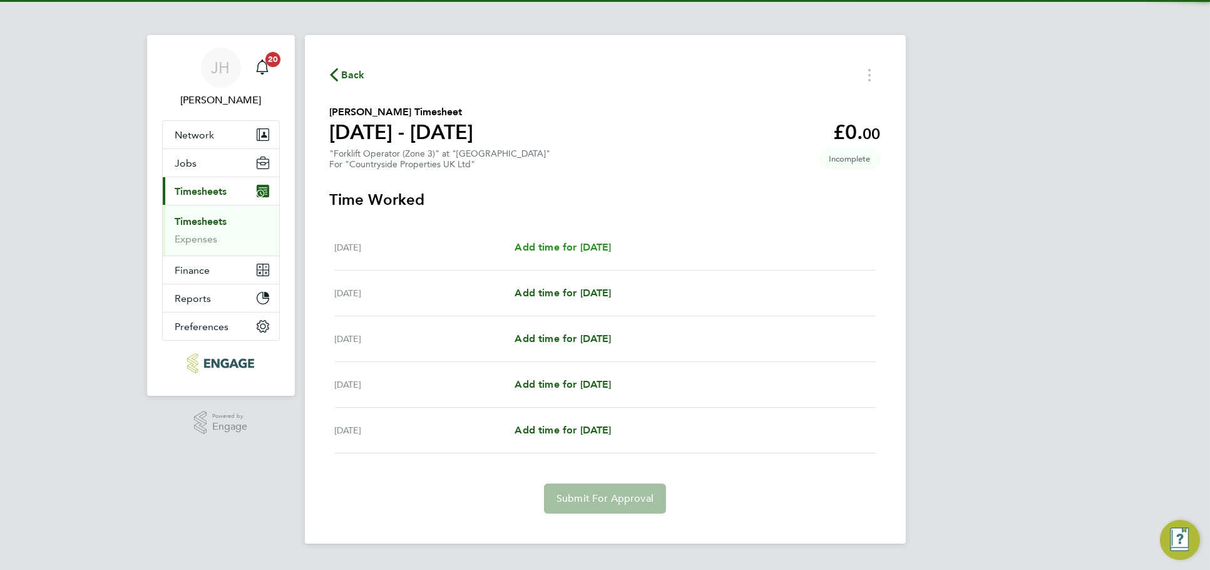
click at [577, 243] on span "Add time for Wed 24 Sep" at bounding box center [563, 247] width 96 height 12
select select "30"
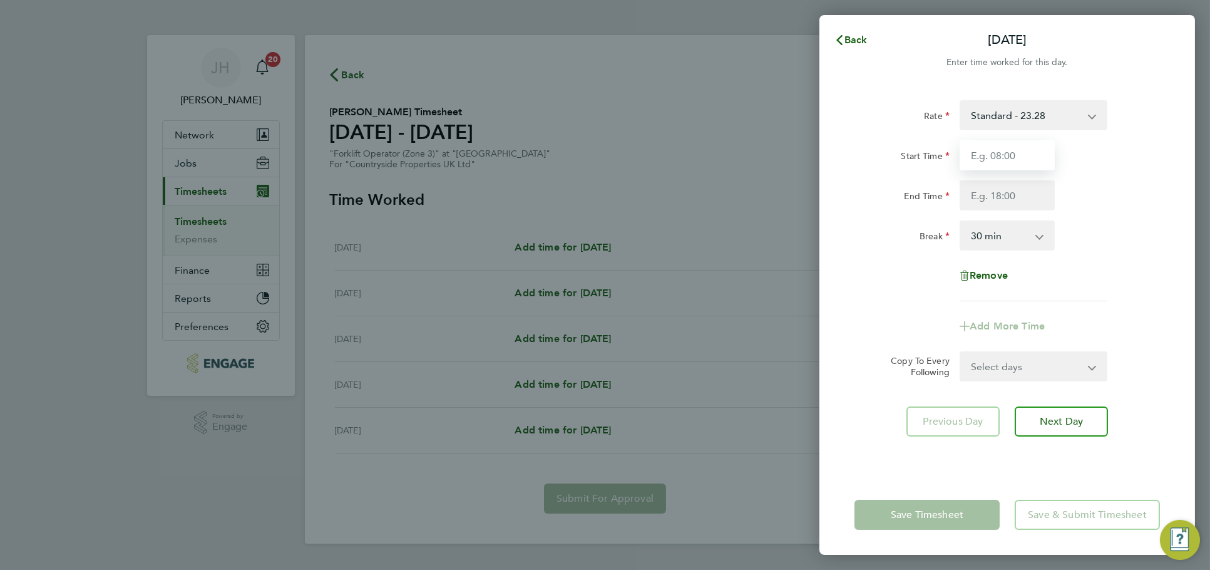
click at [1015, 149] on input "Start Time" at bounding box center [1007, 155] width 95 height 30
type input "07:30"
type input "17:00"
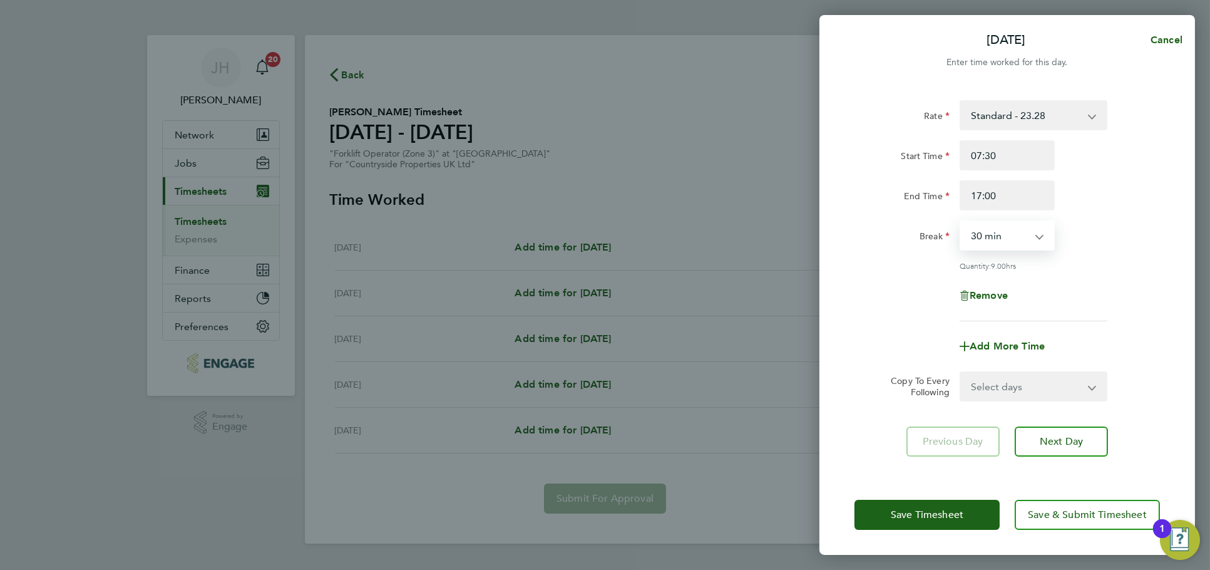
click at [1022, 401] on div "Rate Standard - 23.28 Start Time 07:30 End Time 17:00 Break 0 min 15 min 30 min…" at bounding box center [1008, 279] width 376 height 389
click at [1022, 394] on select "Select days Day Weekday (Mon-Fri) Weekend (Sat-Sun) Thursday Friday Saturday Su…" at bounding box center [1026, 387] width 131 height 28
select select "THU"
click at [961, 373] on select "Select days Day Weekday (Mon-Fri) Weekend (Sat-Sun) Thursday Friday Saturday Su…" at bounding box center [1026, 387] width 131 height 28
select select "2025-09-28"
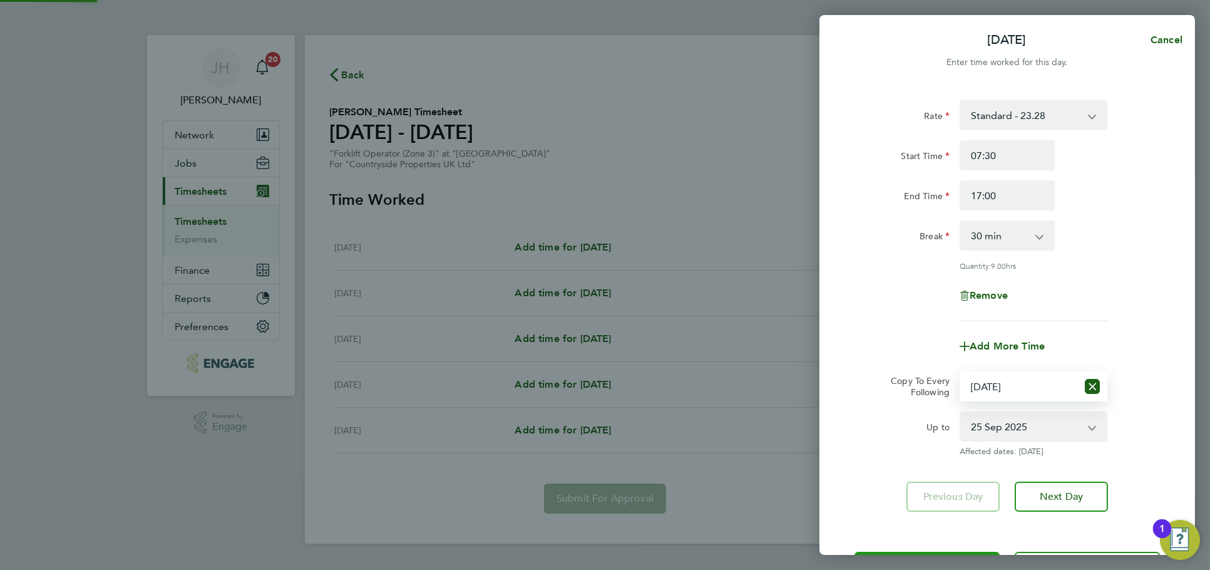
click at [940, 552] on button "Save Timesheet" at bounding box center [927, 567] width 145 height 30
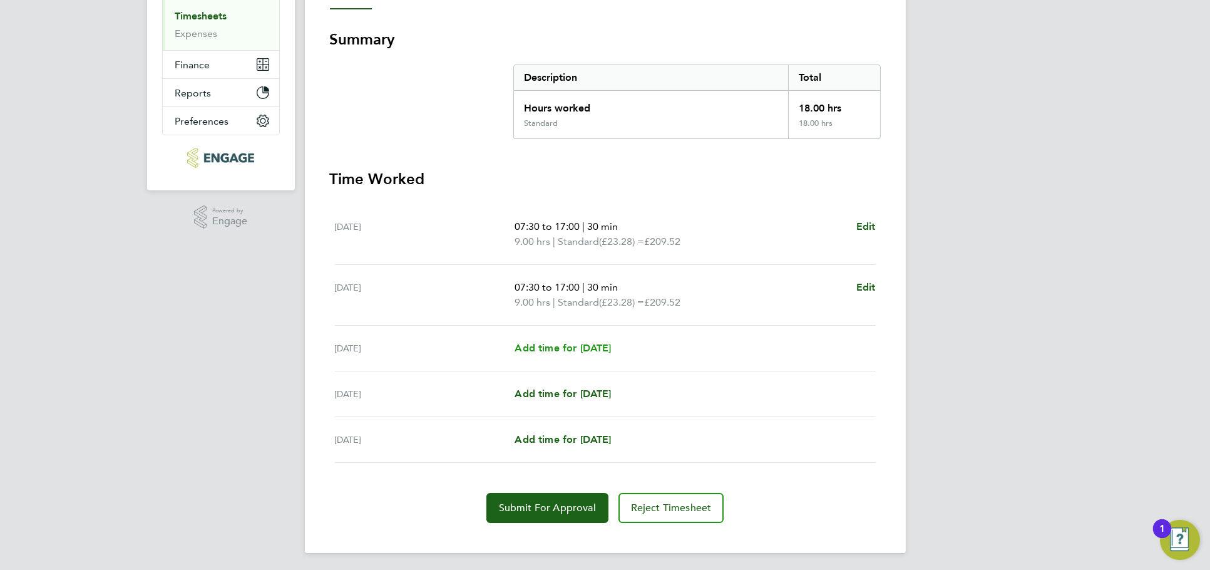
click at [591, 342] on span "Add time for Fri 26 Sep" at bounding box center [563, 348] width 96 height 12
select select "30"
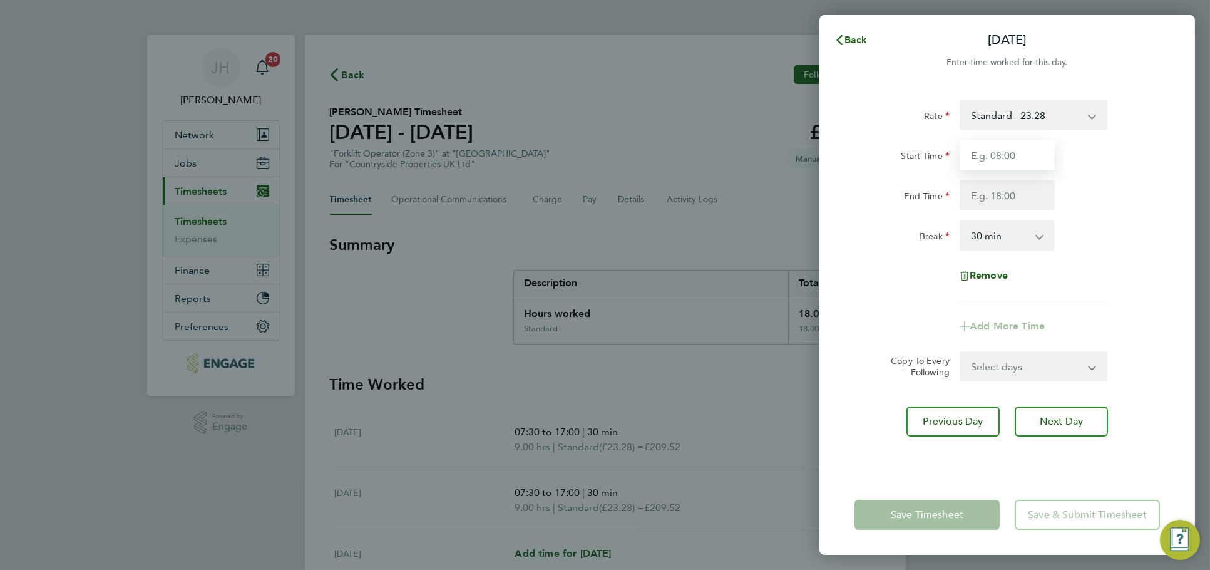
click at [1003, 160] on input "Start Time" at bounding box center [1007, 155] width 95 height 30
type input "07:30"
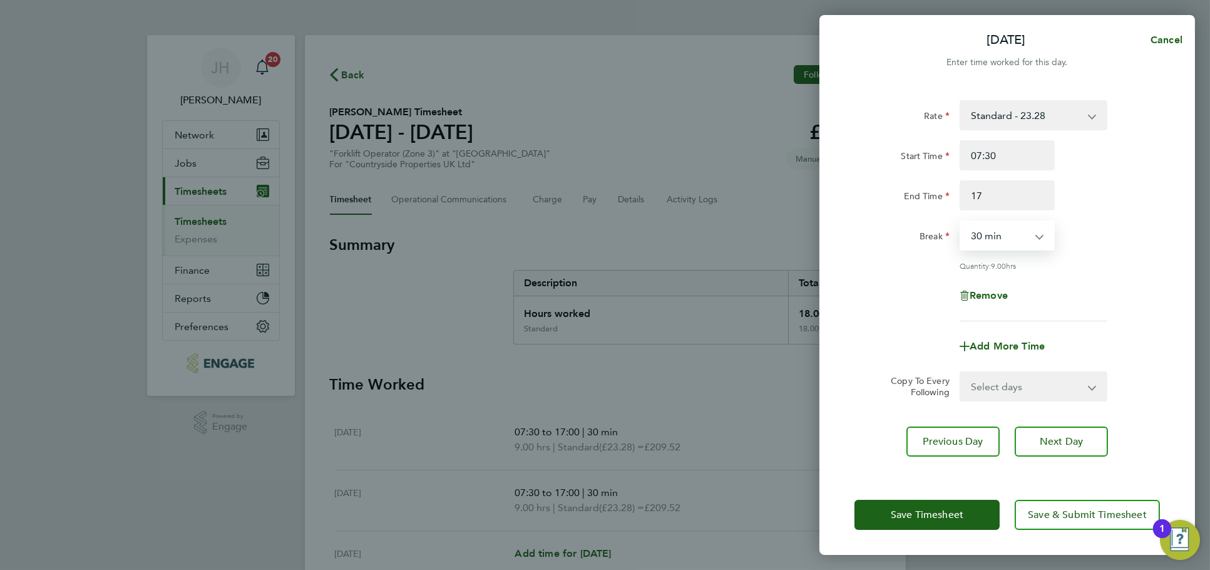
type input "17:00"
click at [963, 510] on span "Save Timesheet" at bounding box center [927, 514] width 73 height 13
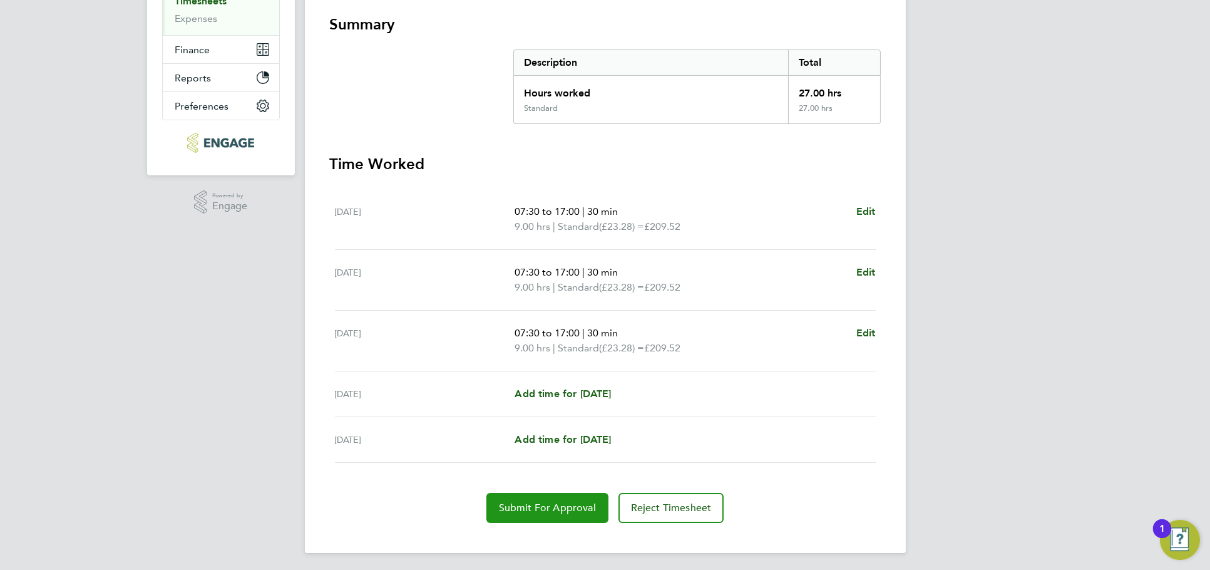
click at [542, 494] on button "Submit For Approval" at bounding box center [547, 508] width 122 height 30
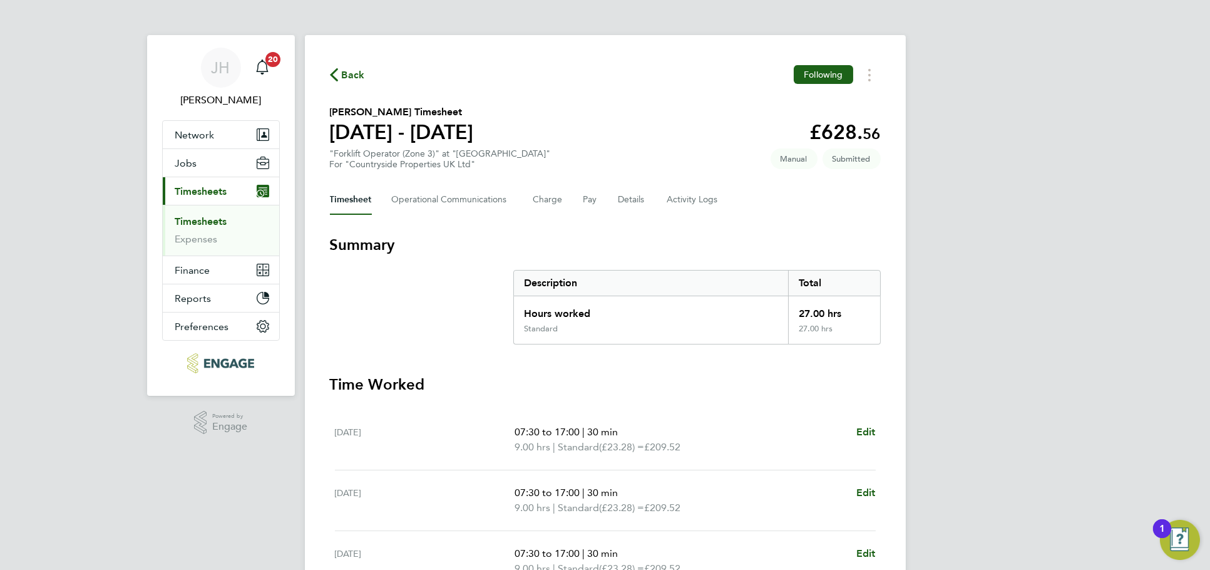
click at [347, 69] on span "Back" at bounding box center [353, 75] width 23 height 15
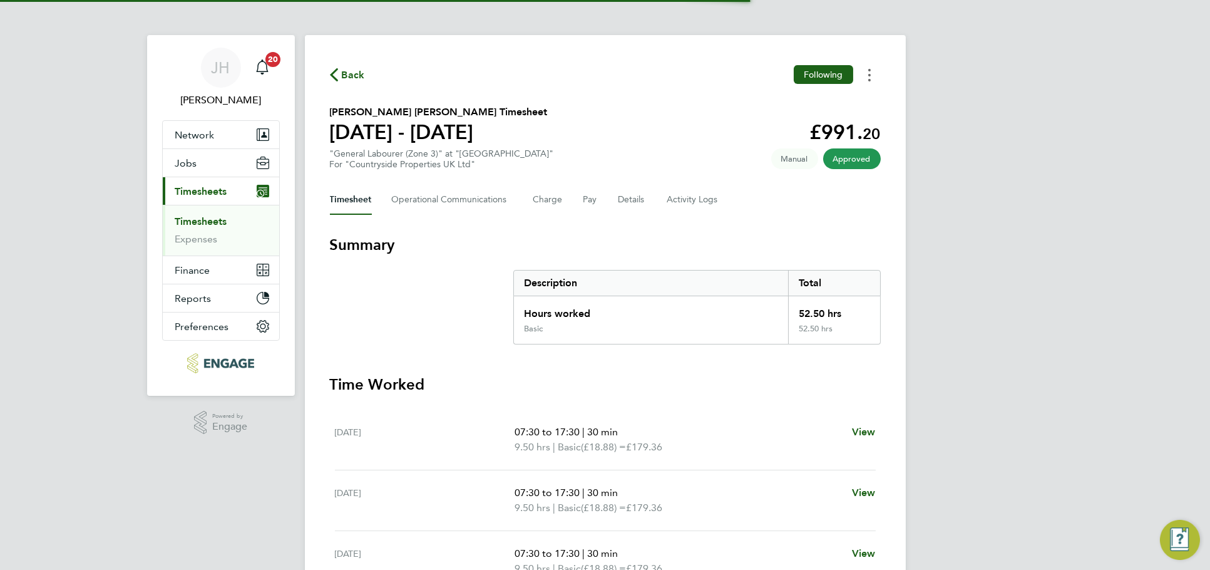
click at [868, 71] on icon "Timesheets Menu" at bounding box center [869, 75] width 3 height 13
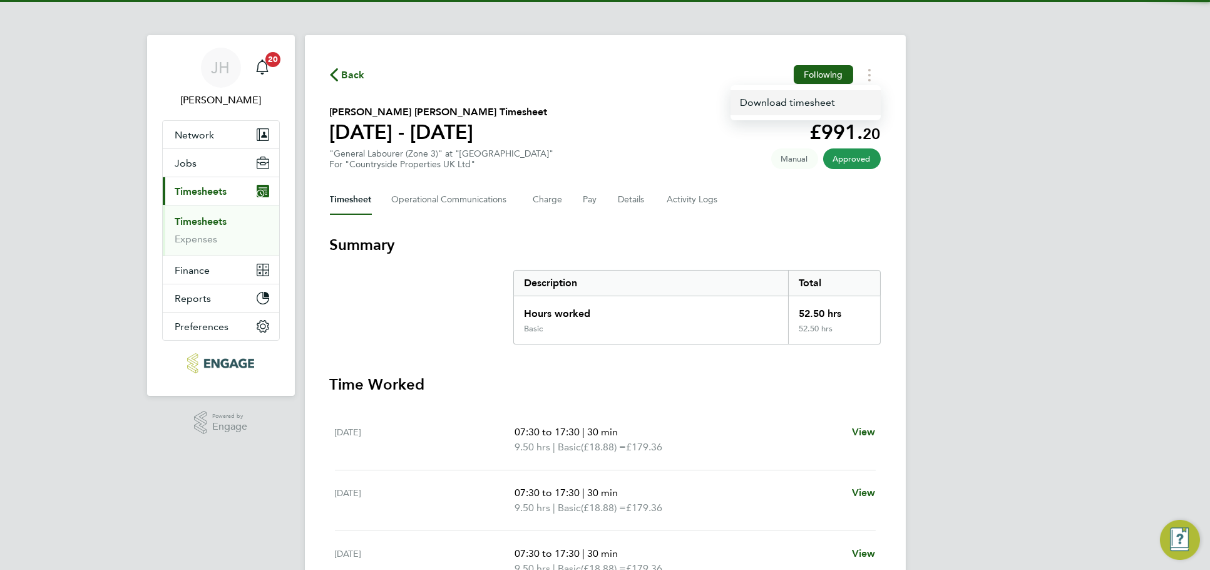
click at [849, 100] on link "Download timesheet" at bounding box center [806, 102] width 150 height 25
